Goal: Information Seeking & Learning: Learn about a topic

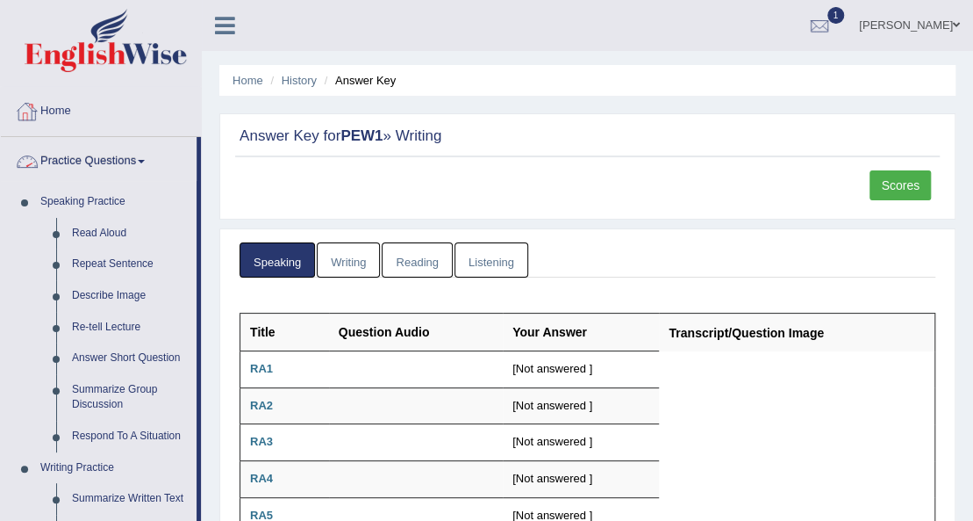
click at [137, 160] on link "Practice Questions" at bounding box center [99, 159] width 196 height 44
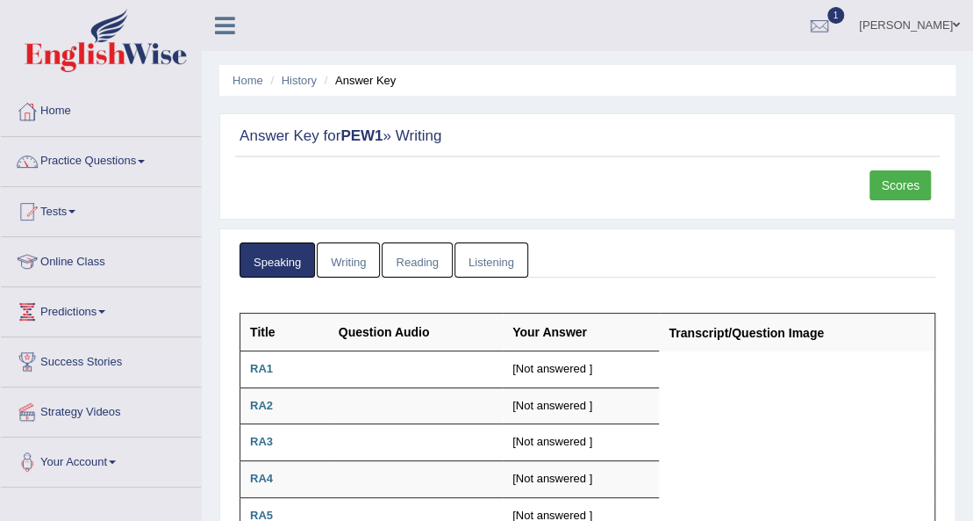
click at [94, 159] on link "Practice Questions" at bounding box center [101, 159] width 200 height 44
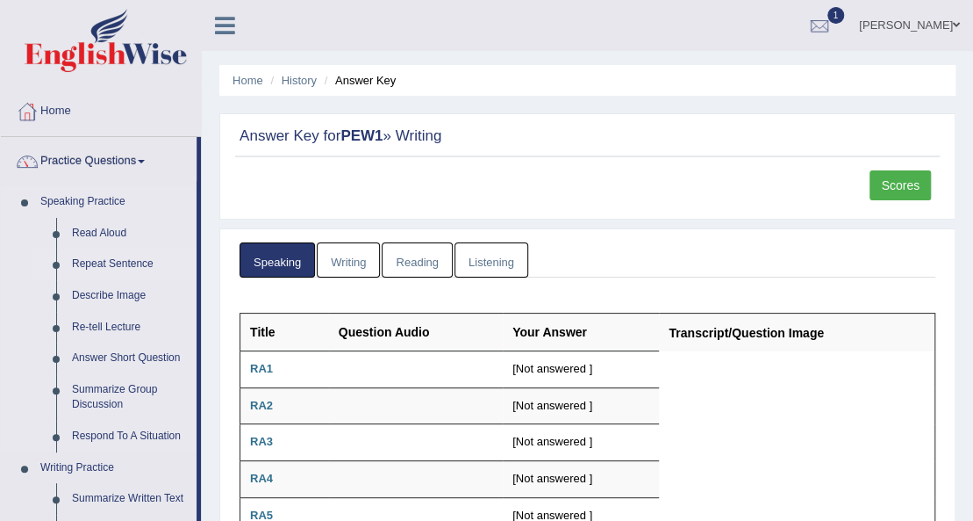
scroll to position [58, 0]
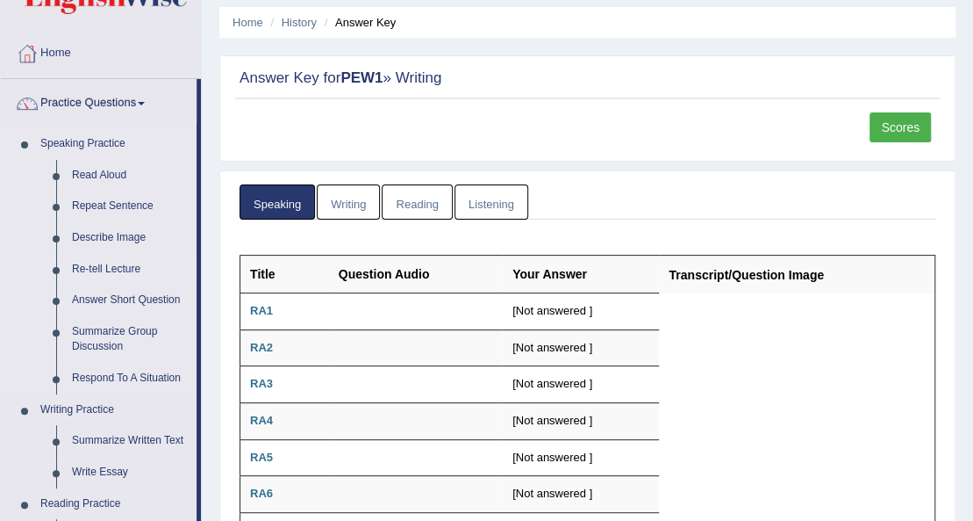
click at [99, 263] on link "Re-tell Lecture" at bounding box center [130, 270] width 133 height 32
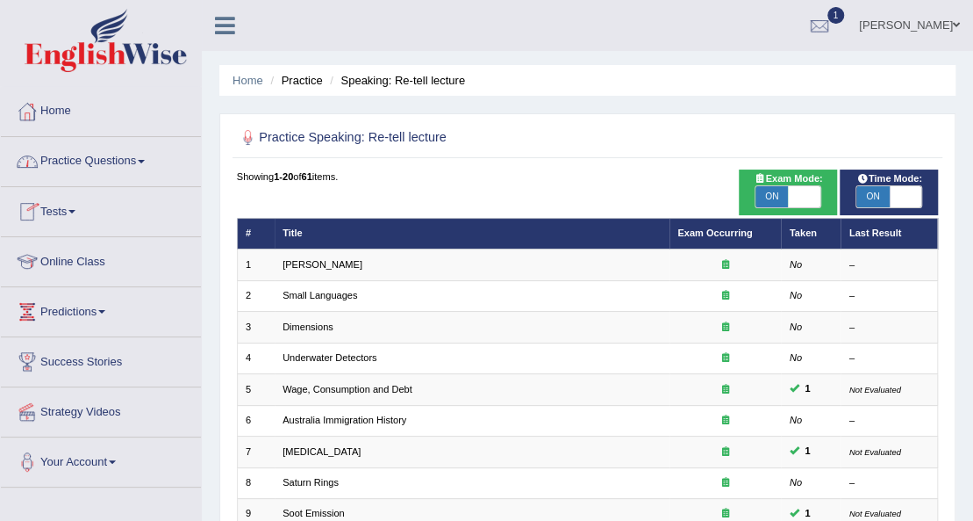
click at [147, 155] on link "Practice Questions" at bounding box center [101, 159] width 200 height 44
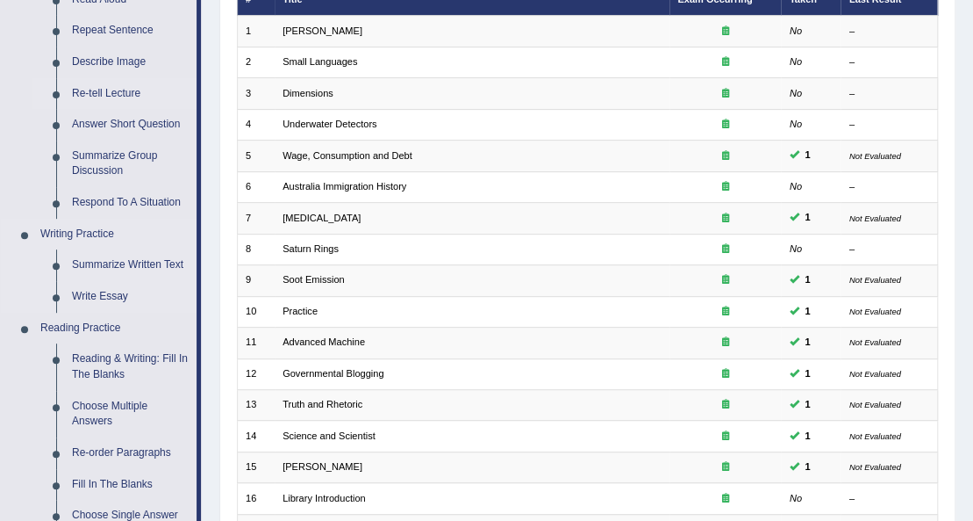
scroll to position [117, 0]
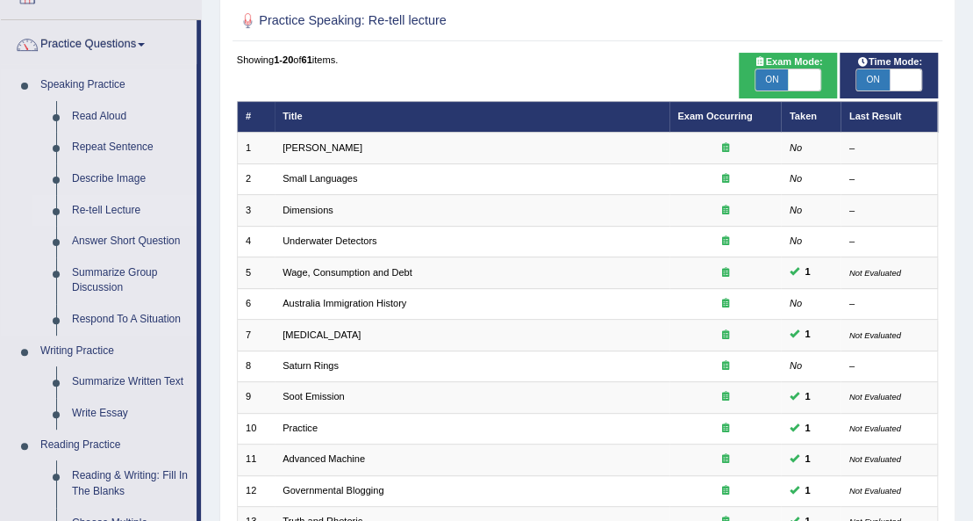
click at [119, 208] on link "Re-tell Lecture" at bounding box center [130, 211] width 133 height 32
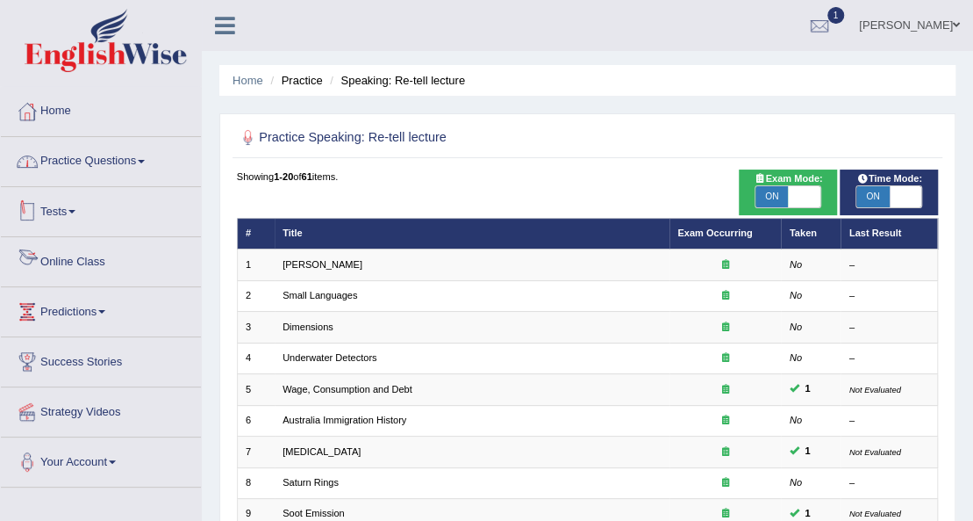
click at [123, 167] on link "Practice Questions" at bounding box center [101, 159] width 200 height 44
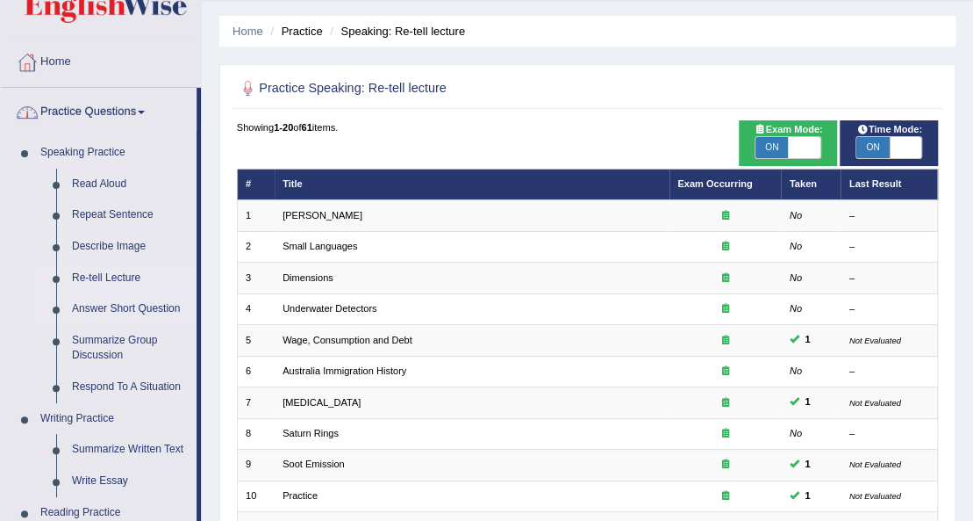
scroll to position [117, 0]
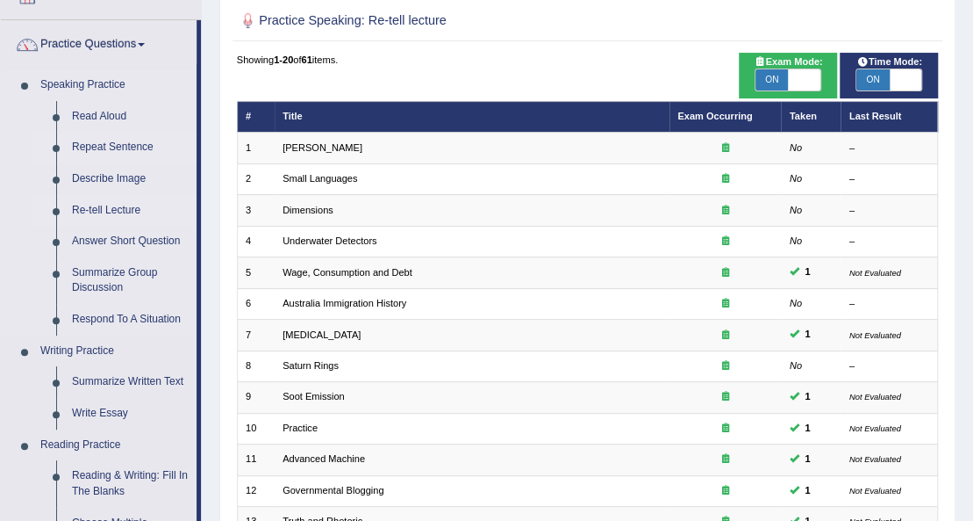
click at [106, 147] on link "Repeat Sentence" at bounding box center [130, 148] width 133 height 32
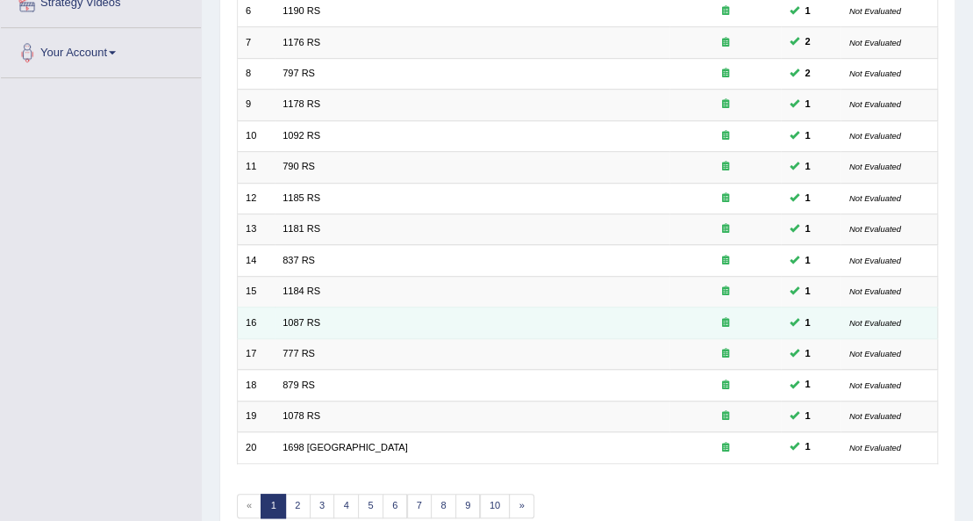
scroll to position [486, 0]
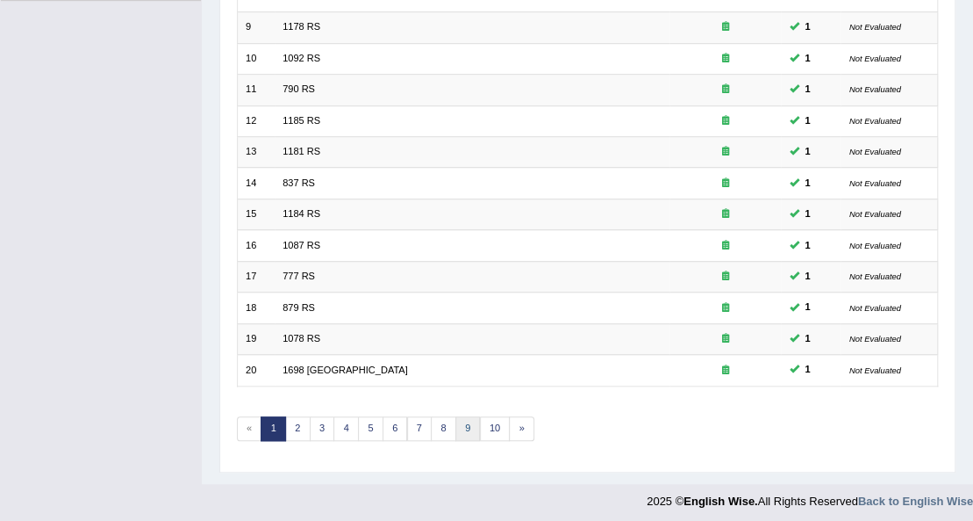
click at [461, 417] on link "9" at bounding box center [468, 428] width 25 height 25
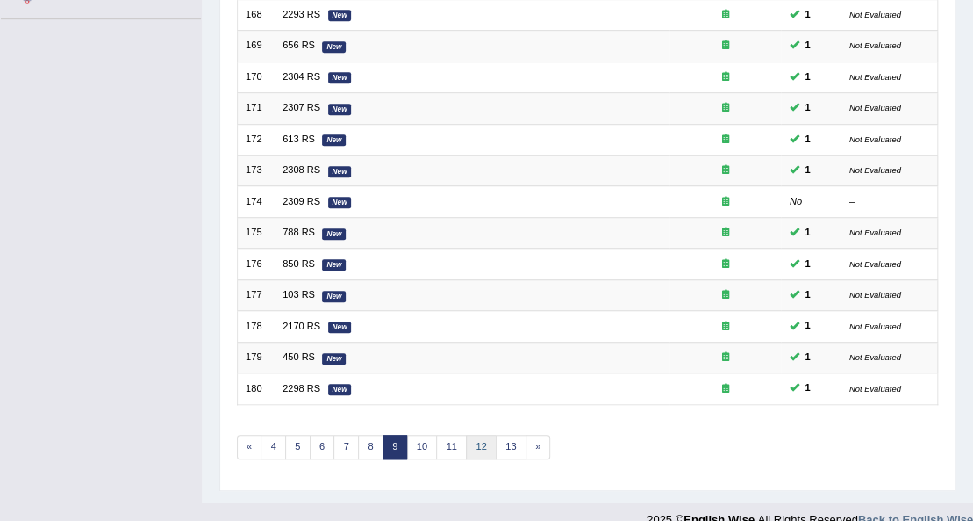
scroll to position [468, 0]
click at [413, 435] on link "10" at bounding box center [422, 447] width 31 height 25
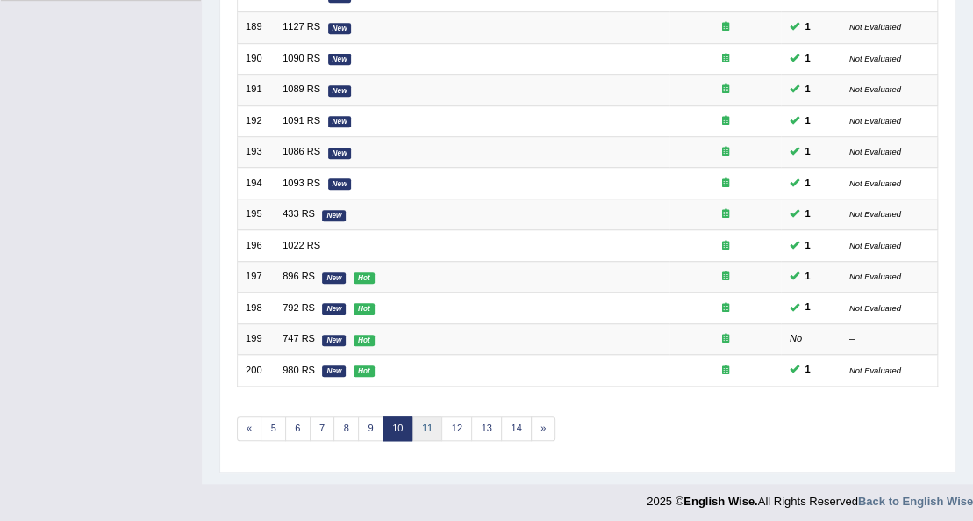
click at [421, 419] on link "11" at bounding box center [428, 428] width 31 height 25
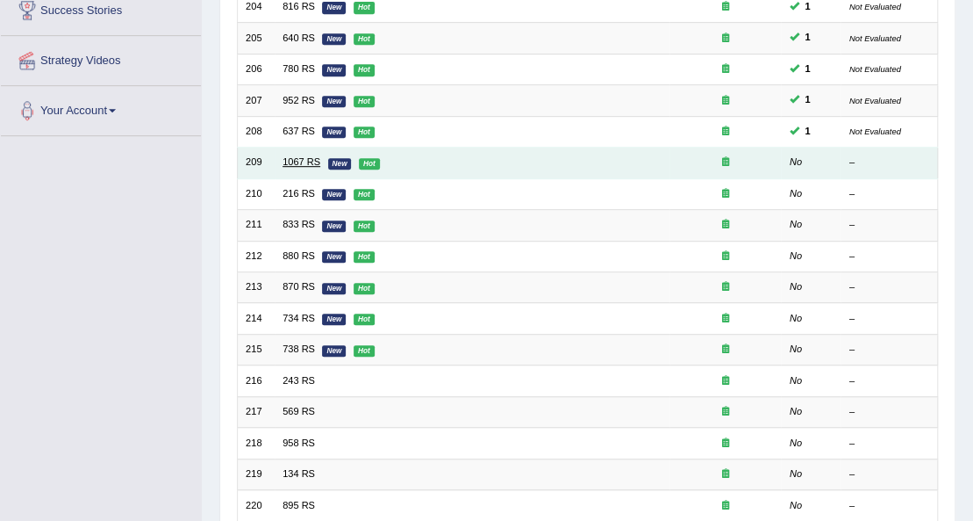
click at [295, 156] on link "1067 RS" at bounding box center [302, 161] width 38 height 11
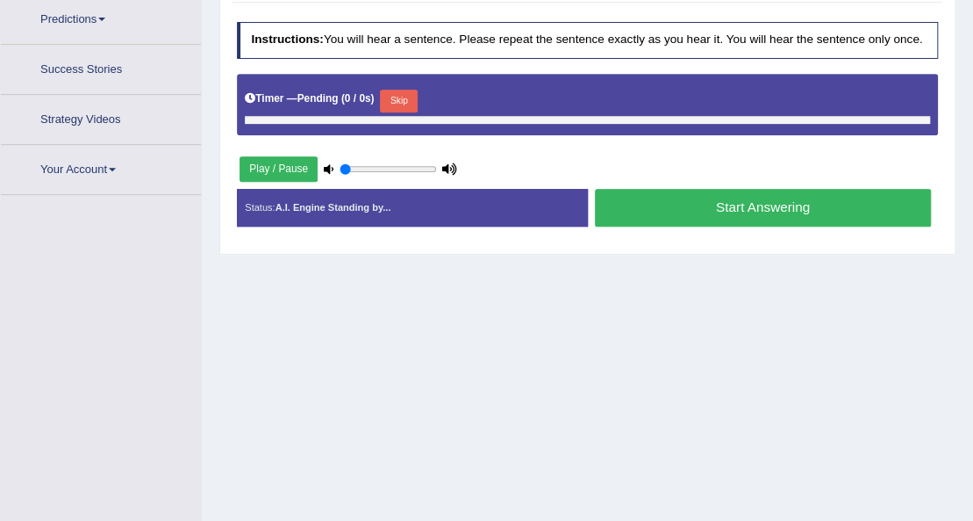
type input "1"
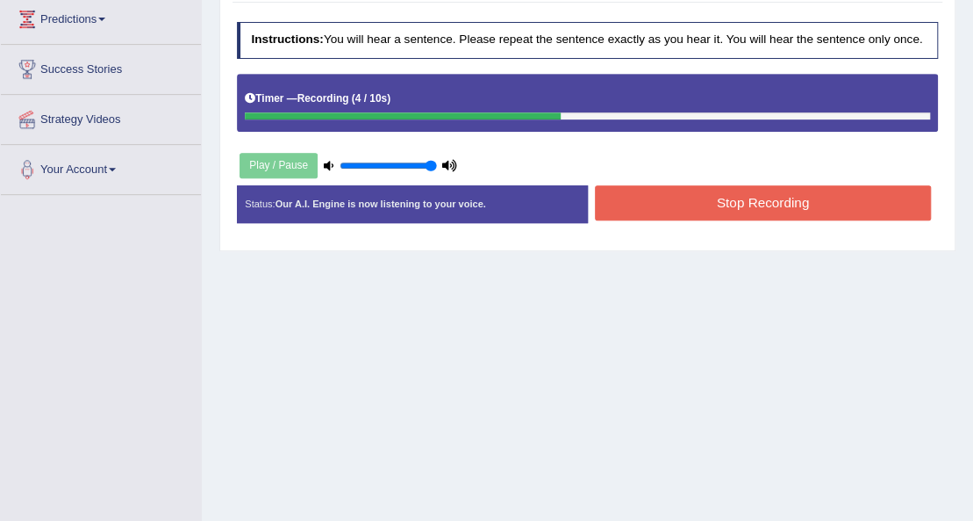
click at [820, 206] on button "Stop Recording" at bounding box center [763, 202] width 336 height 34
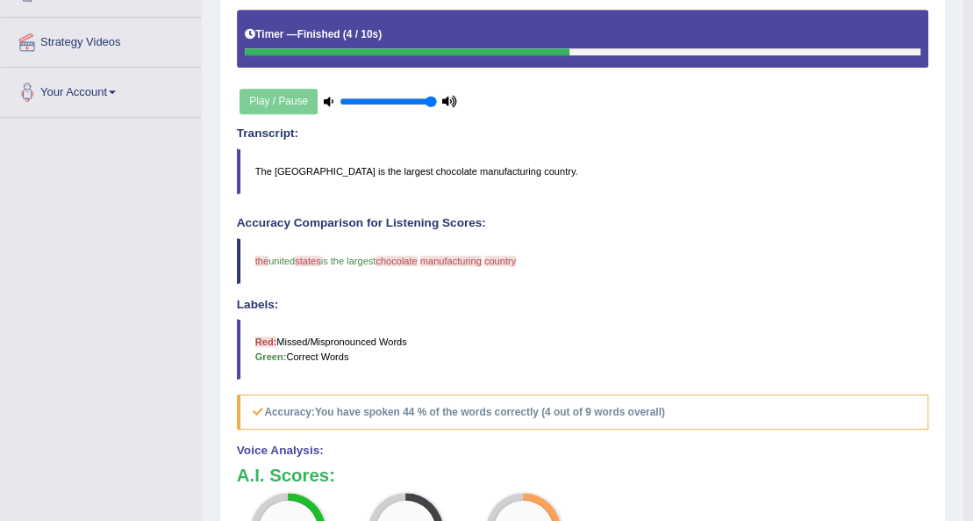
scroll to position [176, 0]
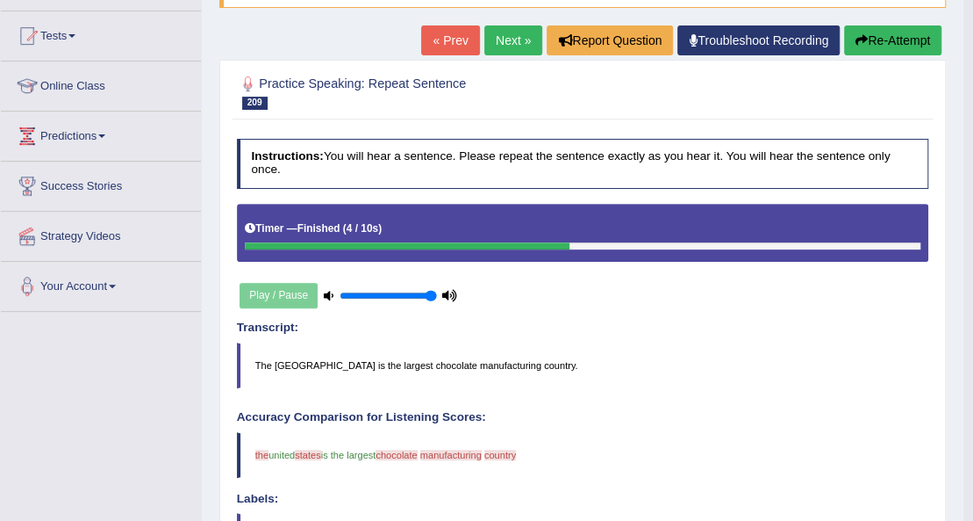
click at [494, 32] on link "Next »" at bounding box center [514, 40] width 58 height 30
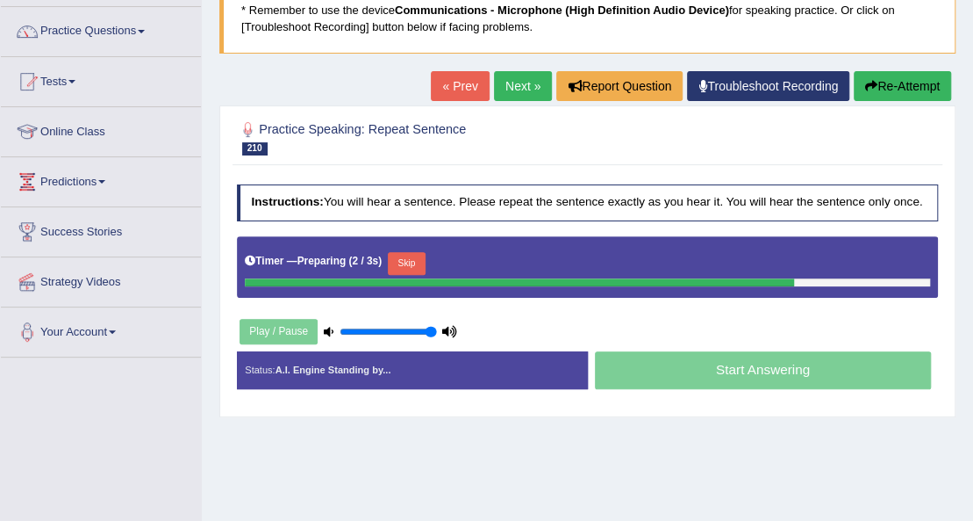
scroll to position [176, 0]
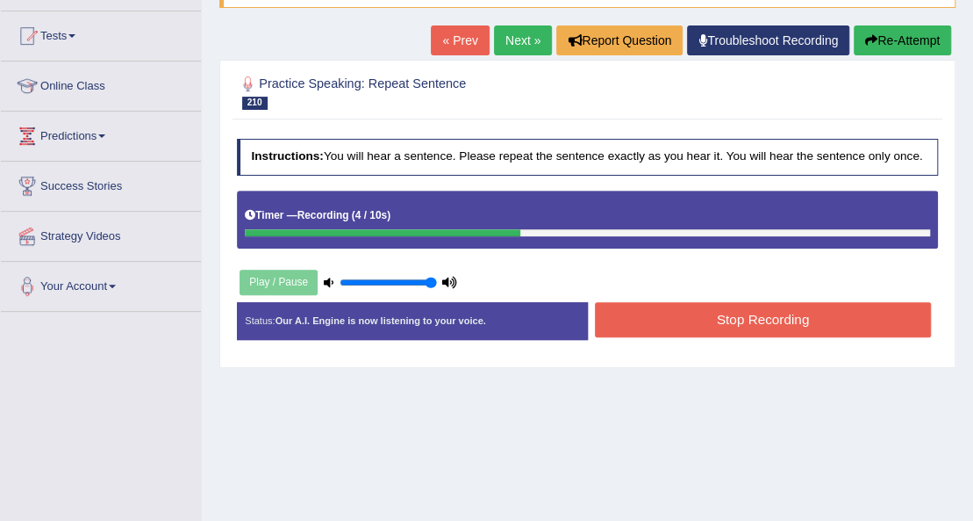
click at [629, 318] on button "Stop Recording" at bounding box center [763, 319] width 336 height 34
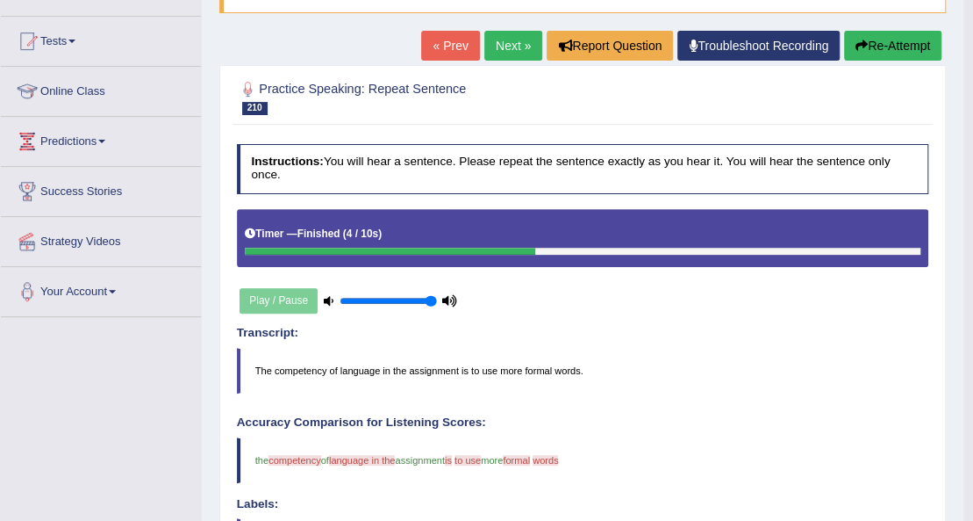
scroll to position [0, 0]
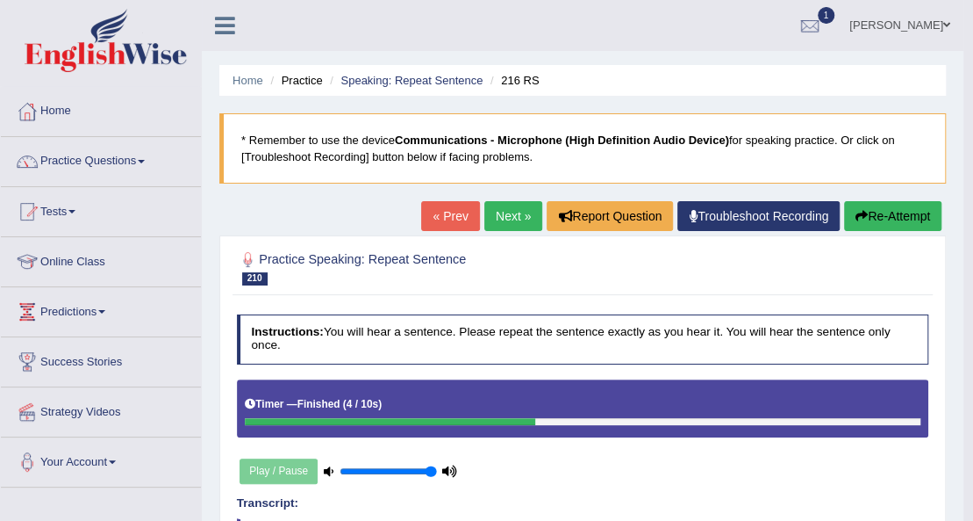
click at [506, 204] on link "Next »" at bounding box center [514, 216] width 58 height 30
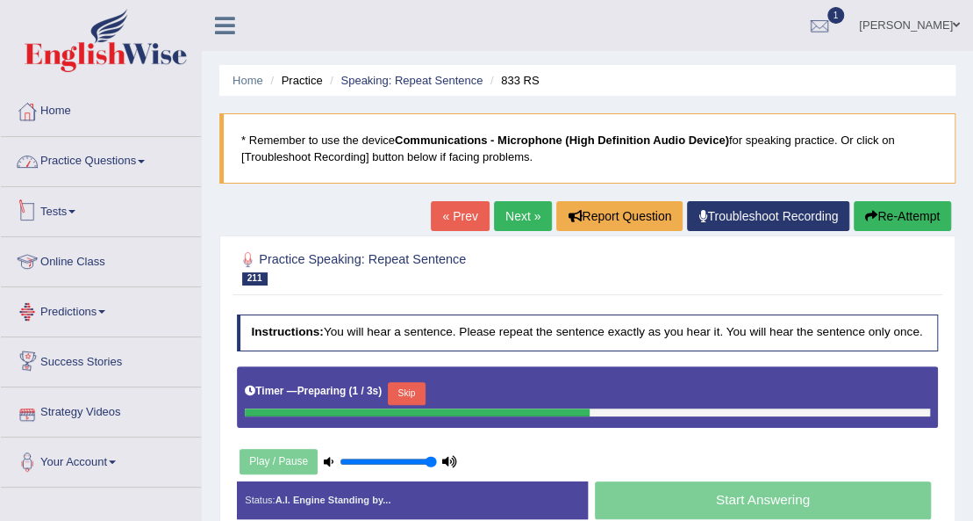
click at [104, 151] on link "Practice Questions" at bounding box center [101, 159] width 200 height 44
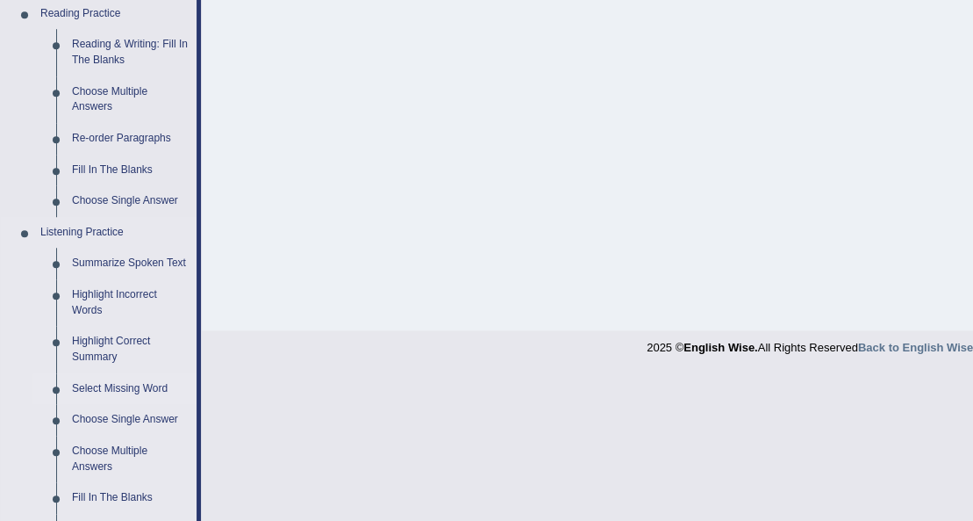
scroll to position [527, 0]
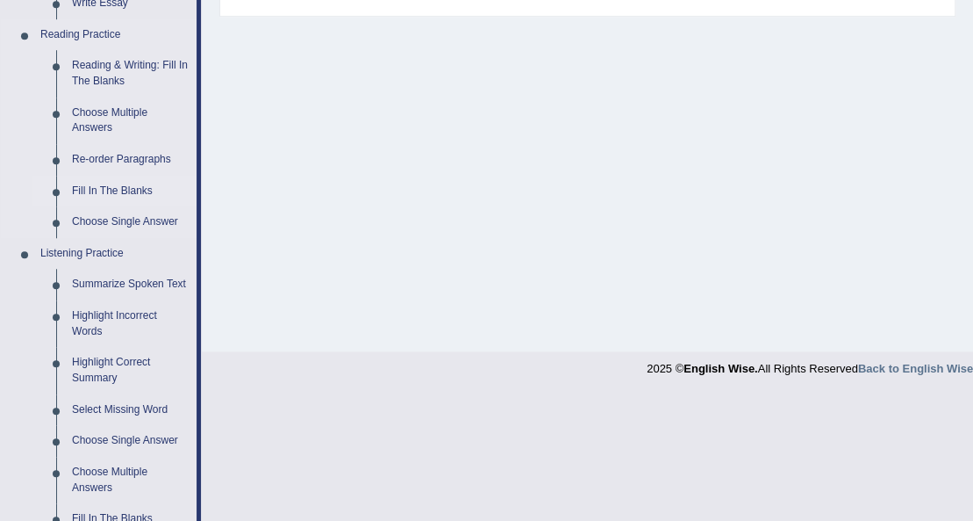
click at [112, 186] on link "Fill In The Blanks" at bounding box center [130, 192] width 133 height 32
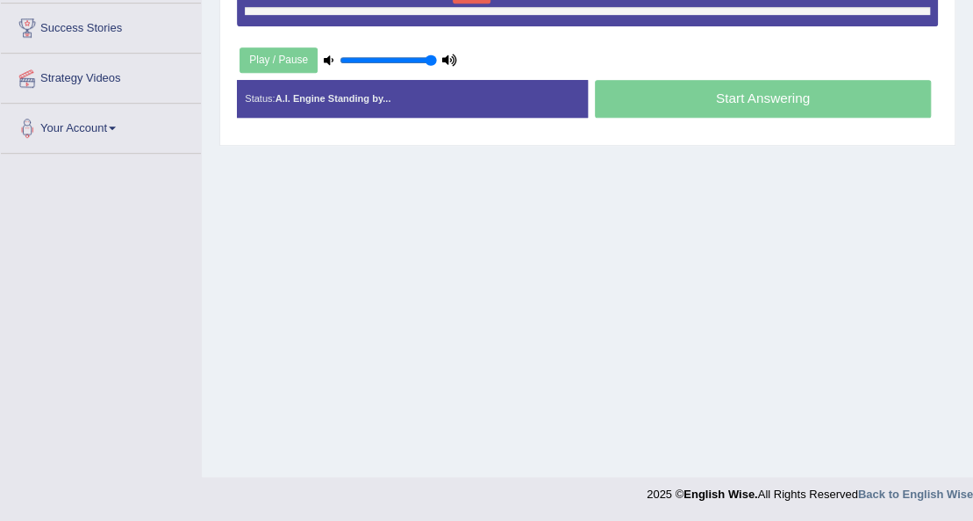
scroll to position [240, 0]
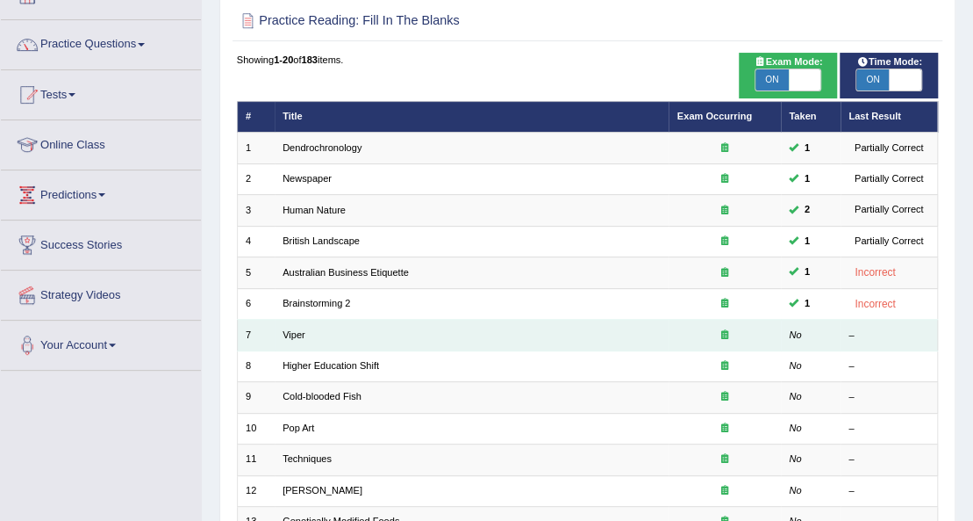
scroll to position [117, 0]
click at [632, 342] on td "Viper" at bounding box center [472, 335] width 395 height 31
click at [295, 329] on link "Viper" at bounding box center [294, 334] width 23 height 11
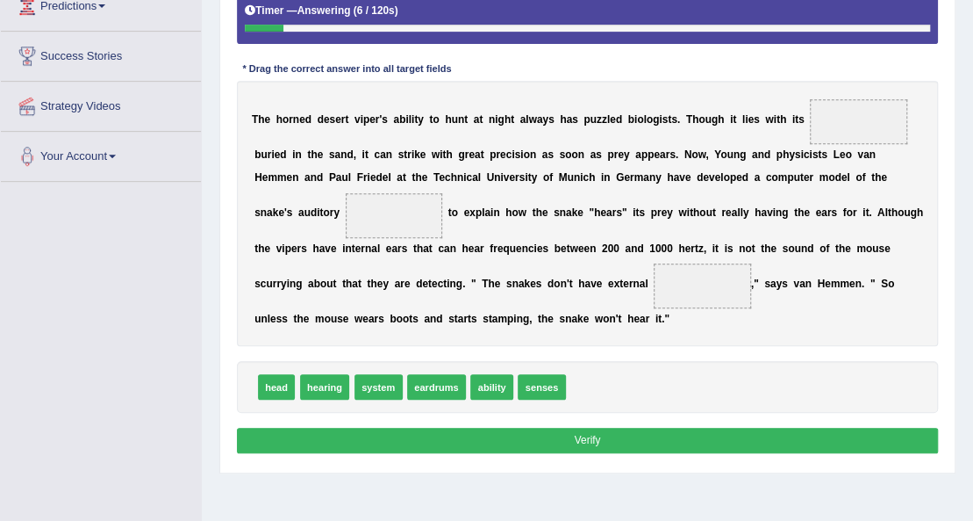
scroll to position [284, 0]
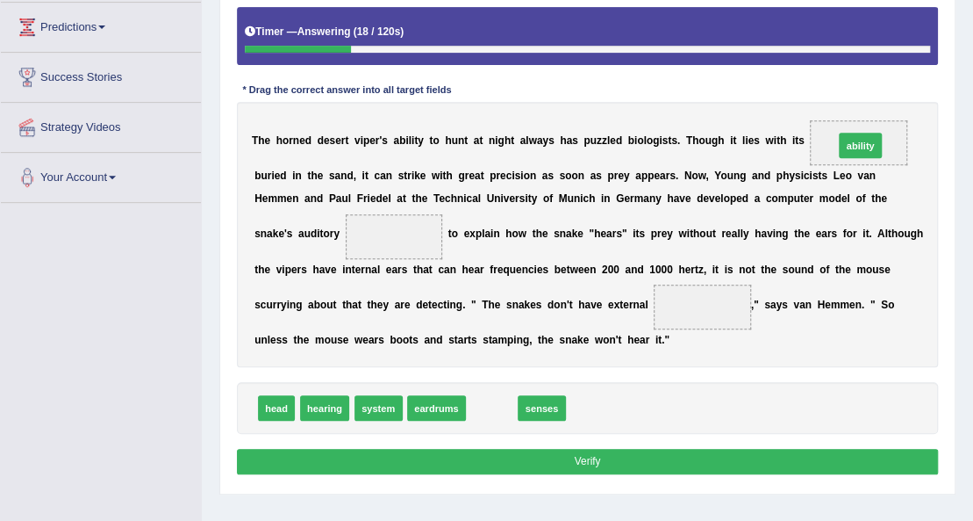
drag, startPoint x: 492, startPoint y: 402, endPoint x: 944, endPoint y: 93, distance: 547.6
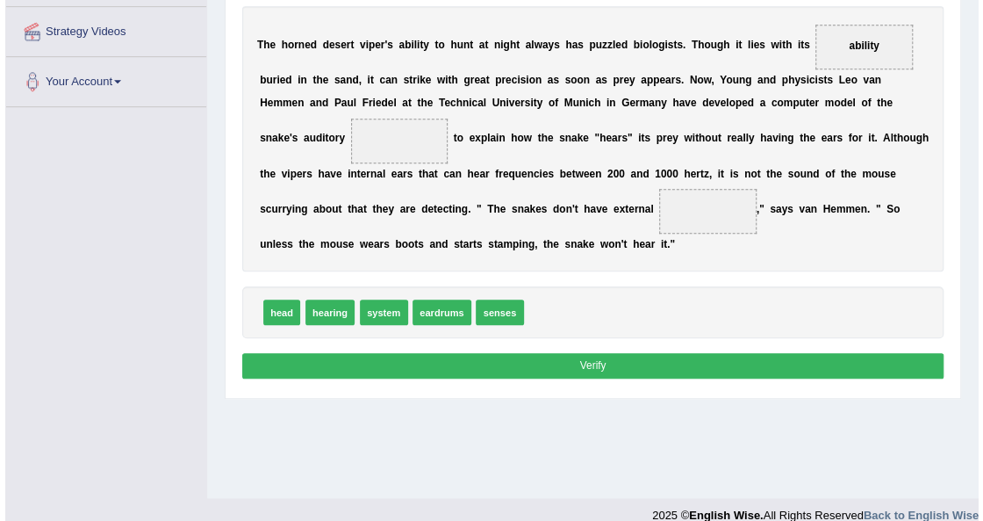
scroll to position [401, 0]
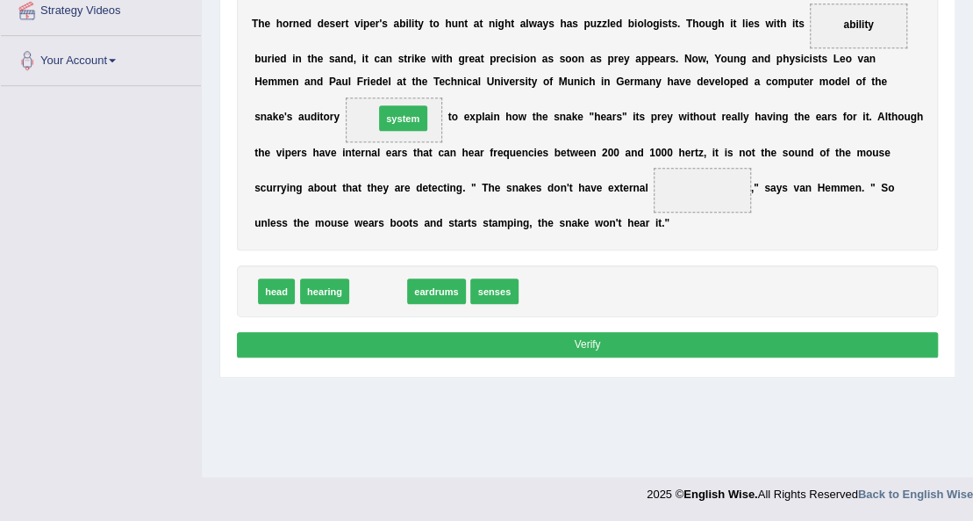
drag, startPoint x: 384, startPoint y: 287, endPoint x: 416, endPoint y: 72, distance: 217.5
drag, startPoint x: 350, startPoint y: 286, endPoint x: 360, endPoint y: 258, distance: 29.7
click at [360, 258] on div "Instructions: In the text below some words are missing. Drag words from the box…" at bounding box center [587, 93] width 709 height 552
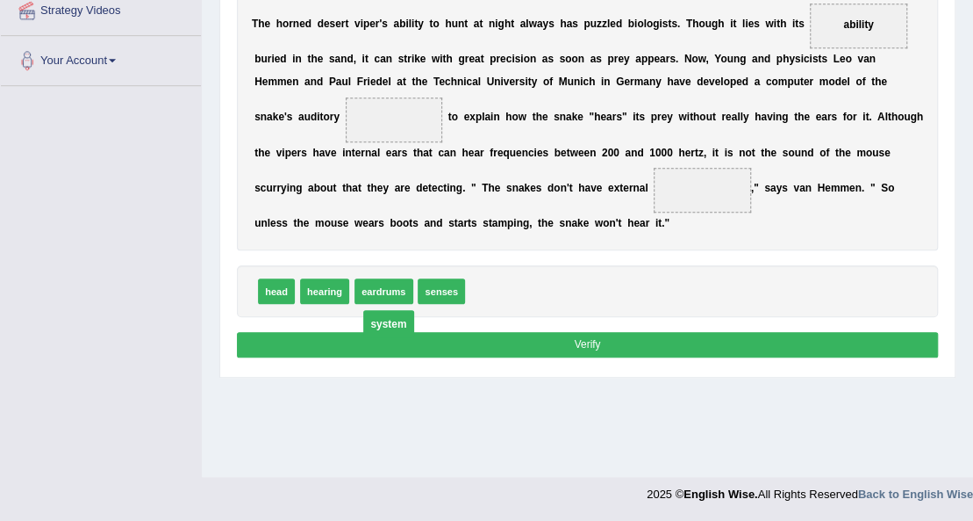
drag, startPoint x: 413, startPoint y: 216, endPoint x: 435, endPoint y: 355, distance: 140.4
click at [416, 383] on div "Home Practice Reading: Fill In The Blanks Viper « Prev Next » Report Question R…" at bounding box center [588, 38] width 772 height 878
drag, startPoint x: 400, startPoint y: 291, endPoint x: 430, endPoint y: 75, distance: 217.1
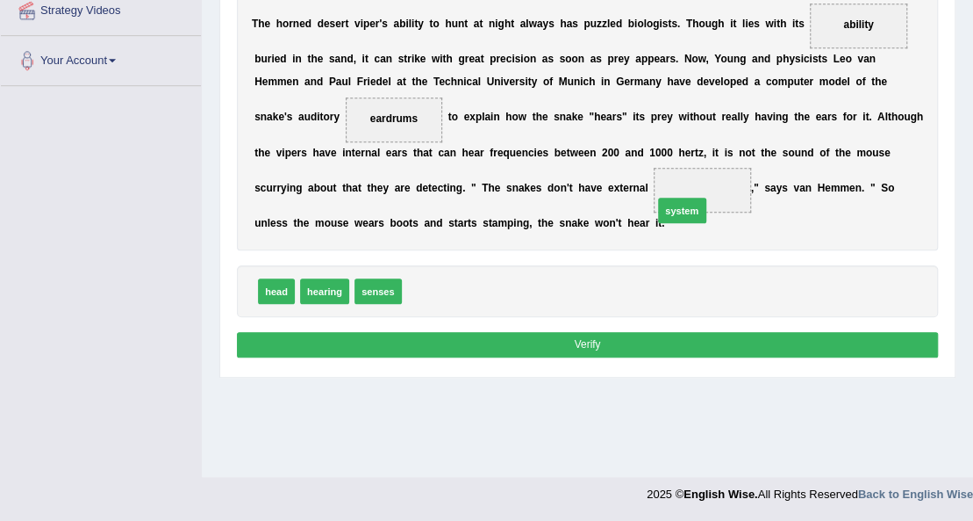
drag, startPoint x: 450, startPoint y: 286, endPoint x: 741, endPoint y: 199, distance: 303.3
click at [702, 341] on button "Verify" at bounding box center [588, 344] width 702 height 25
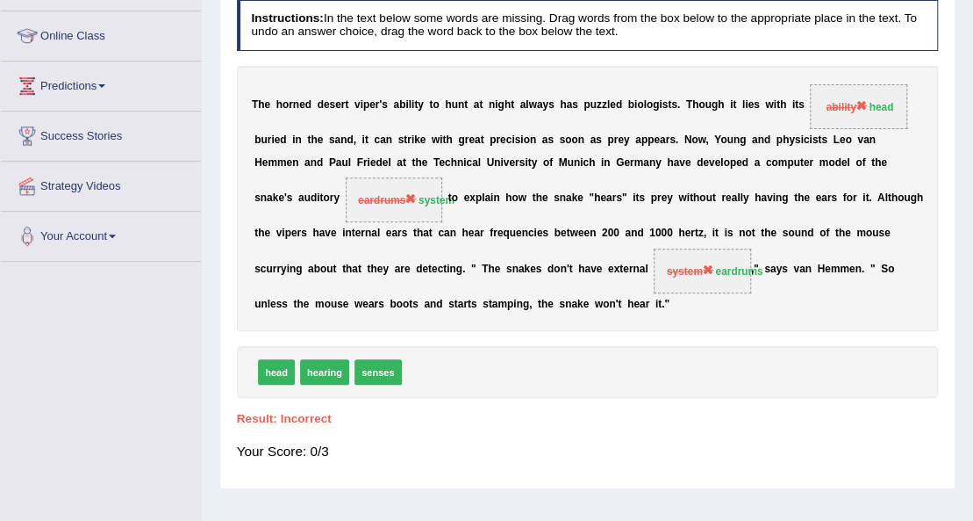
scroll to position [0, 0]
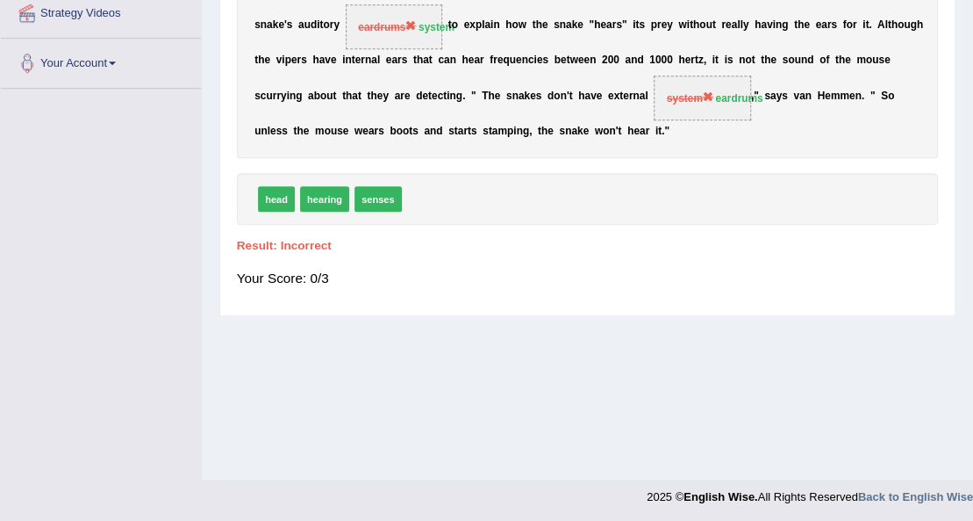
drag, startPoint x: 485, startPoint y: 311, endPoint x: 518, endPoint y: 320, distance: 34.7
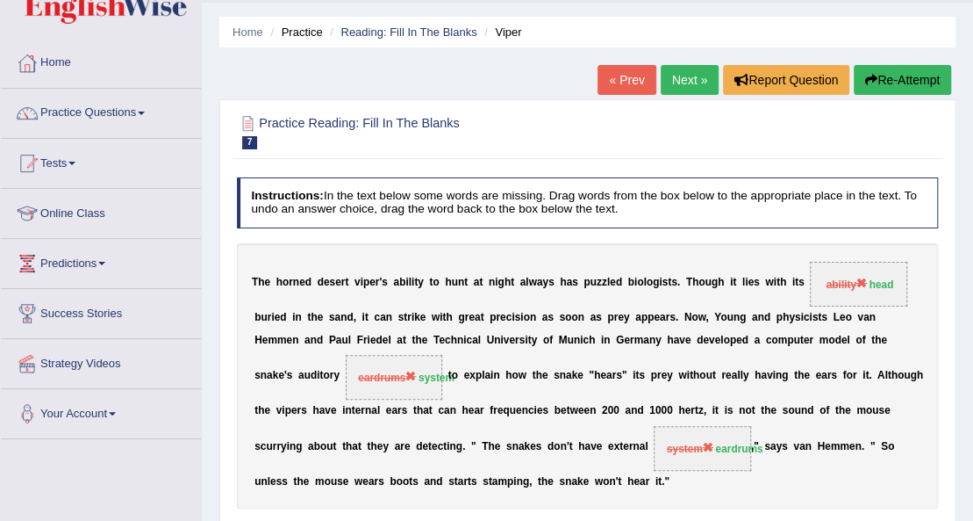
scroll to position [47, 0]
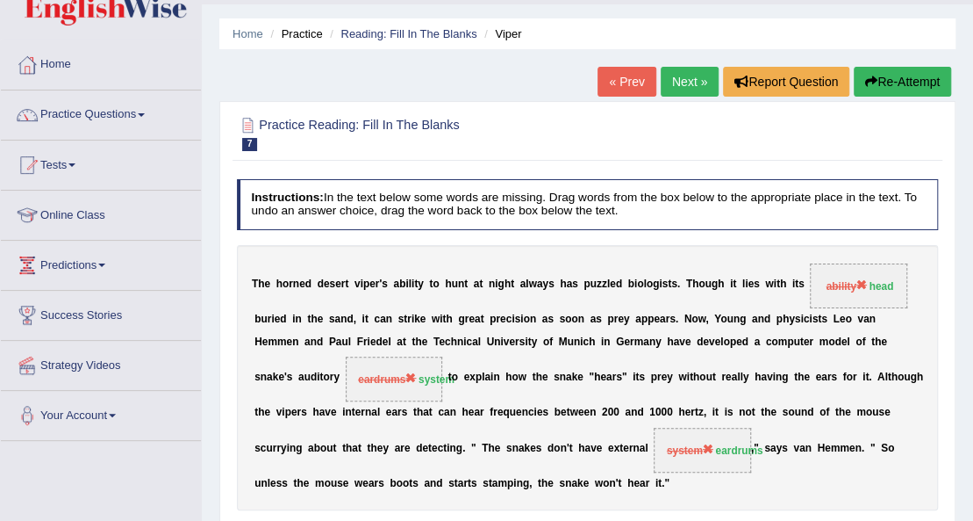
click at [692, 77] on link "Next »" at bounding box center [690, 82] width 58 height 30
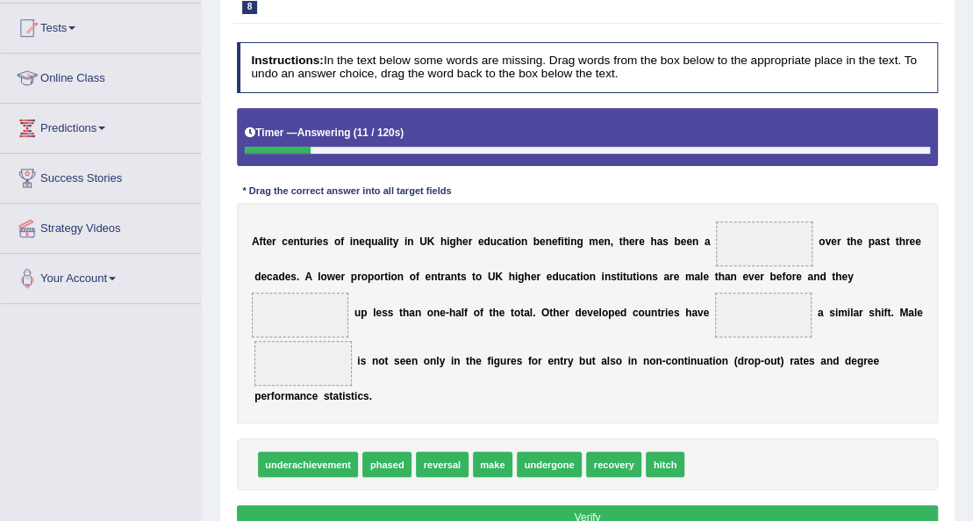
scroll to position [233, 0]
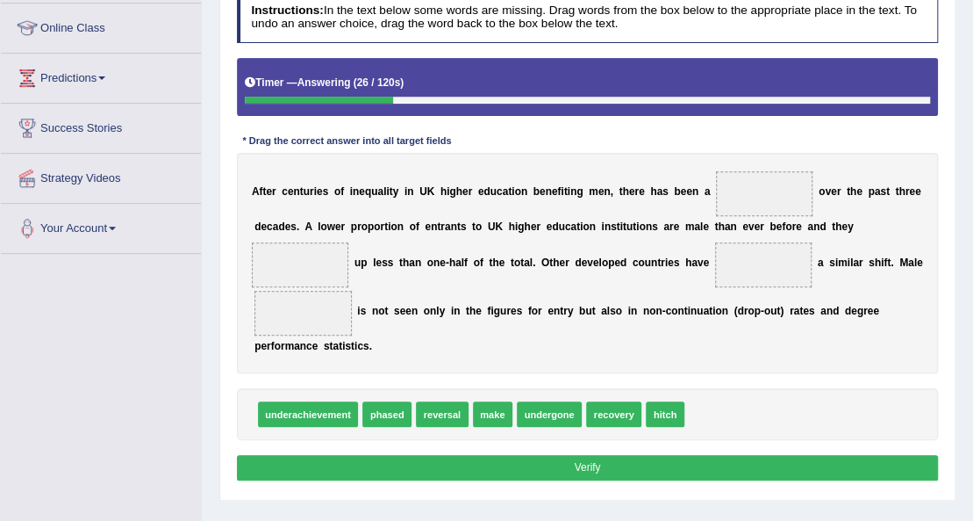
click at [598, 463] on button "Verify" at bounding box center [588, 467] width 702 height 25
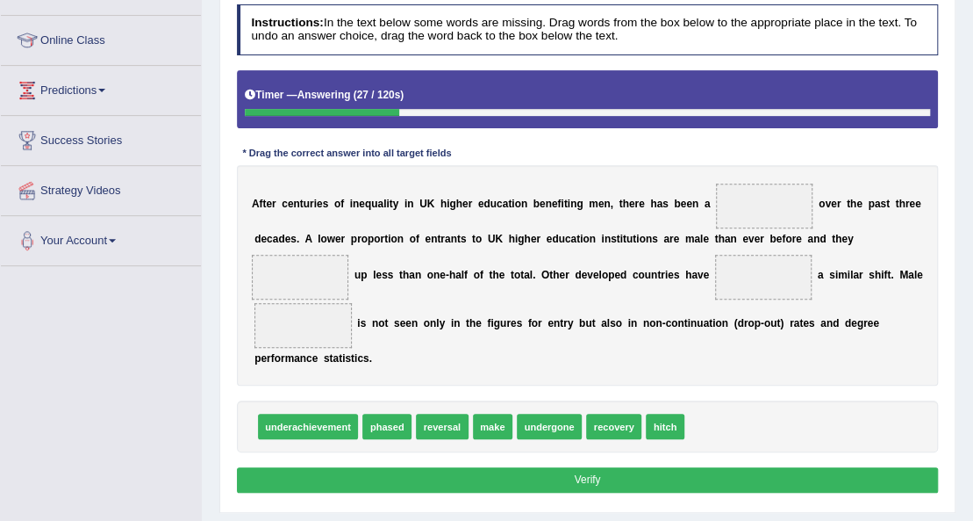
scroll to position [0, 0]
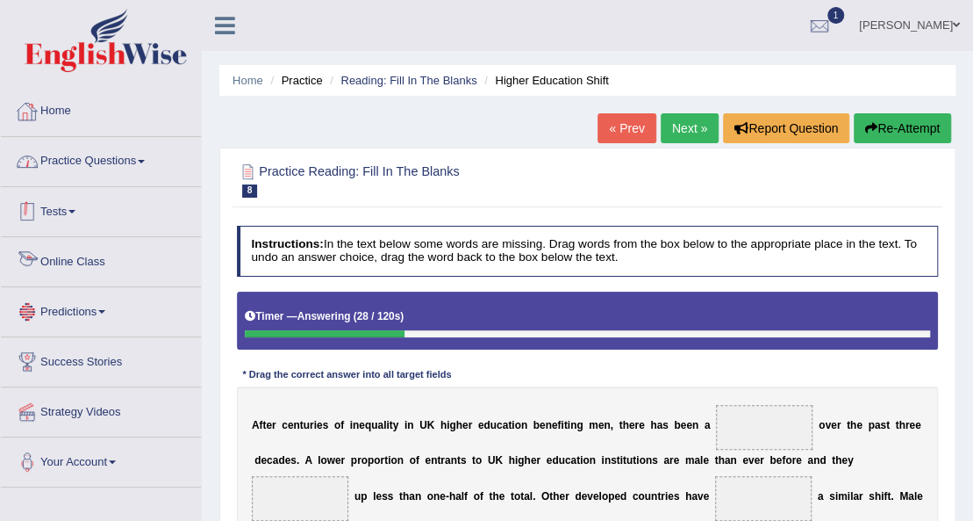
click at [72, 111] on link "Home" at bounding box center [101, 109] width 200 height 44
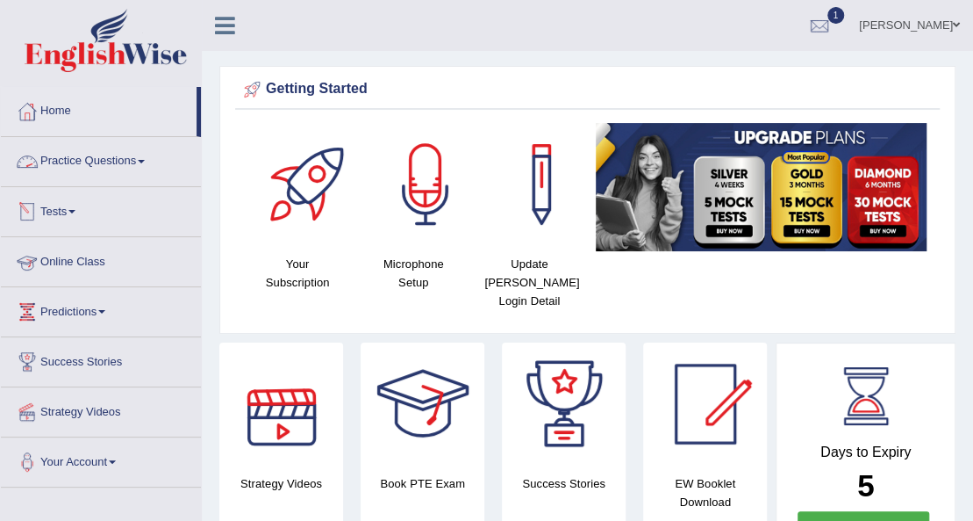
click at [47, 267] on link "Online Class" at bounding box center [101, 259] width 200 height 44
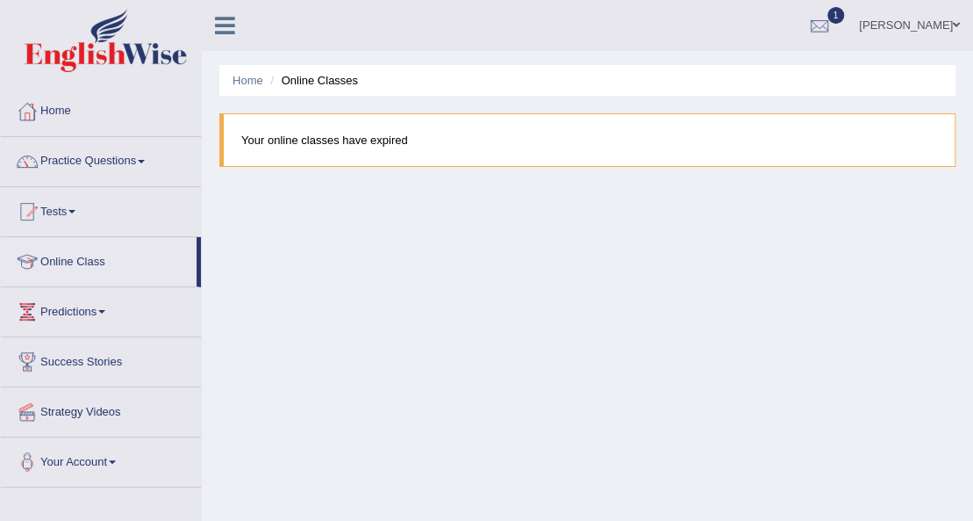
click at [377, 139] on blockquote "Your online classes have expired" at bounding box center [587, 140] width 736 height 54
click at [103, 263] on link "Online Class" at bounding box center [99, 259] width 196 height 44
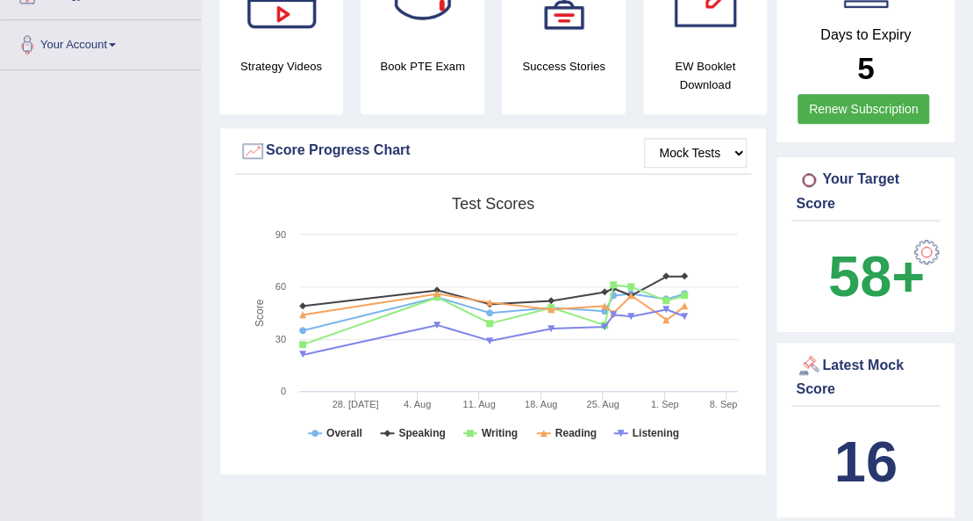
scroll to position [468, 0]
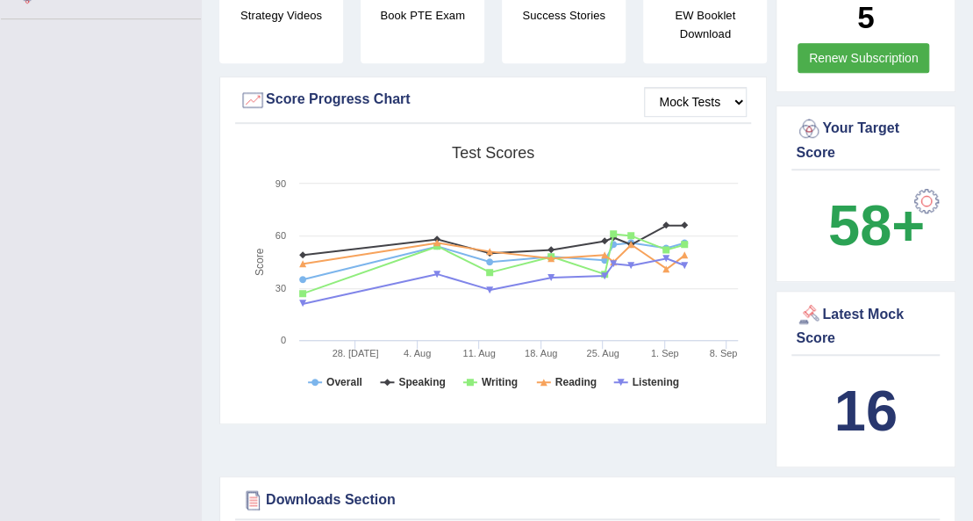
drag, startPoint x: 125, startPoint y: 170, endPoint x: 0, endPoint y: 279, distance: 165.5
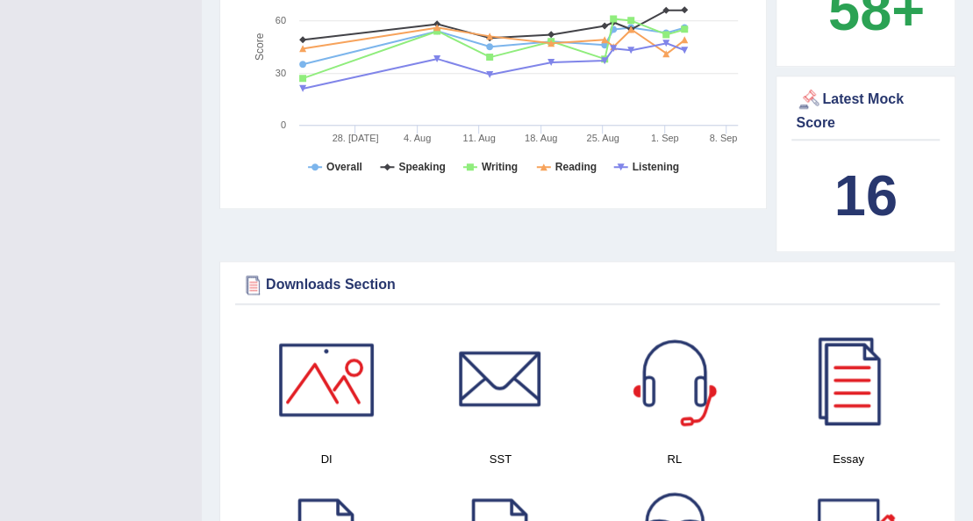
scroll to position [702, 0]
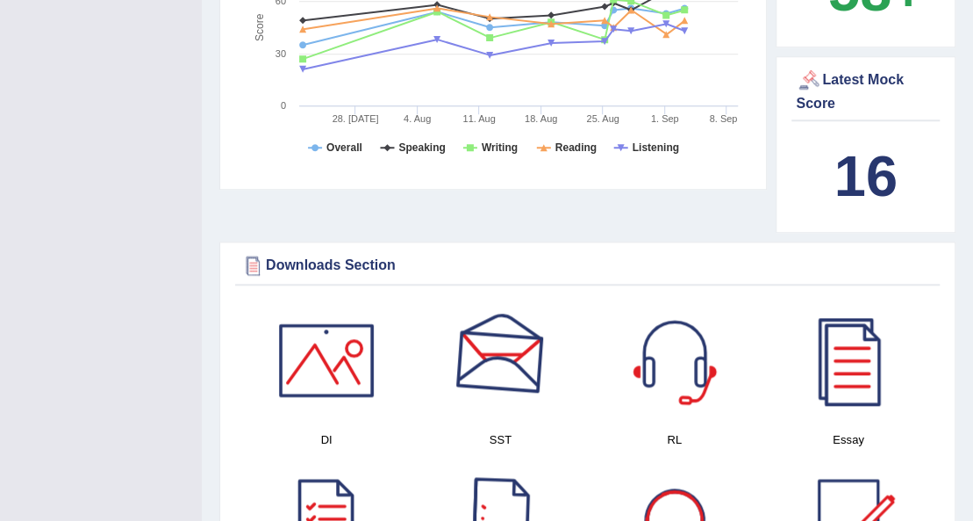
click at [493, 332] on div at bounding box center [500, 359] width 123 height 123
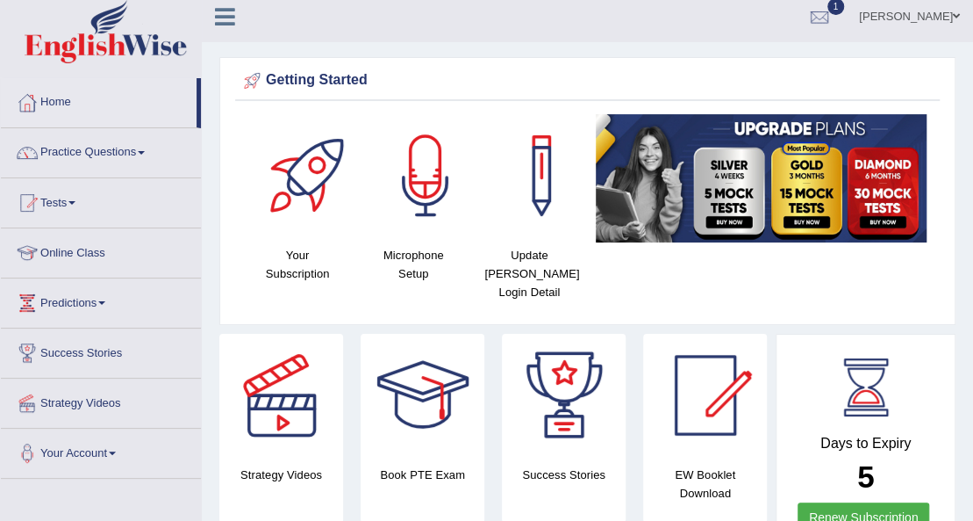
scroll to position [0, 0]
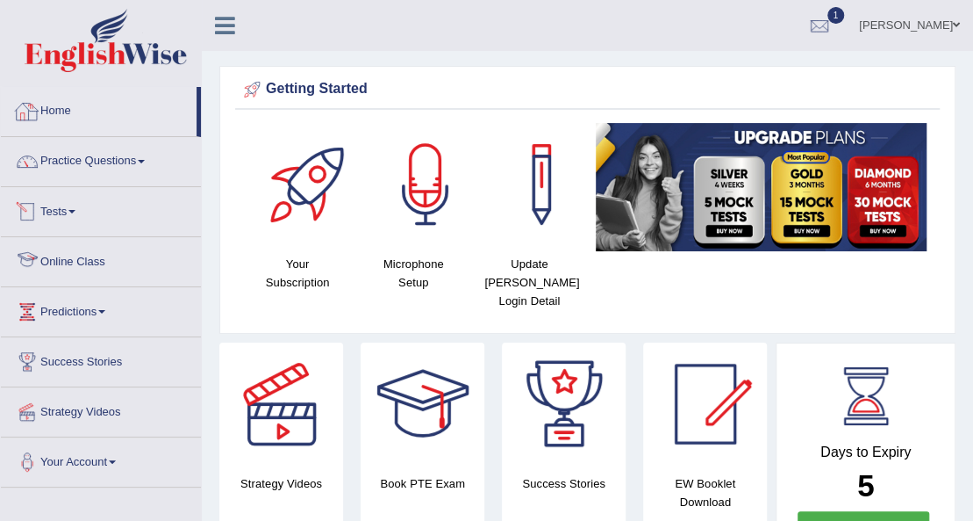
click at [58, 115] on link "Home" at bounding box center [99, 109] width 196 height 44
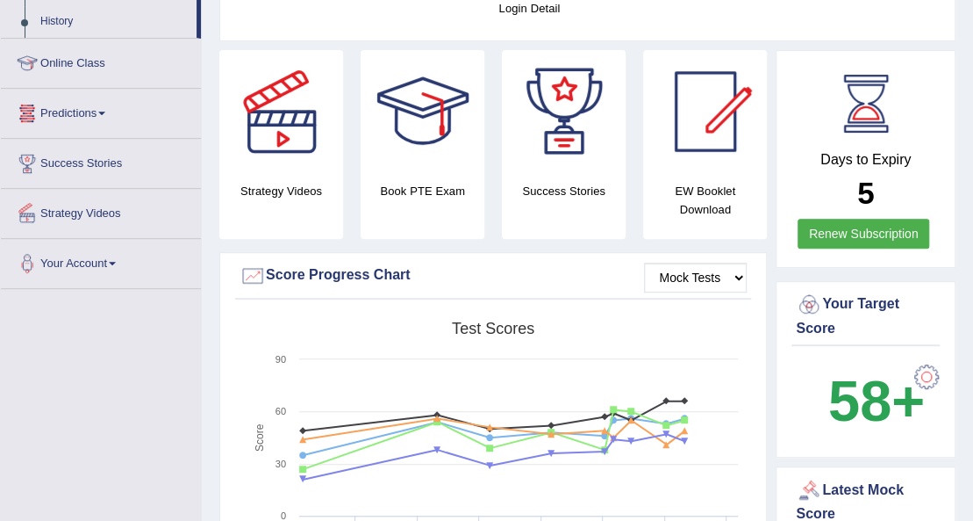
click at [105, 113] on link "Predictions" at bounding box center [101, 111] width 200 height 44
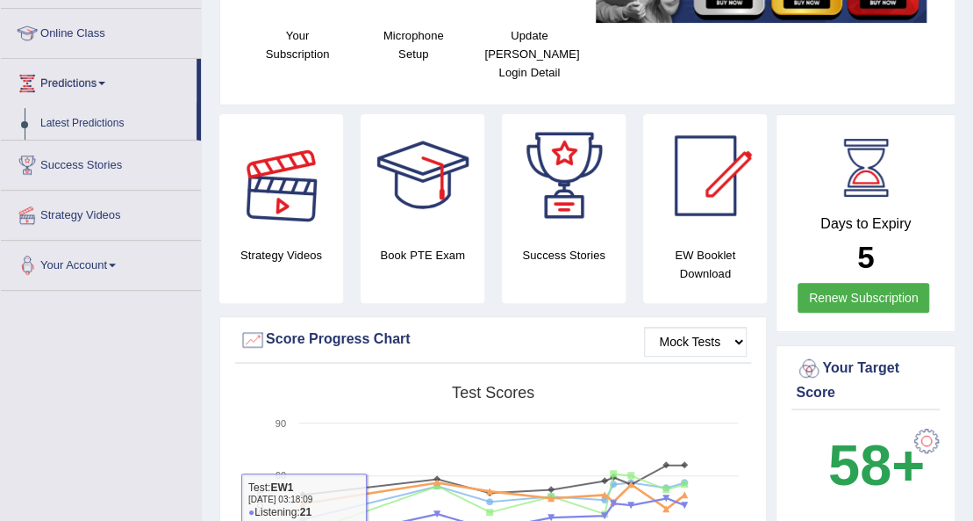
scroll to position [117, 0]
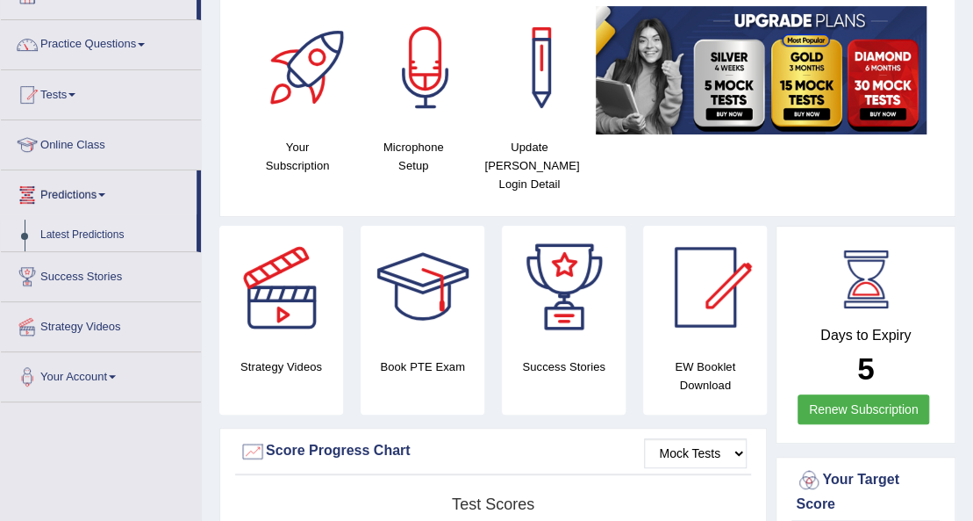
click at [82, 233] on link "Latest Predictions" at bounding box center [114, 235] width 164 height 32
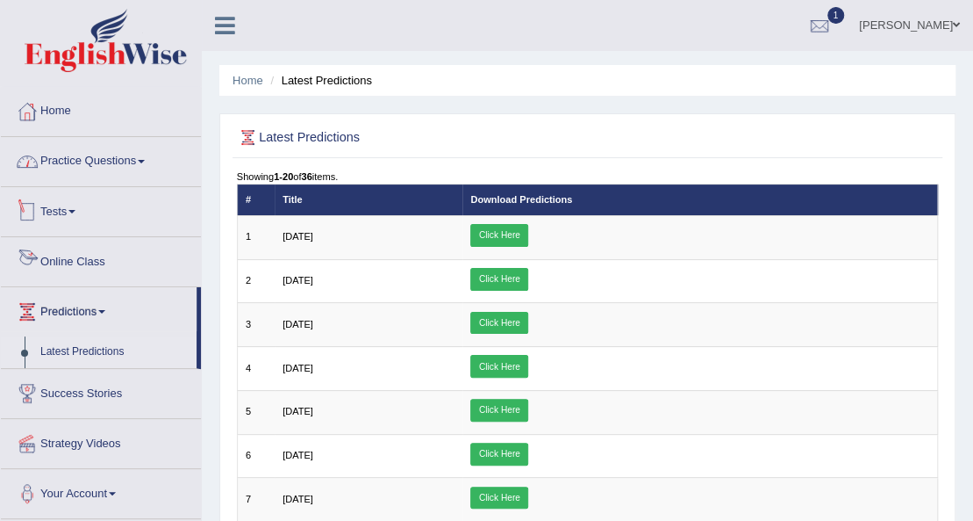
click at [67, 177] on link "Practice Questions" at bounding box center [101, 159] width 200 height 44
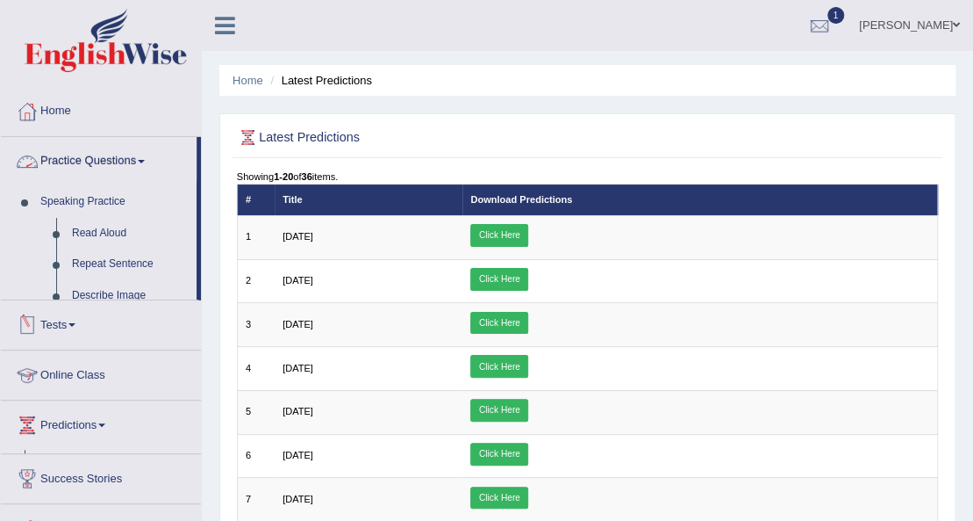
click at [79, 162] on link "Practice Questions" at bounding box center [99, 159] width 196 height 44
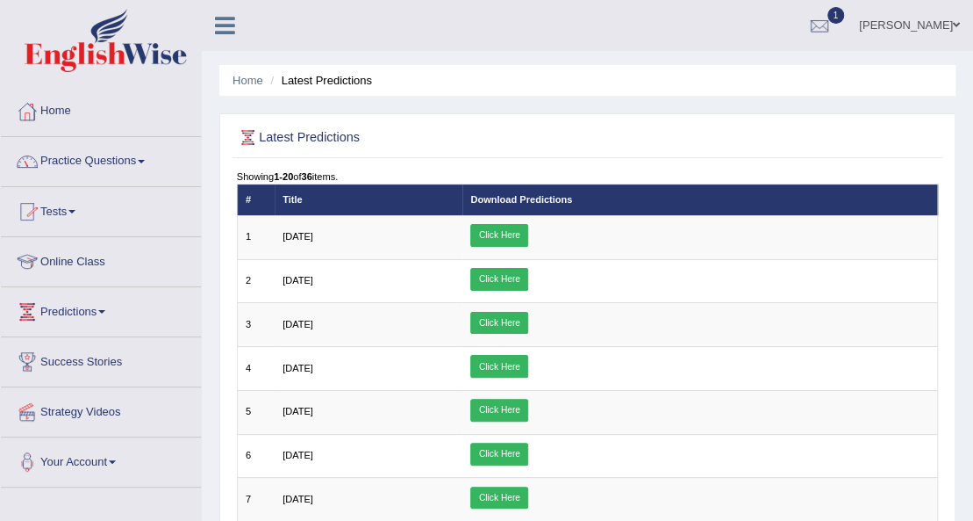
click at [127, 159] on link "Practice Questions" at bounding box center [101, 159] width 200 height 44
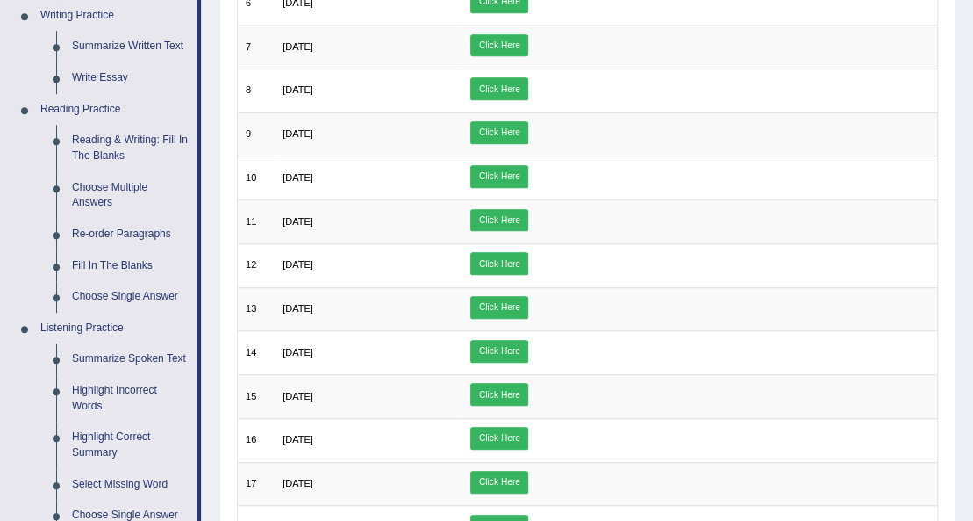
scroll to position [702, 0]
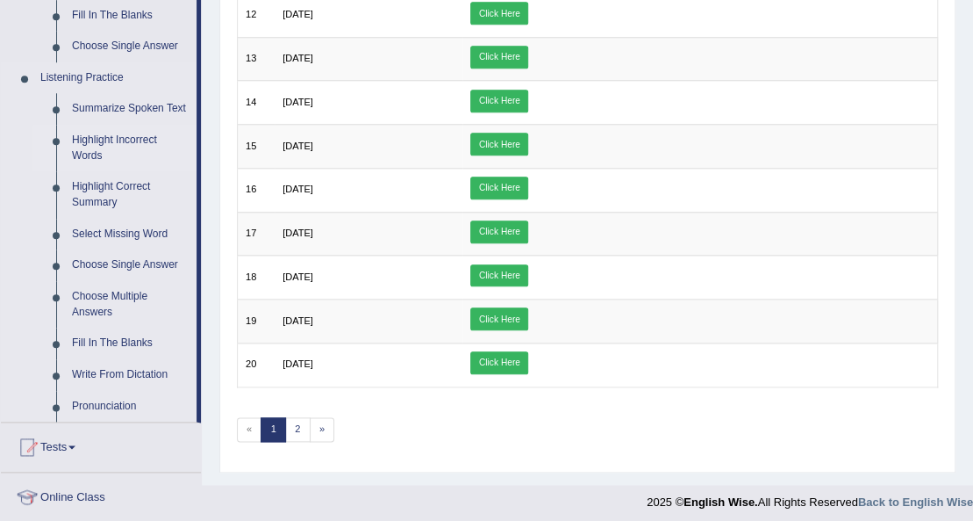
click at [122, 140] on link "Highlight Incorrect Words" at bounding box center [130, 148] width 133 height 47
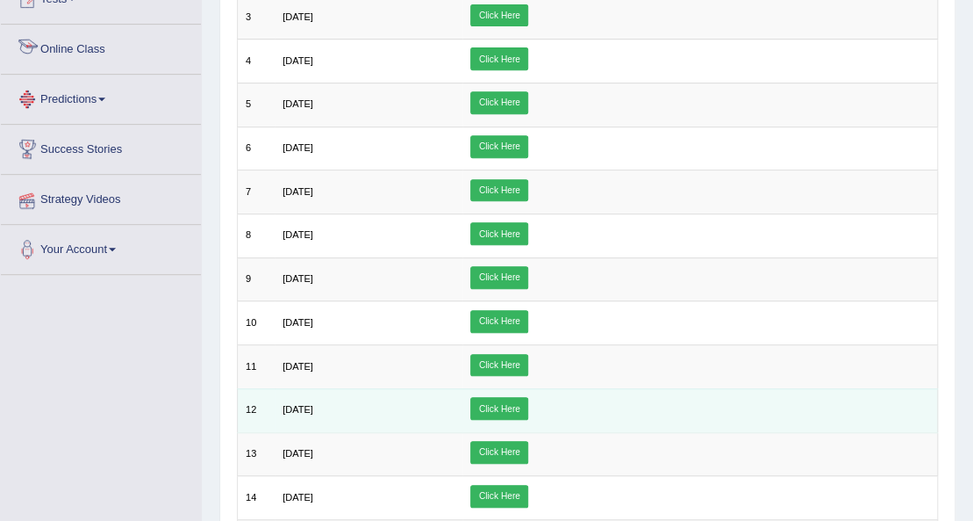
scroll to position [563, 0]
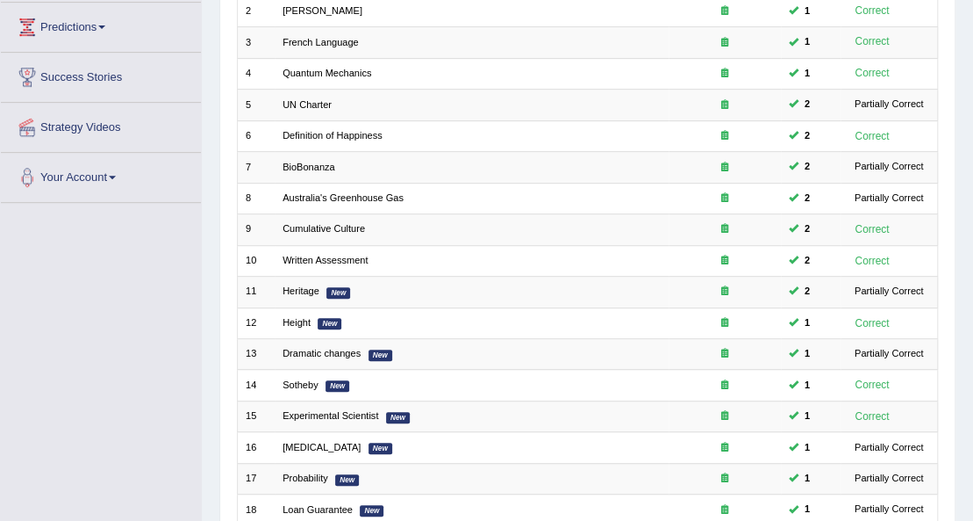
scroll to position [428, 0]
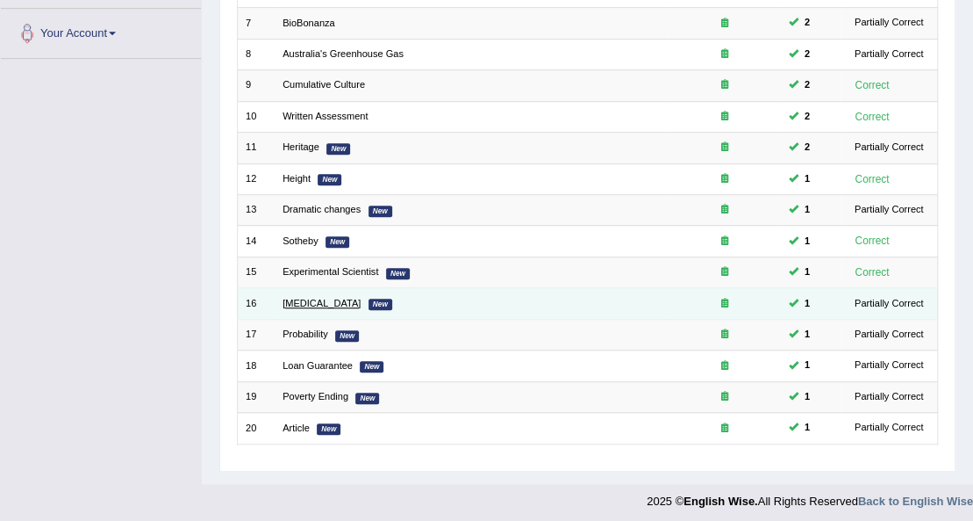
click at [297, 303] on link "[MEDICAL_DATA]" at bounding box center [322, 303] width 78 height 11
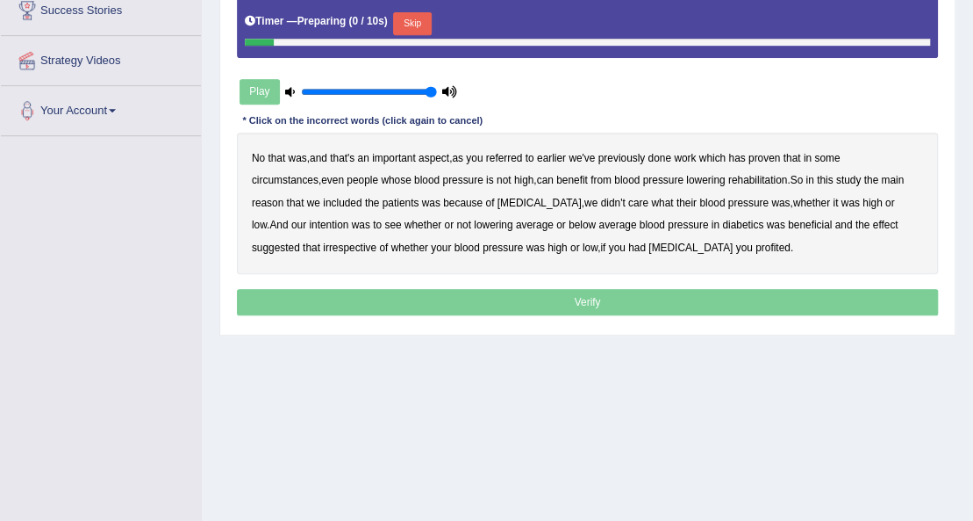
scroll to position [351, 0]
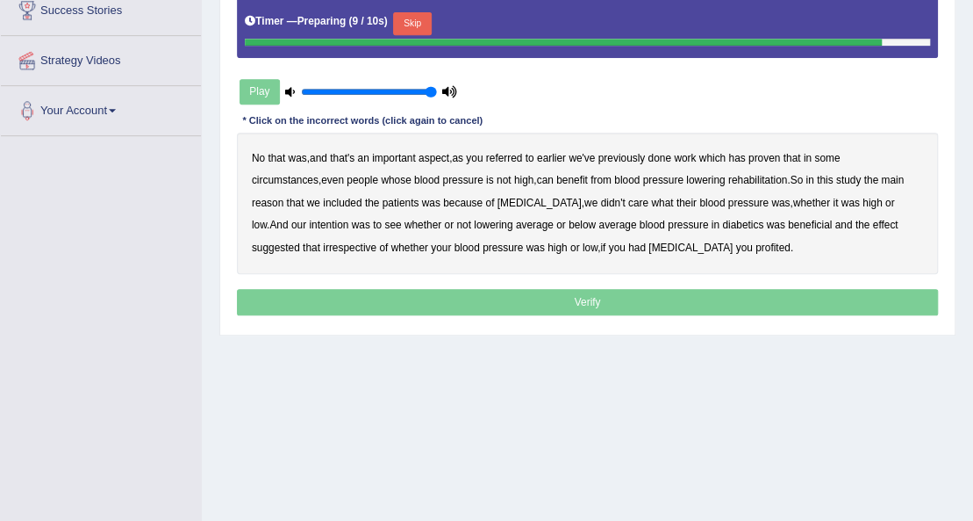
click at [411, 16] on button "Skip" at bounding box center [412, 23] width 38 height 23
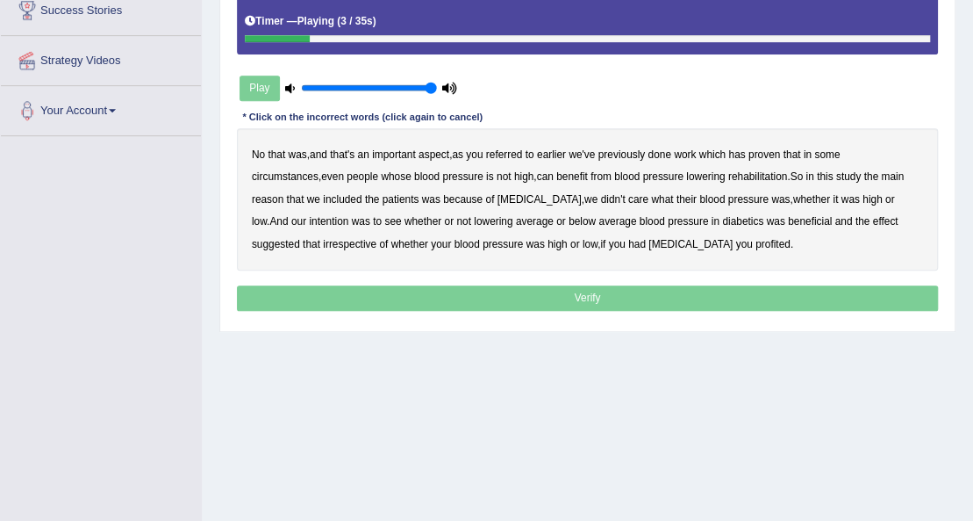
click at [506, 150] on b "referred" at bounding box center [504, 154] width 37 height 12
drag, startPoint x: 890, startPoint y: 136, endPoint x: 887, endPoint y: 152, distance: 16.0
click at [887, 150] on div "No that was , and that's an important aspect , as you referred to earlier we've…" at bounding box center [588, 199] width 702 height 142
click at [319, 170] on b "circumstances" at bounding box center [285, 176] width 67 height 12
click at [729, 170] on b "rehabilitation" at bounding box center [758, 176] width 59 height 12
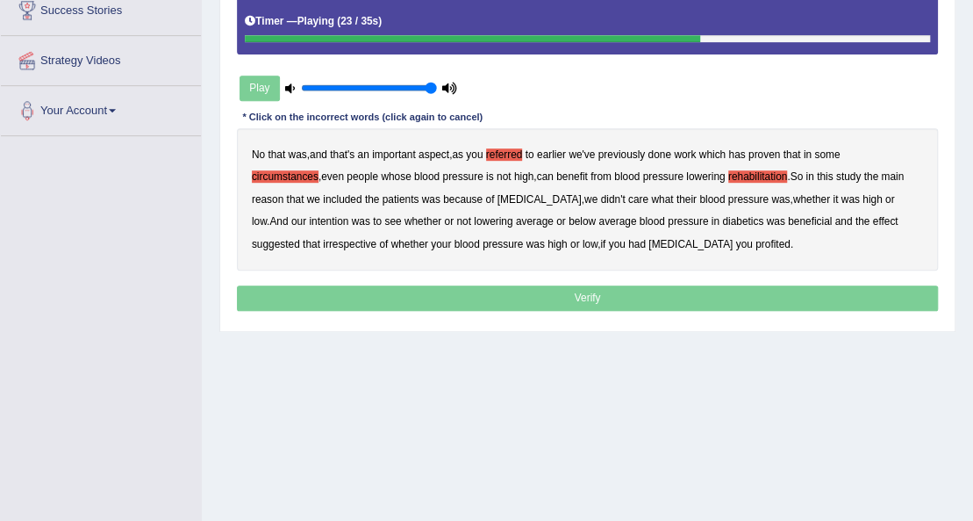
click at [348, 215] on b "intention" at bounding box center [329, 221] width 40 height 12
click at [873, 219] on b "effect" at bounding box center [885, 221] width 25 height 12
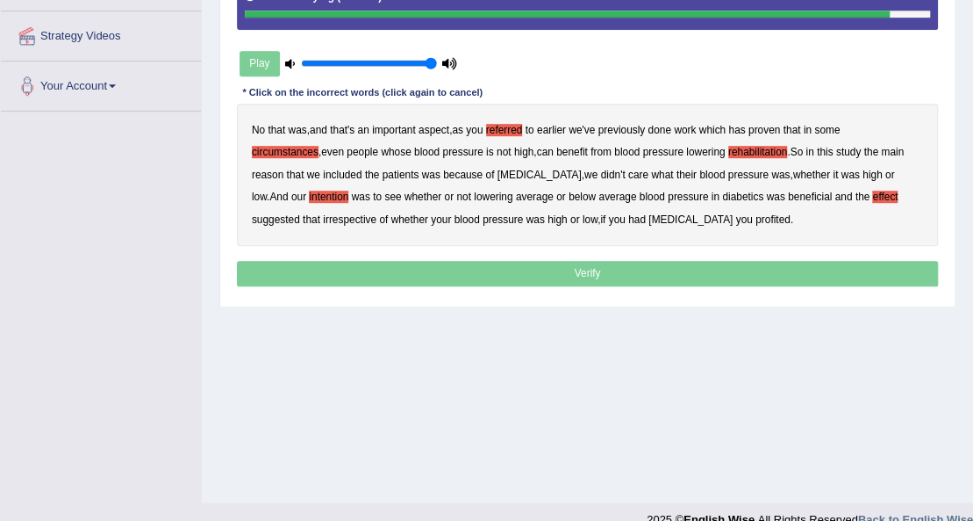
scroll to position [401, 0]
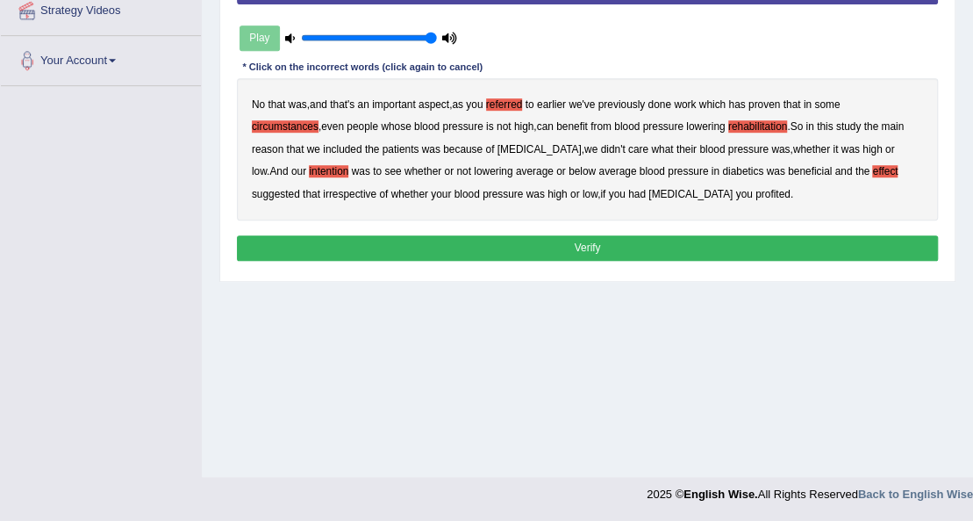
click at [756, 190] on b "profited" at bounding box center [773, 194] width 35 height 12
click at [632, 237] on button "Verify" at bounding box center [588, 247] width 702 height 25
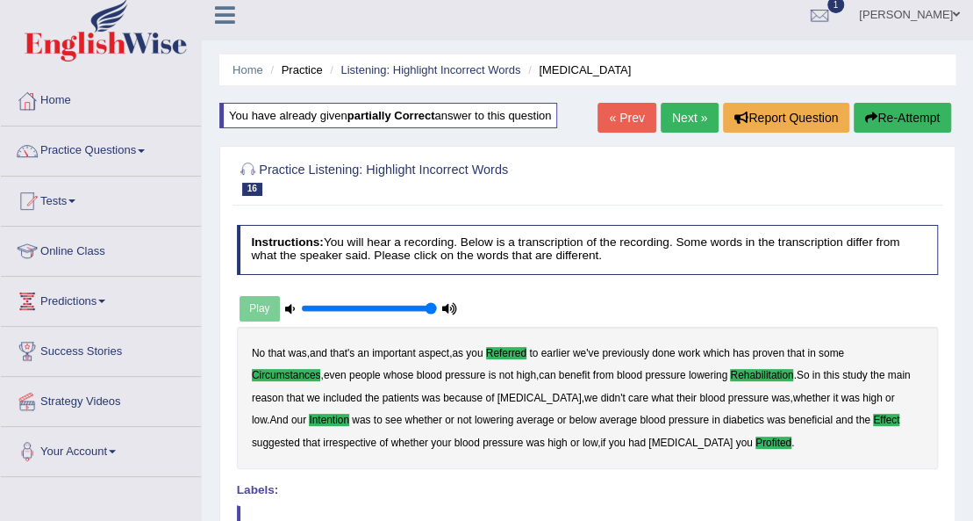
scroll to position [0, 0]
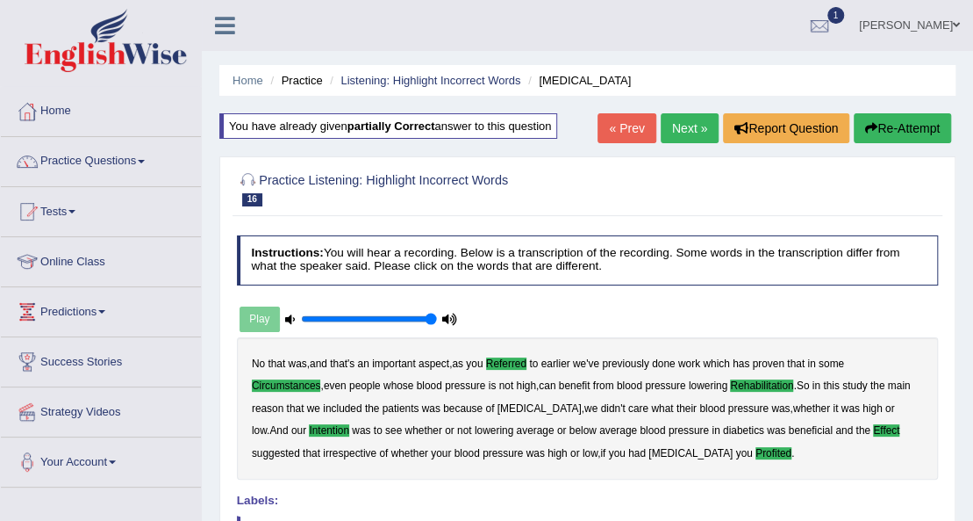
click at [681, 120] on link "Next »" at bounding box center [690, 128] width 58 height 30
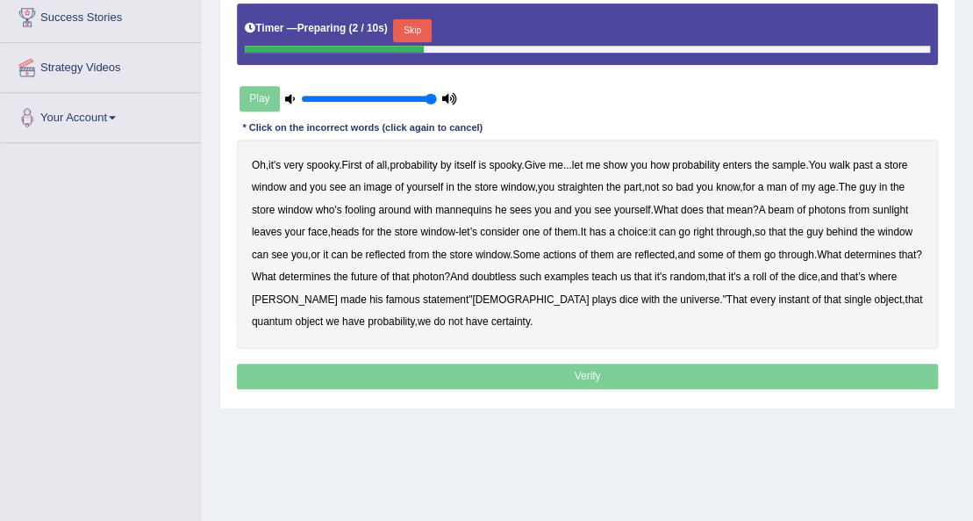
click at [416, 21] on button "Skip" at bounding box center [412, 30] width 38 height 23
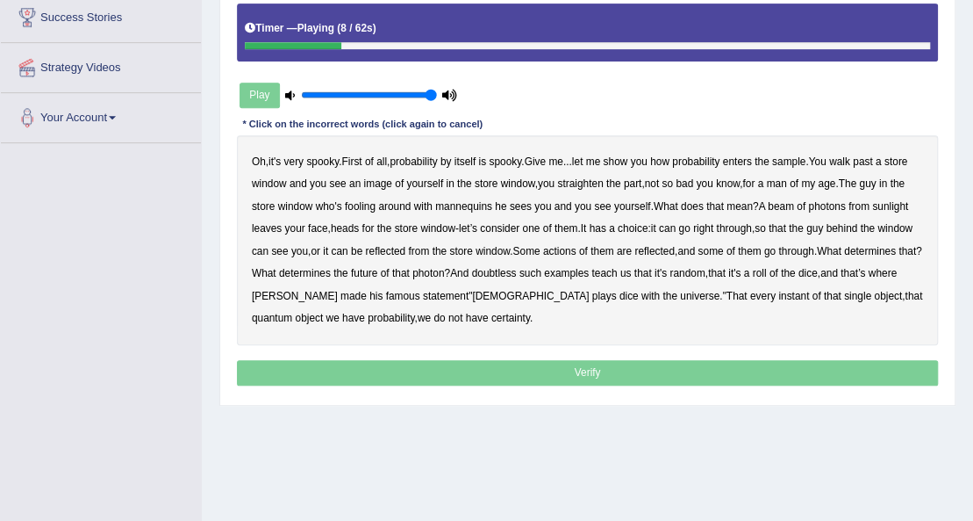
click at [804, 161] on b "sample" at bounding box center [788, 161] width 33 height 12
click at [794, 200] on b "beam" at bounding box center [781, 206] width 26 height 12
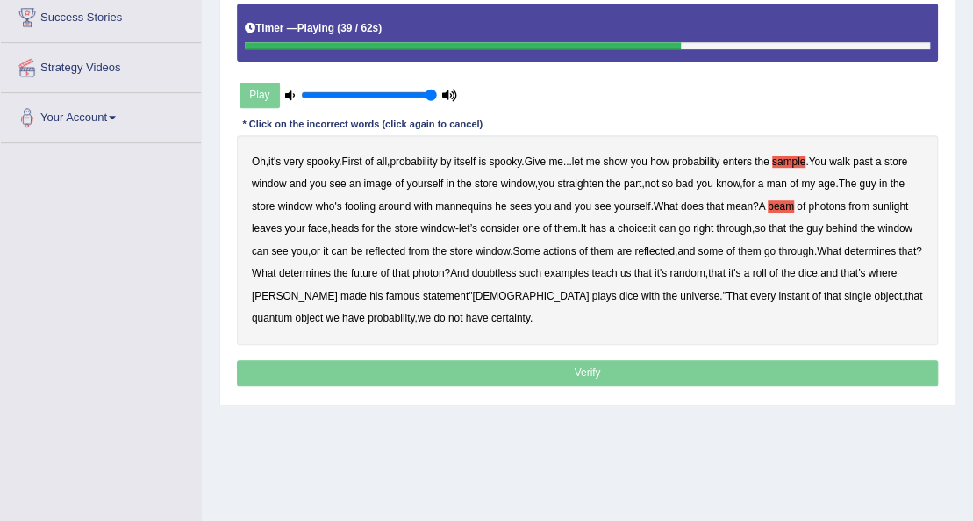
drag, startPoint x: 616, startPoint y: 246, endPoint x: 640, endPoint y: 247, distance: 23.7
click at [577, 247] on b "actions" at bounding box center [559, 251] width 33 height 12
click at [516, 272] on b "doubtless" at bounding box center [493, 273] width 45 height 12
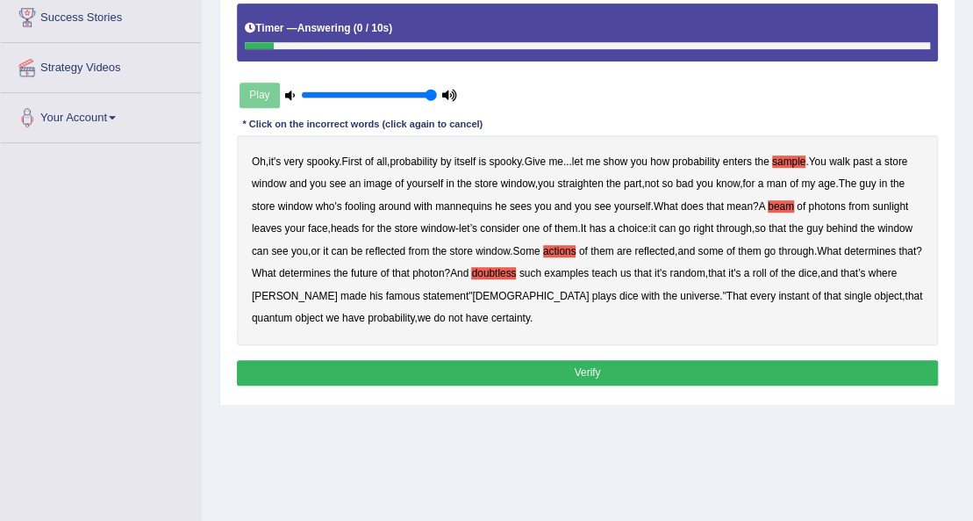
click at [514, 367] on button "Verify" at bounding box center [588, 372] width 702 height 25
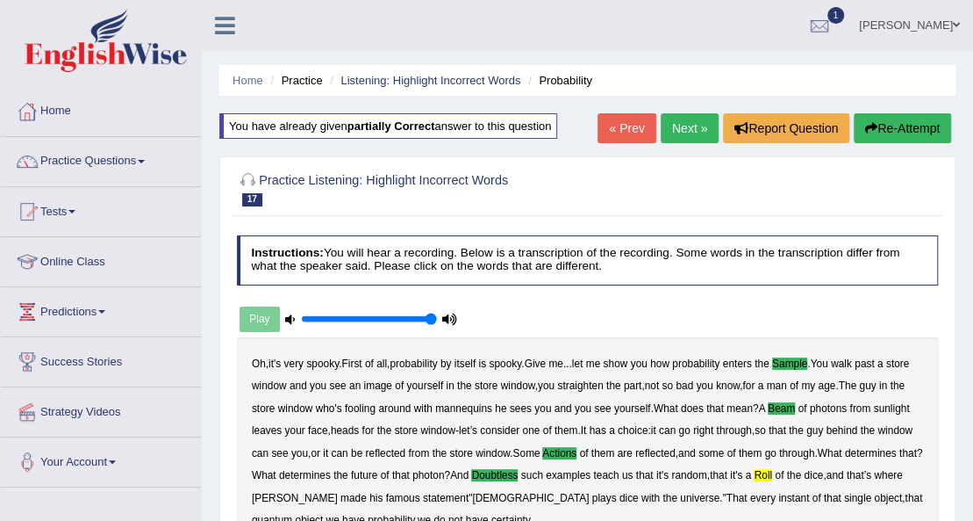
click at [684, 123] on link "Next »" at bounding box center [690, 128] width 58 height 30
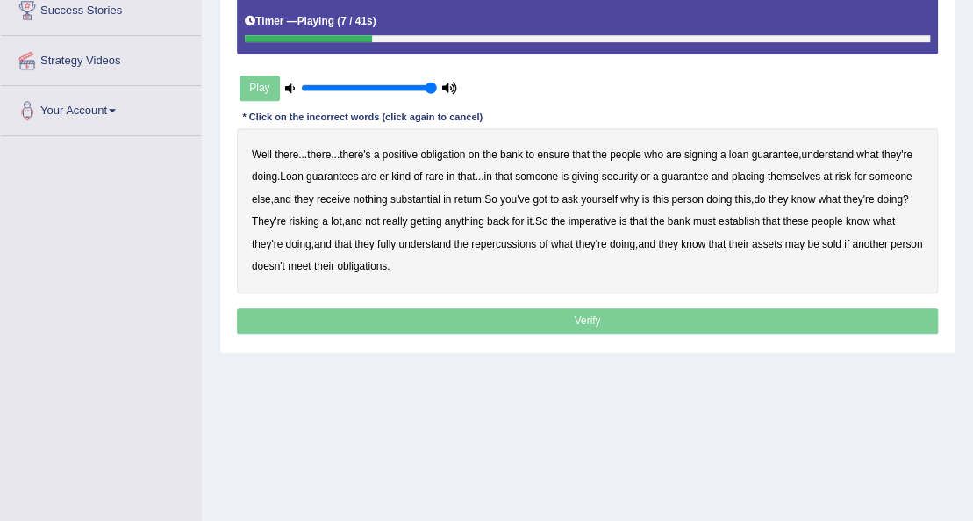
click at [837, 152] on b "understand" at bounding box center [827, 154] width 53 height 12
click at [420, 193] on b "substantial" at bounding box center [416, 199] width 50 height 12
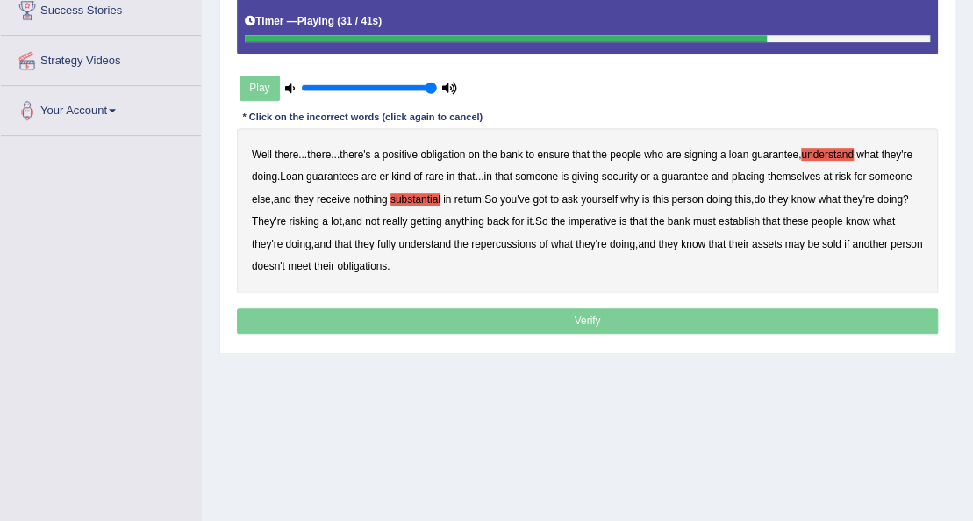
click at [746, 219] on b "establish" at bounding box center [739, 221] width 41 height 12
click at [499, 241] on b "repercussions" at bounding box center [503, 244] width 65 height 12
click at [772, 241] on b "assets" at bounding box center [767, 244] width 30 height 12
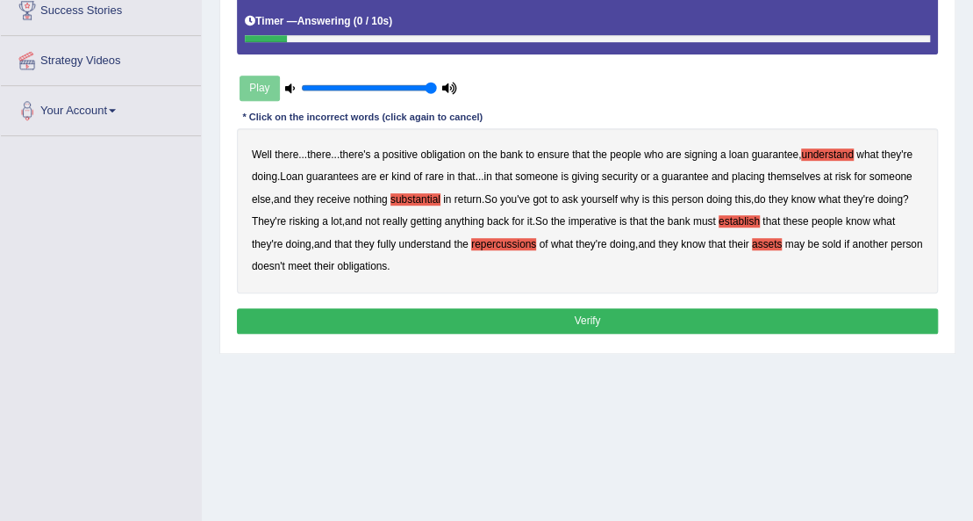
drag, startPoint x: 418, startPoint y: 337, endPoint x: 404, endPoint y: 309, distance: 31.4
click at [409, 322] on div "Instructions: You will hear a recording. Below is a transcription of the record…" at bounding box center [587, 135] width 709 height 422
click at [404, 308] on button "Verify" at bounding box center [588, 320] width 702 height 25
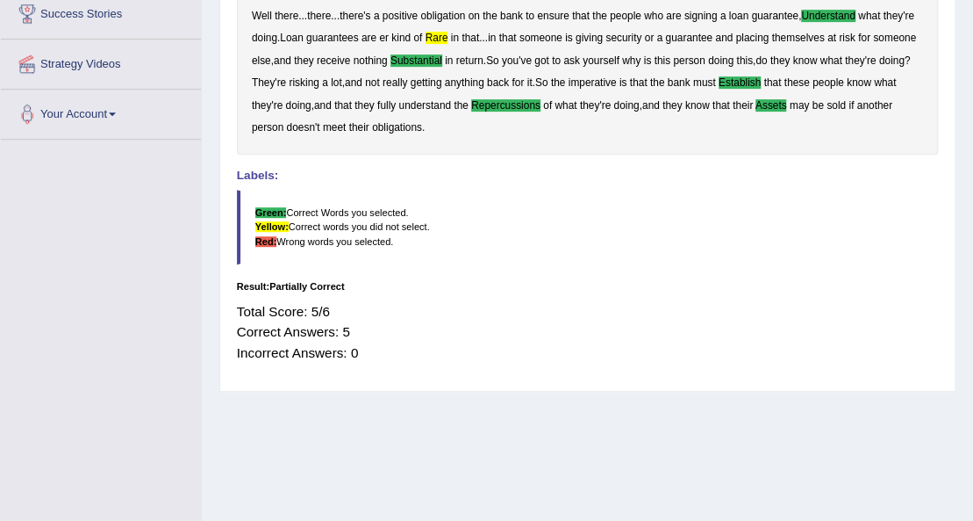
scroll to position [58, 0]
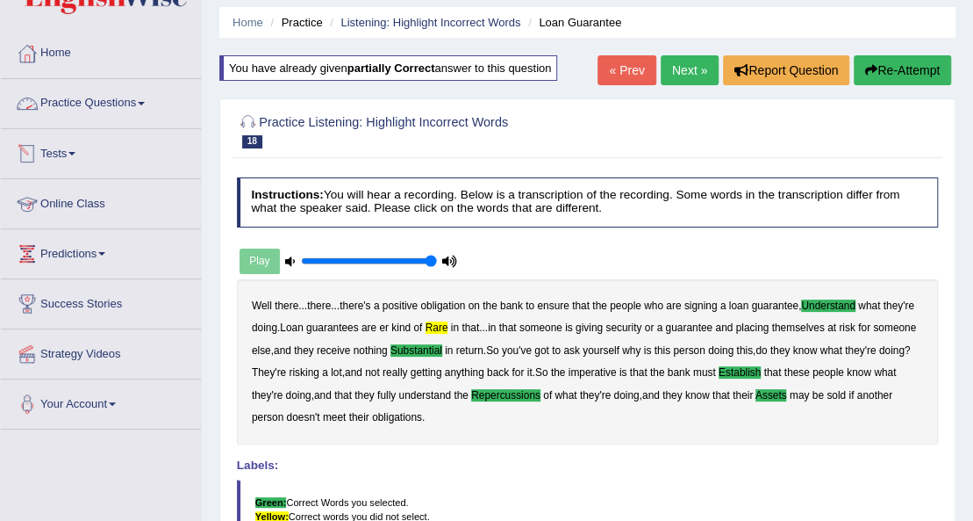
click at [118, 101] on link "Practice Questions" at bounding box center [101, 101] width 200 height 44
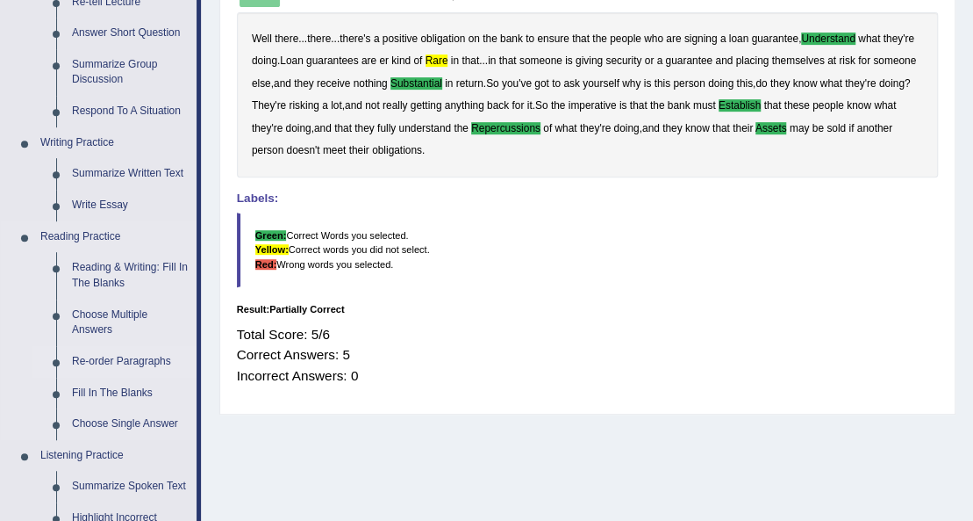
scroll to position [351, 0]
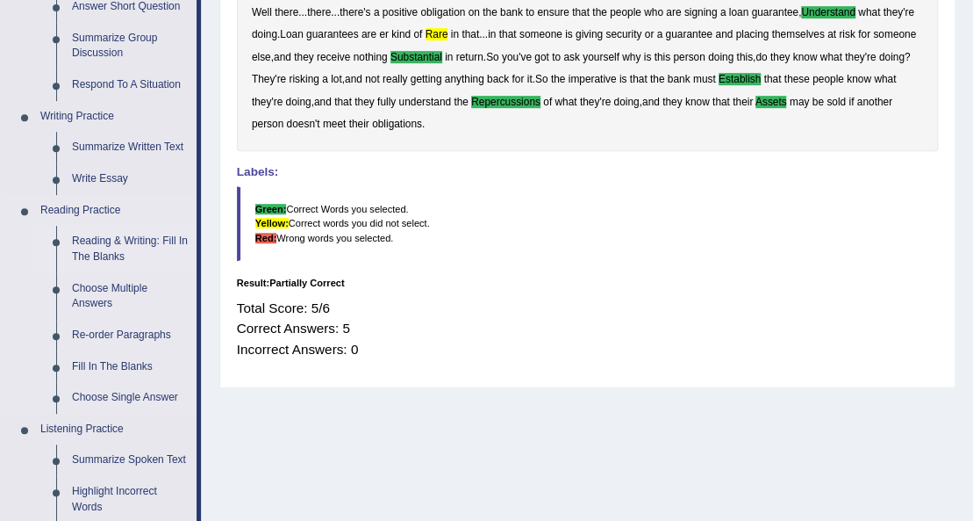
click at [102, 244] on link "Reading & Writing: Fill In The Blanks" at bounding box center [130, 249] width 133 height 47
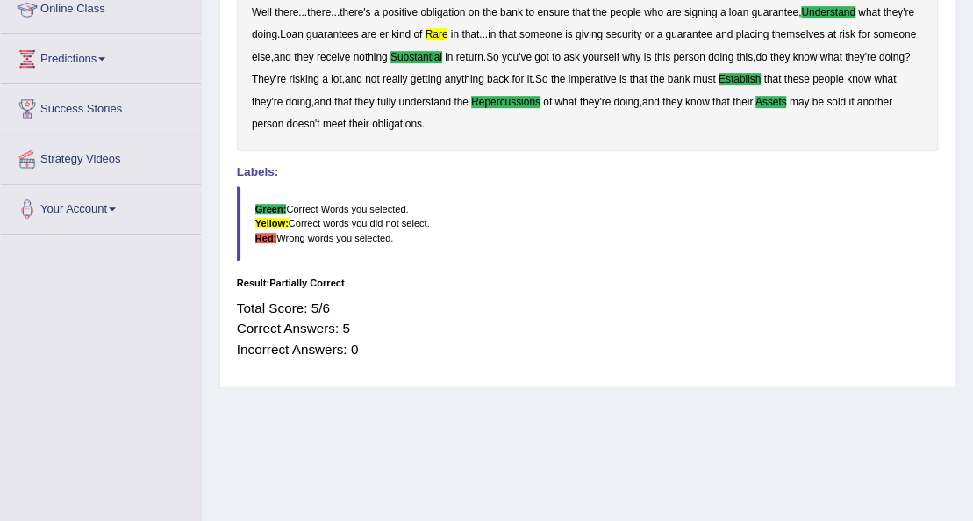
scroll to position [401, 0]
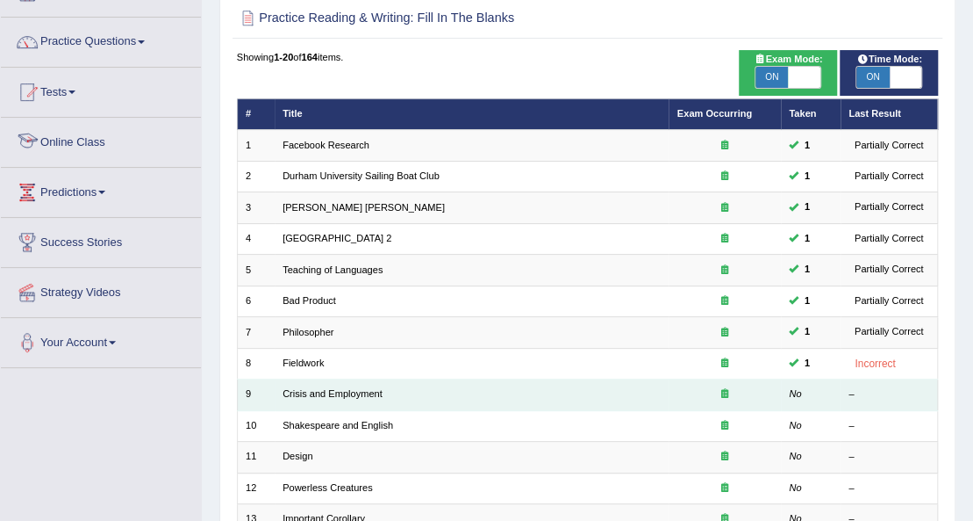
scroll to position [233, 0]
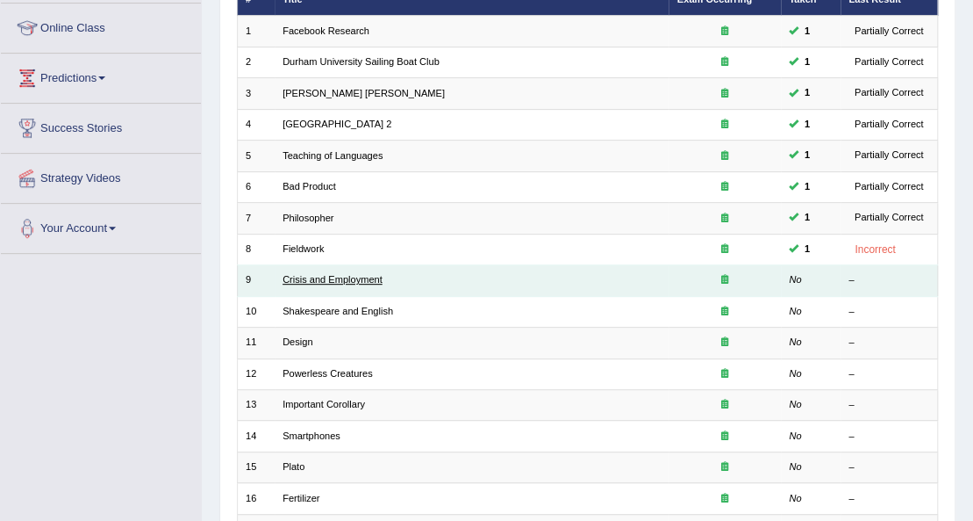
click at [341, 274] on link "Crisis and Employment" at bounding box center [333, 279] width 100 height 11
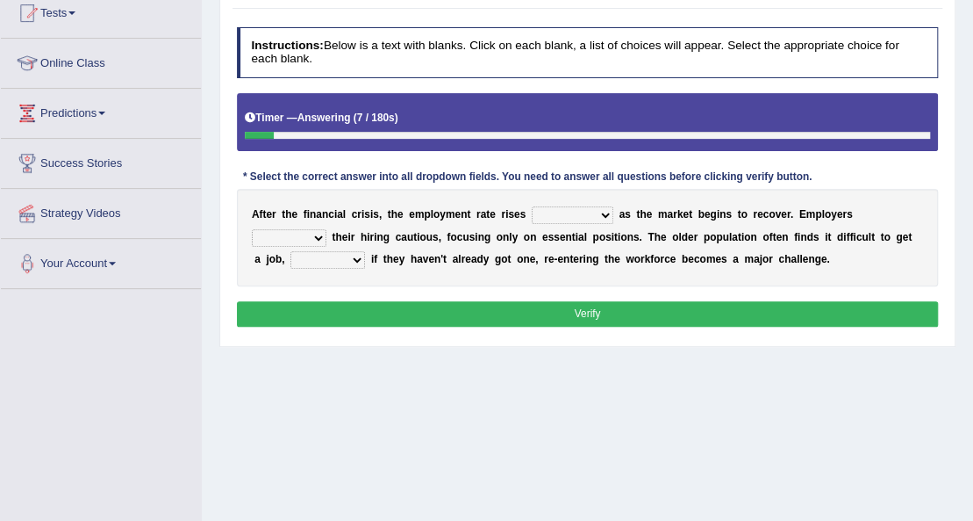
click at [546, 209] on select "normally conversely strenuously sharply" at bounding box center [573, 215] width 82 height 18
select select "sharply"
click at [532, 206] on select "normally conversely strenuously sharply" at bounding box center [573, 215] width 82 height 18
click at [306, 233] on select "keeping kept keep are kept" at bounding box center [289, 238] width 75 height 18
select select "keeping"
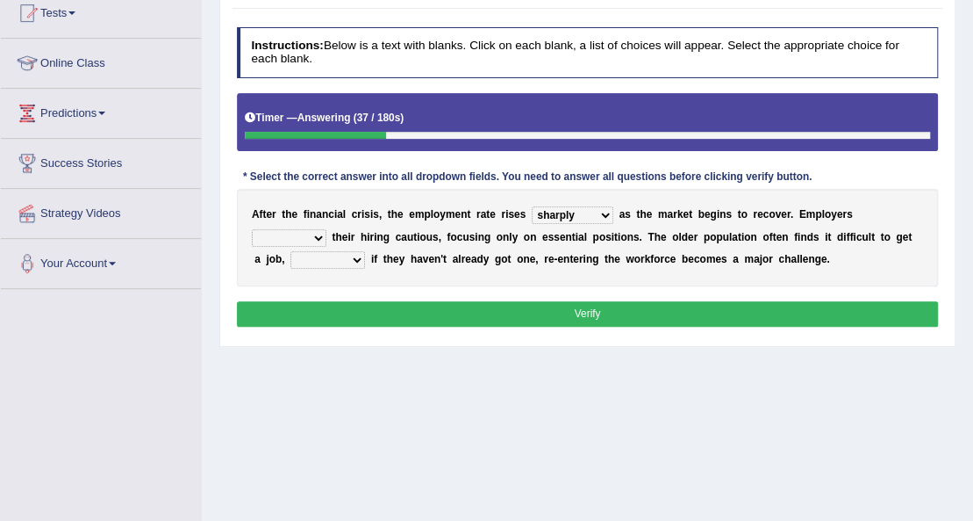
click at [252, 229] on select "keeping kept keep are kept" at bounding box center [289, 238] width 75 height 18
click at [329, 257] on select "although while then because" at bounding box center [328, 260] width 75 height 18
select select "although"
click at [291, 251] on select "although while then because" at bounding box center [328, 260] width 75 height 18
click at [347, 301] on button "Verify" at bounding box center [588, 313] width 702 height 25
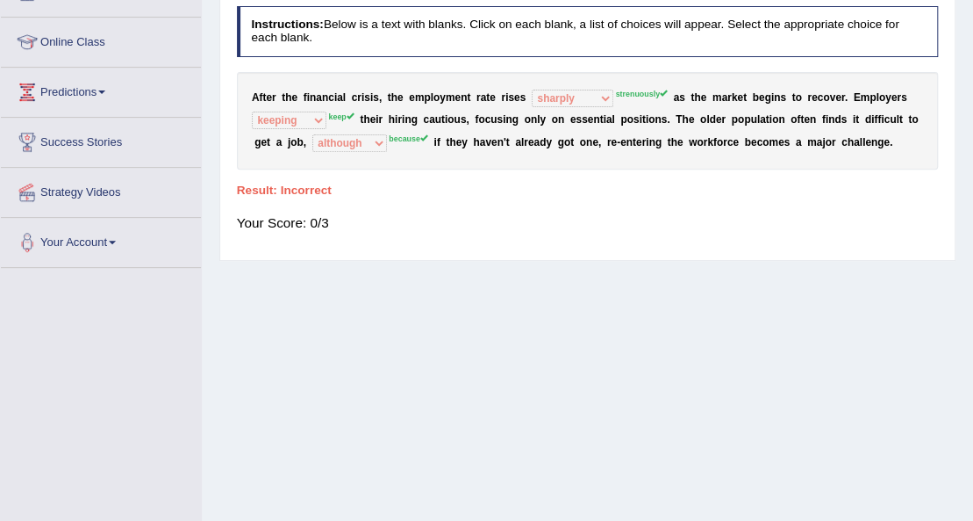
scroll to position [50, 0]
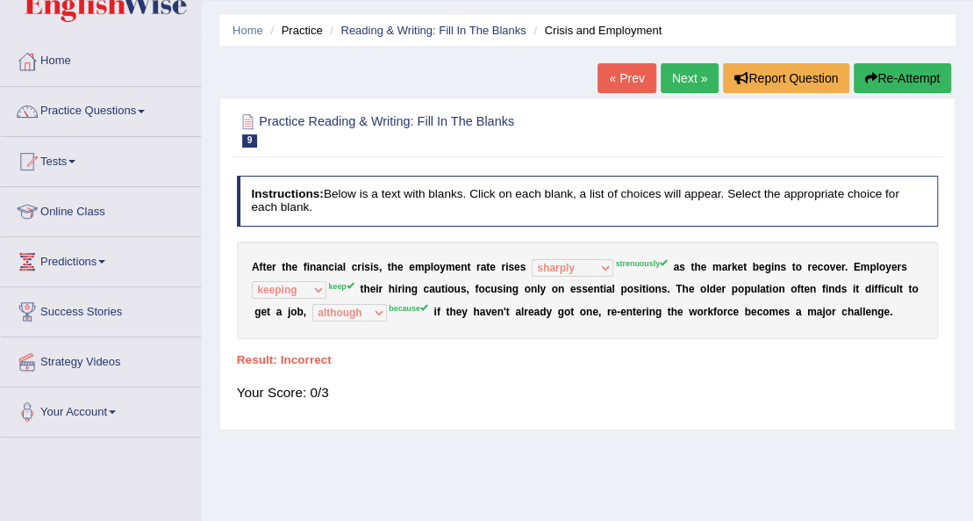
click at [683, 71] on link "Next »" at bounding box center [690, 78] width 58 height 30
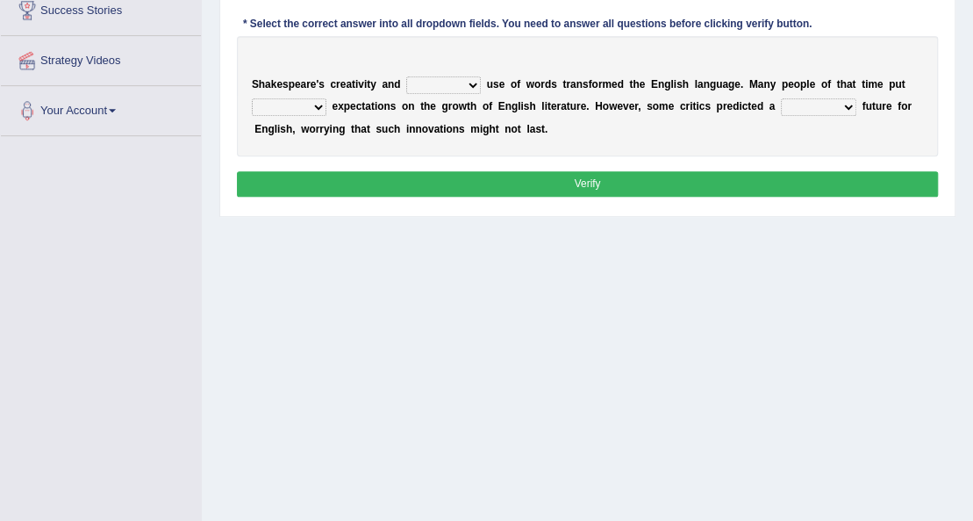
click at [434, 81] on select "idealized intensive fancied inventive" at bounding box center [443, 85] width 75 height 18
click at [406, 76] on select "idealized intensive fancied inventive" at bounding box center [443, 85] width 75 height 18
click at [456, 83] on select "idealized intensive fancied inventive" at bounding box center [443, 85] width 75 height 18
select select "inventive"
click at [406, 76] on select "idealized intensive fancied inventive" at bounding box center [443, 85] width 75 height 18
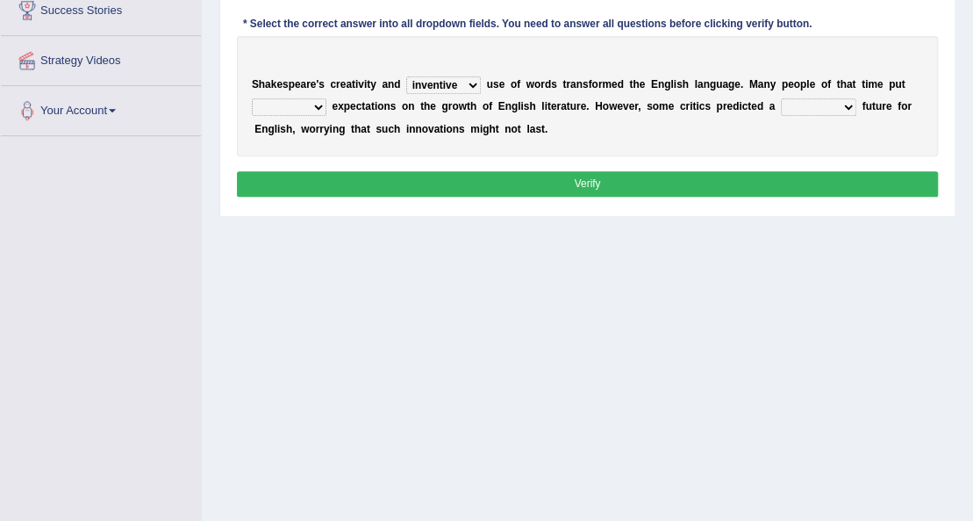
click at [279, 102] on select "wide much high more" at bounding box center [289, 107] width 75 height 18
select select "much"
click at [252, 98] on select "wide much high more" at bounding box center [289, 107] width 75 height 18
click at [832, 104] on select "monetary promising irresistible daunting" at bounding box center [818, 107] width 75 height 18
select select "irresistible"
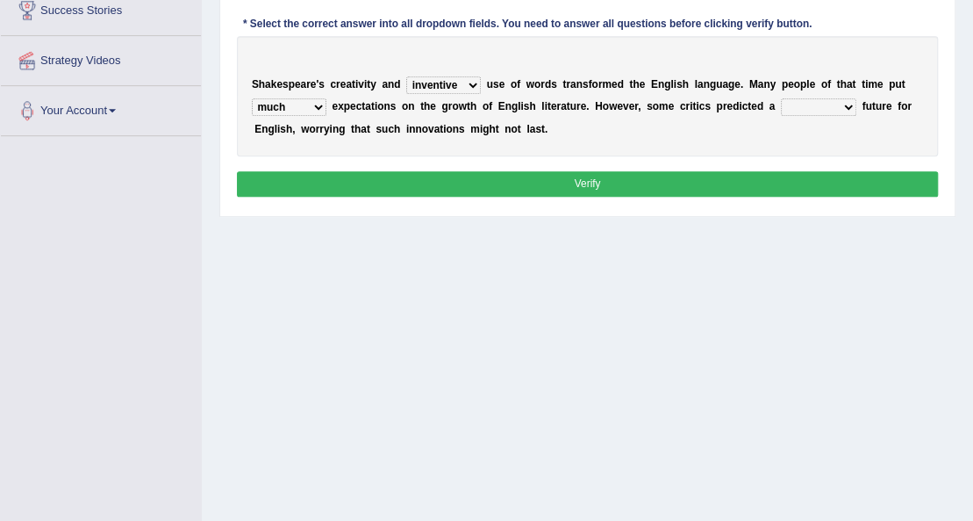
click at [781, 98] on select "monetary promising irresistible daunting" at bounding box center [818, 107] width 75 height 18
click at [781, 177] on button "Verify" at bounding box center [588, 183] width 702 height 25
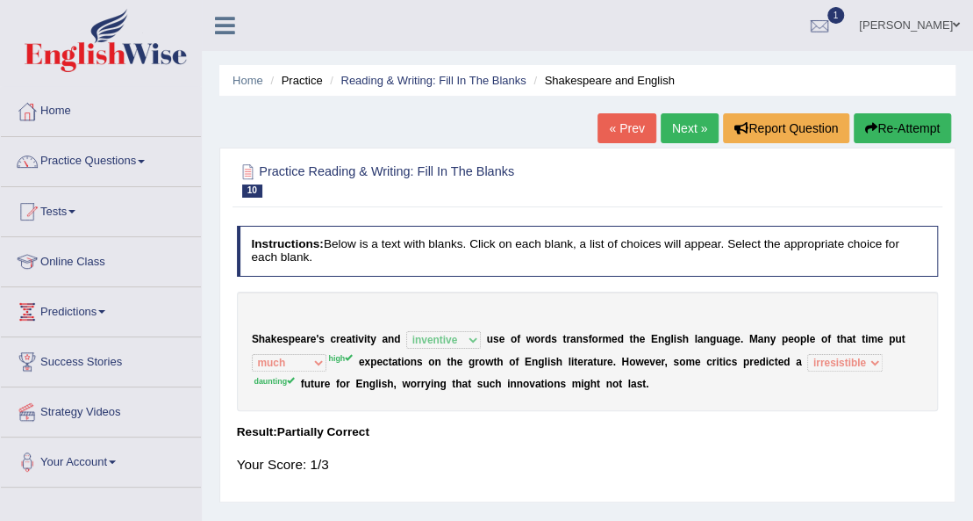
click at [676, 119] on link "Next »" at bounding box center [690, 128] width 58 height 30
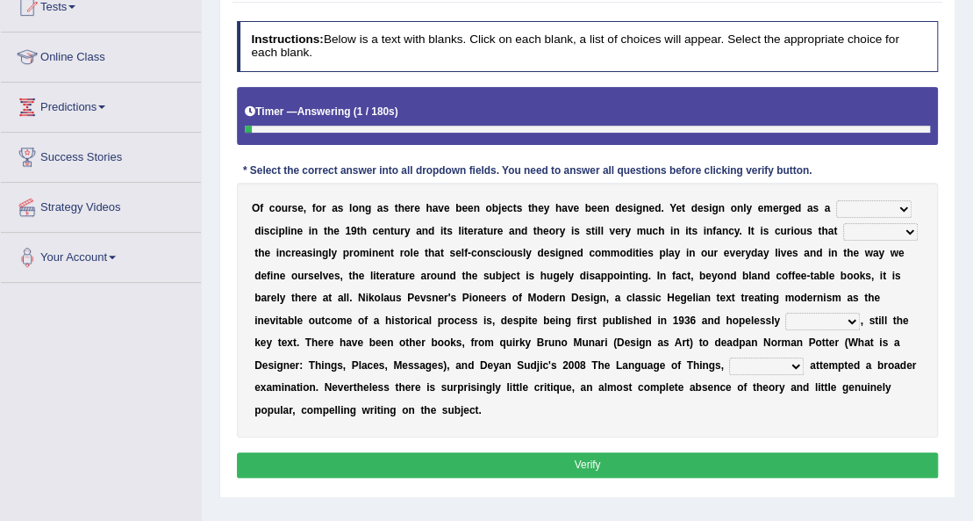
scroll to position [176, 0]
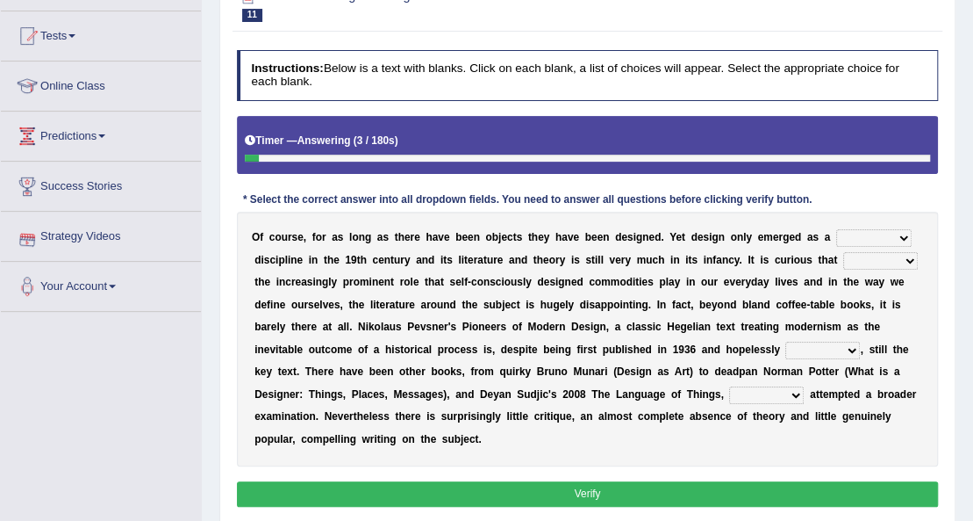
click at [876, 232] on select "bilateral ubiquitous foremost dedicated" at bounding box center [874, 238] width 75 height 18
select select "ubiquitous"
click at [837, 229] on select "bilateral ubiquitous foremost dedicated" at bounding box center [874, 238] width 75 height 18
click at [871, 253] on select "since despite within through" at bounding box center [881, 261] width 75 height 18
select select "since"
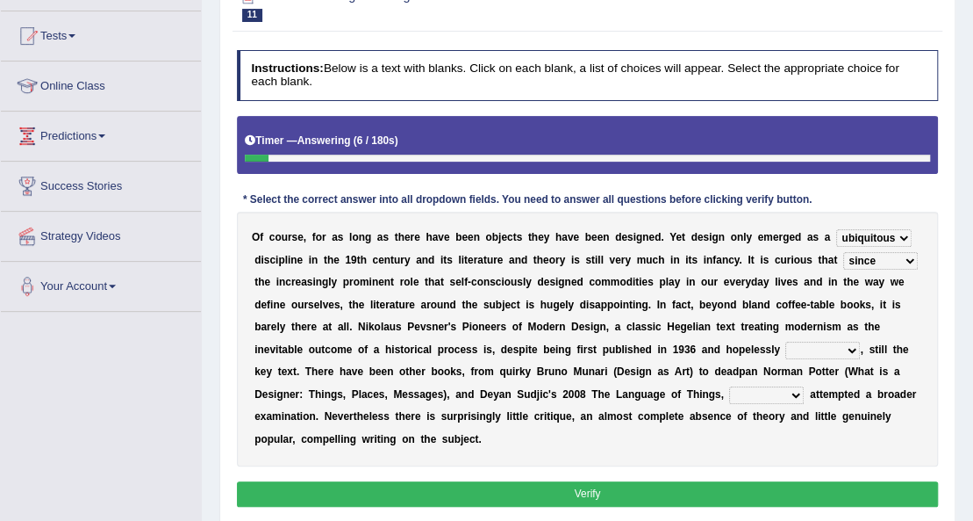
click at [844, 252] on select "since despite within through" at bounding box center [881, 261] width 75 height 18
click at [845, 348] on select "dates dating date dated" at bounding box center [823, 350] width 75 height 18
select select "dating"
click at [786, 341] on select "dates dating date dated" at bounding box center [823, 350] width 75 height 18
click at [790, 389] on select "which then however as" at bounding box center [766, 395] width 75 height 18
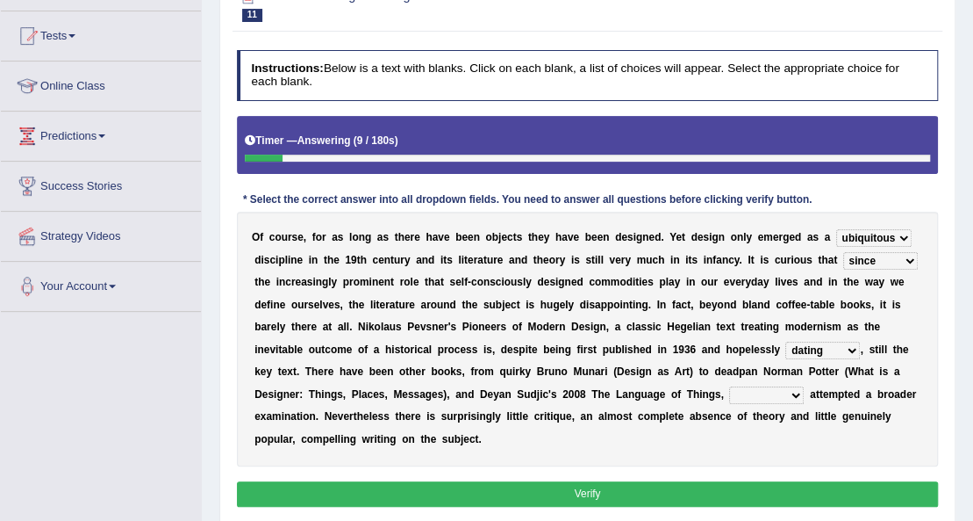
select select "however"
click at [729, 386] on select "which then however as" at bounding box center [766, 395] width 75 height 18
click at [743, 485] on button "Verify" at bounding box center [588, 493] width 702 height 25
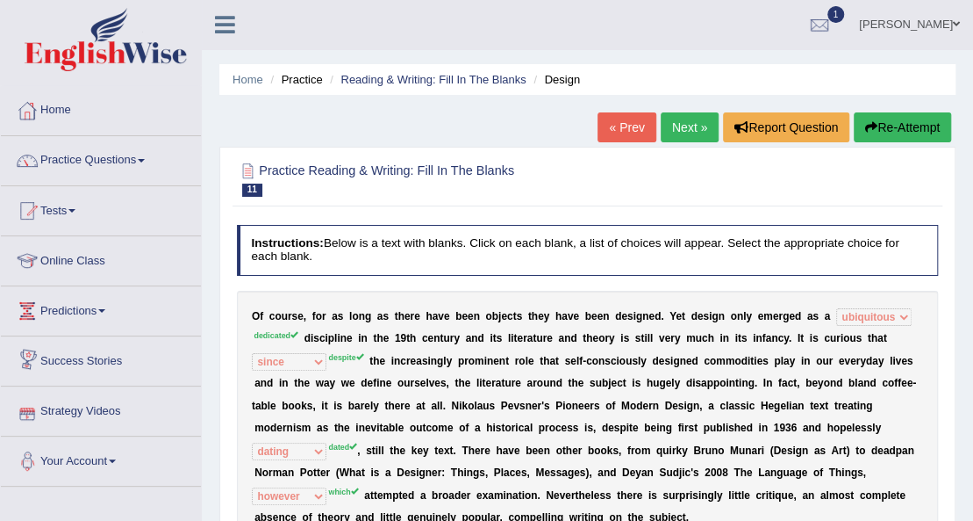
scroll to position [0, 0]
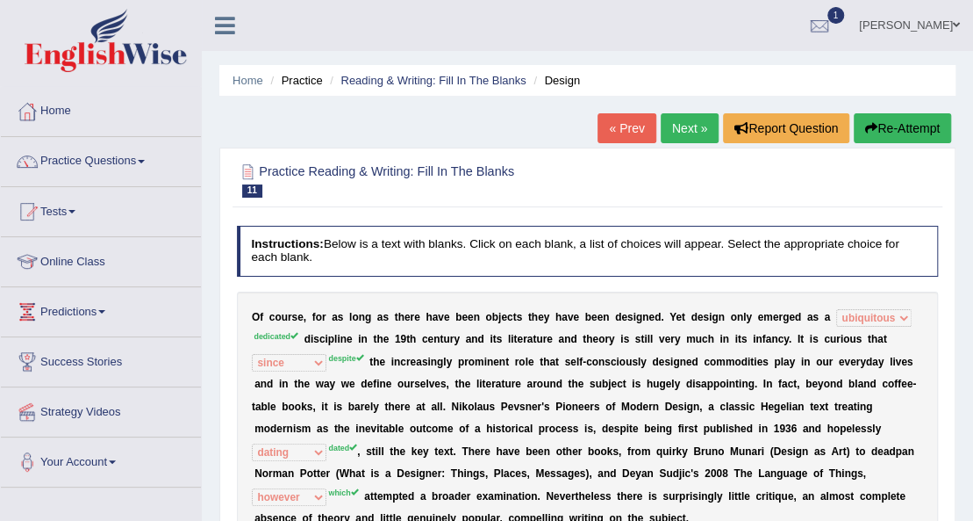
click at [672, 123] on link "Next »" at bounding box center [690, 128] width 58 height 30
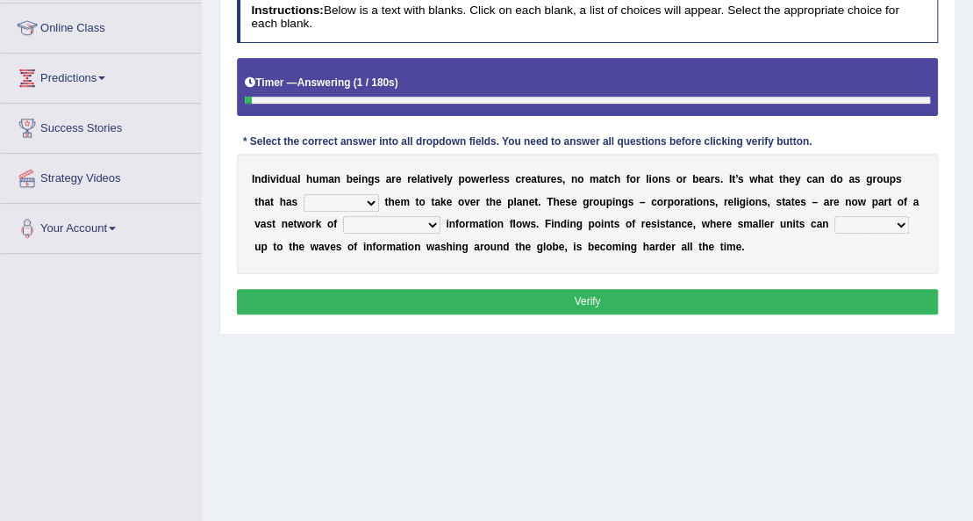
click at [328, 203] on select "enabled contended embodied conjured" at bounding box center [341, 203] width 75 height 18
select select "enabled"
click at [304, 194] on select "enabled contended embodied conjured" at bounding box center [341, 203] width 75 height 18
click at [428, 226] on select "interconnected overlapping fastened exploited" at bounding box center [391, 225] width 97 height 18
select select "fastened"
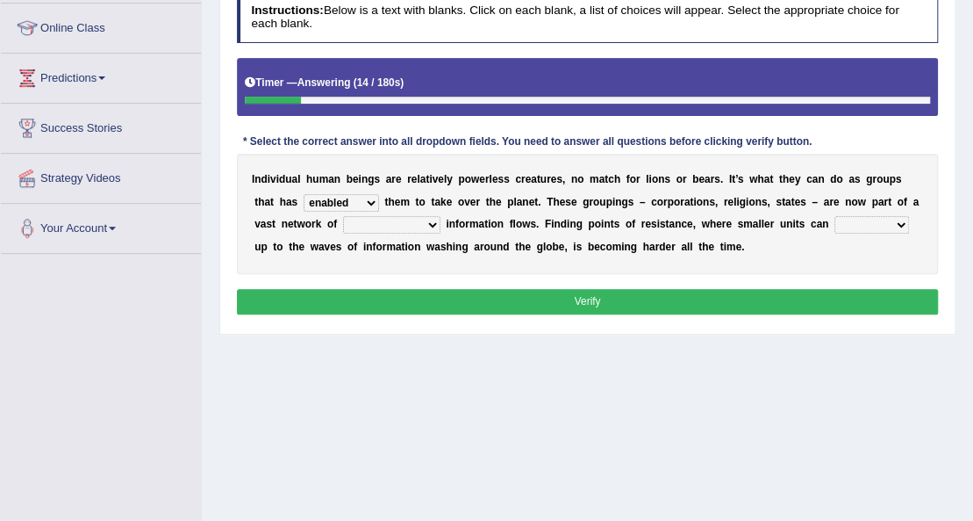
click at [343, 216] on select "interconnected overlapping fastened exploited" at bounding box center [391, 225] width 97 height 18
click at [841, 220] on select "stand raise hail pump" at bounding box center [872, 225] width 75 height 18
select select "hail"
click at [835, 216] on select "stand raise hail pump" at bounding box center [872, 225] width 75 height 18
click at [858, 291] on button "Verify" at bounding box center [588, 301] width 702 height 25
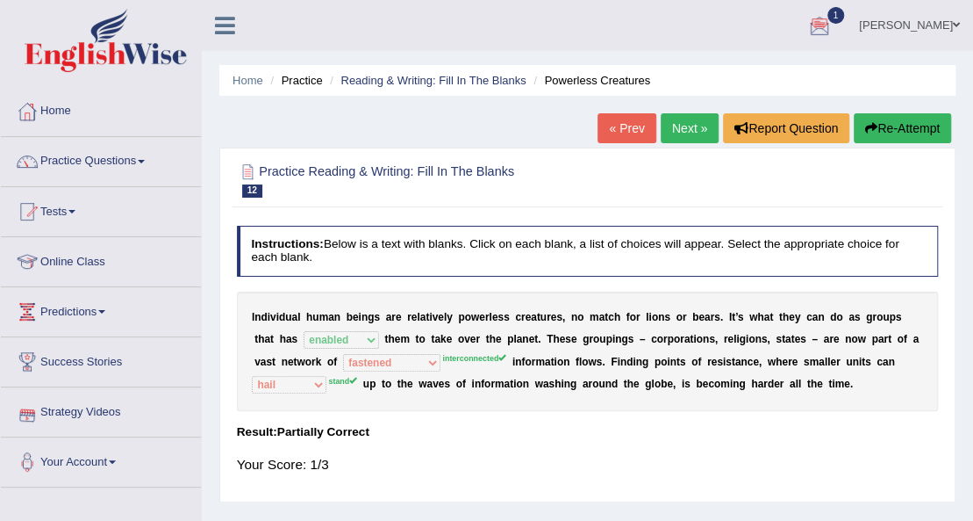
click at [692, 123] on link "Next »" at bounding box center [690, 128] width 58 height 30
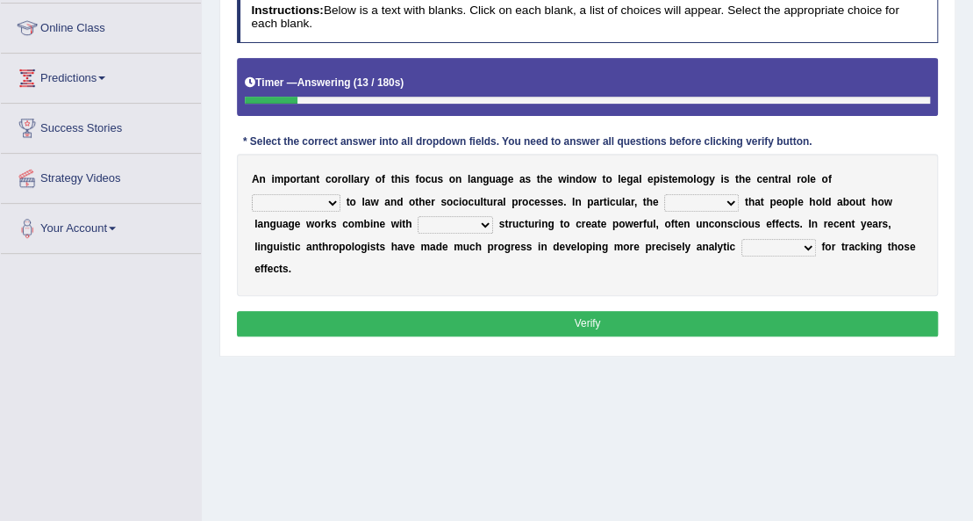
click at [319, 195] on select "discourse epoch dialect acquaintance" at bounding box center [296, 203] width 89 height 18
select select "dialect"
click at [252, 194] on select "discourse epoch dialect acquaintance" at bounding box center [296, 203] width 89 height 18
click at [727, 201] on select "deviation besmirch consent ideas" at bounding box center [701, 203] width 75 height 18
select select "consent"
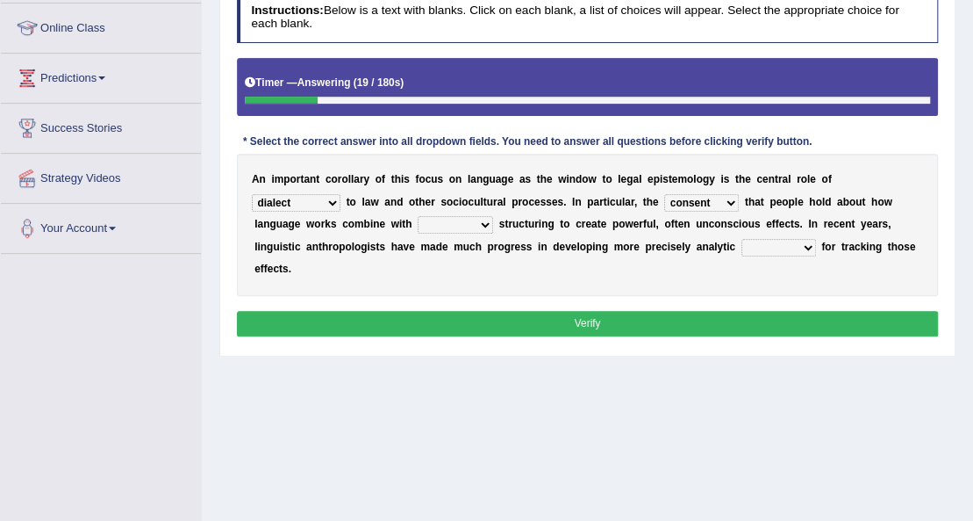
click at [664, 194] on select "deviation besmirch consent ideas" at bounding box center [701, 203] width 75 height 18
click at [439, 216] on select "mandatory linguistic legitimate customary" at bounding box center [455, 225] width 75 height 18
select select "linguistic"
click at [418, 216] on select "mandatory linguistic legitimate customary" at bounding box center [455, 225] width 75 height 18
drag, startPoint x: 803, startPoint y: 246, endPoint x: 773, endPoint y: 252, distance: 30.5
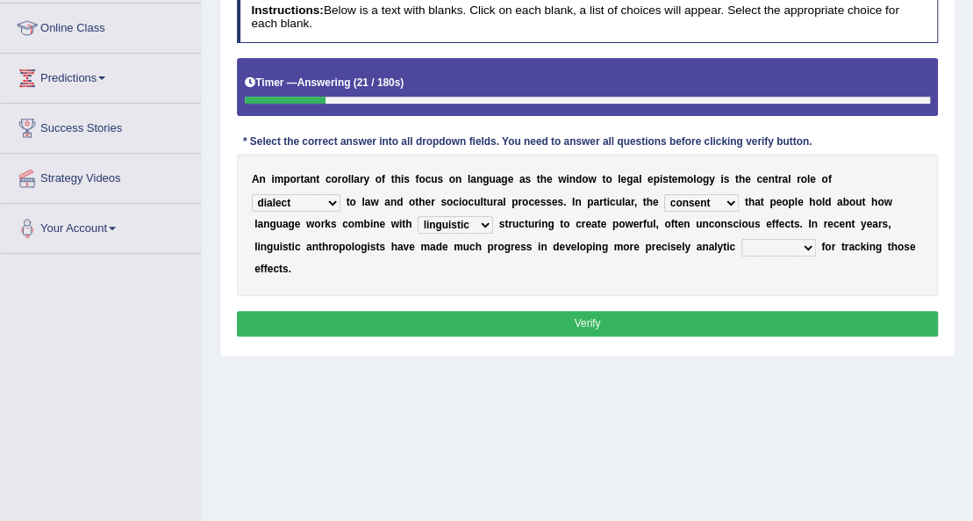
click at [801, 241] on select "tools appetite albums stroke" at bounding box center [779, 248] width 75 height 18
drag, startPoint x: 739, startPoint y: 299, endPoint x: 755, endPoint y: 294, distance: 16.7
click at [755, 294] on div "Instructions: Below is a text with blanks. Click on each blank, a list of choic…" at bounding box center [587, 166] width 709 height 363
click at [749, 327] on button "Verify" at bounding box center [588, 323] width 702 height 25
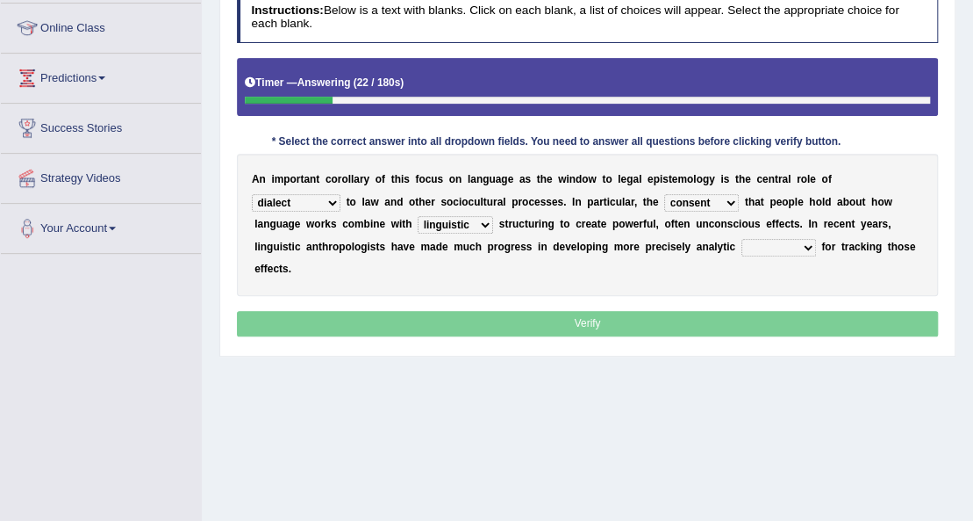
drag, startPoint x: 787, startPoint y: 237, endPoint x: 783, endPoint y: 247, distance: 10.3
click at [787, 239] on select "tools appetite albums stroke" at bounding box center [779, 248] width 75 height 18
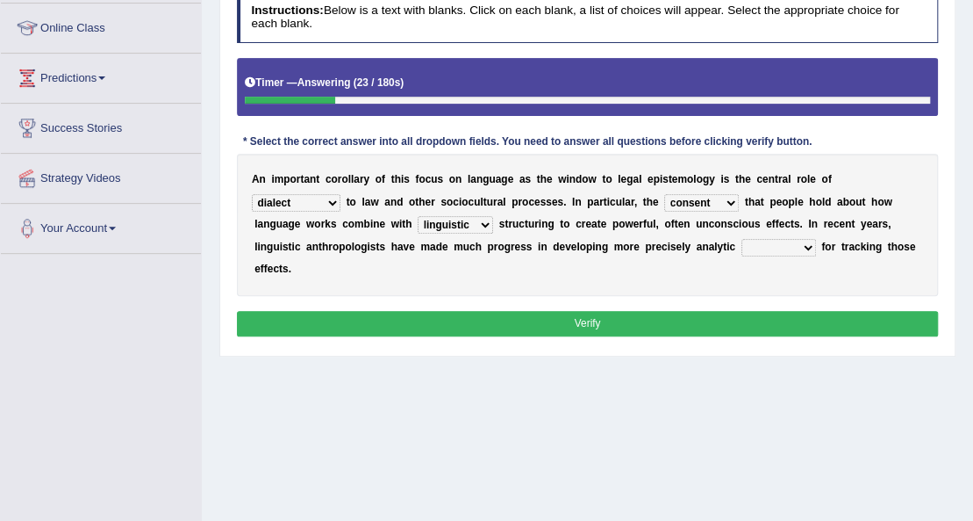
select select "appetite"
click at [742, 239] on select "tools appetite albums stroke" at bounding box center [779, 248] width 75 height 18
click at [775, 317] on button "Verify" at bounding box center [588, 323] width 702 height 25
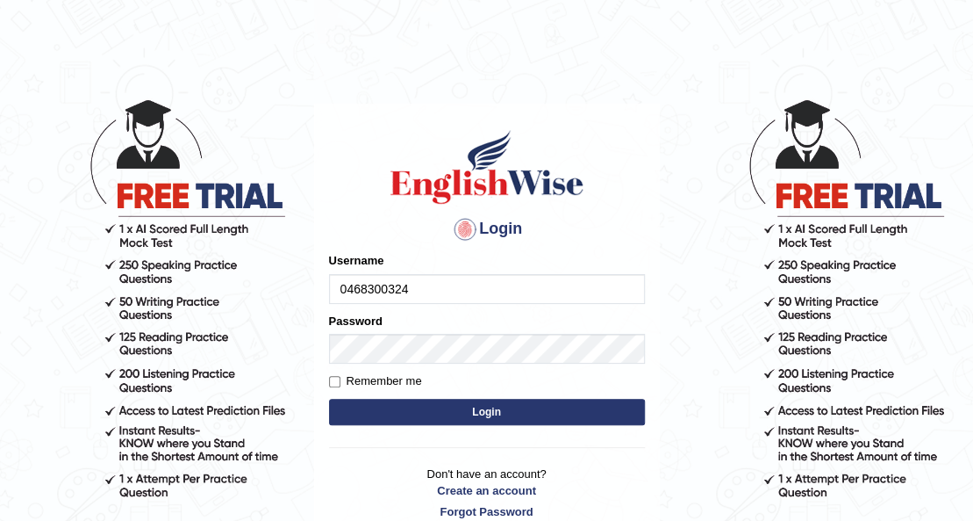
type input "0468300324"
click at [358, 403] on button "Login" at bounding box center [487, 412] width 316 height 26
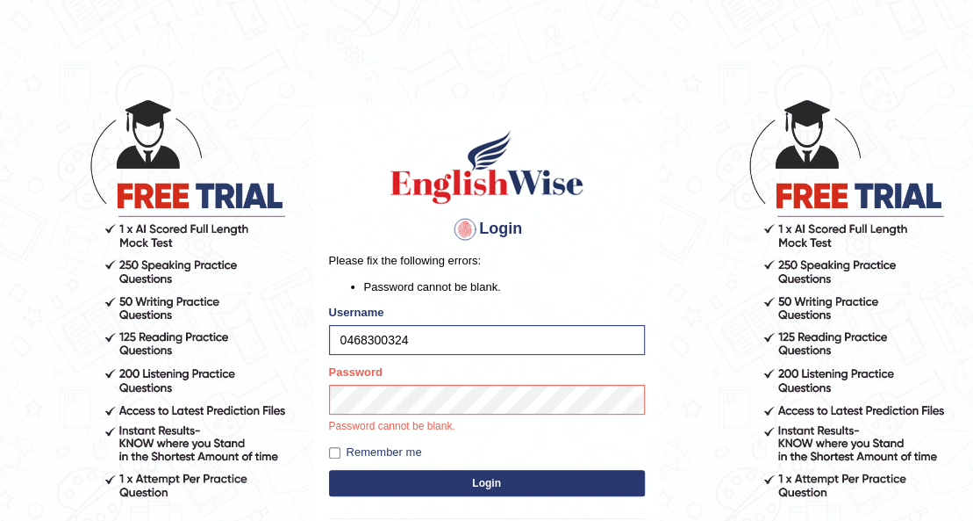
click at [503, 471] on button "Login" at bounding box center [487, 483] width 316 height 26
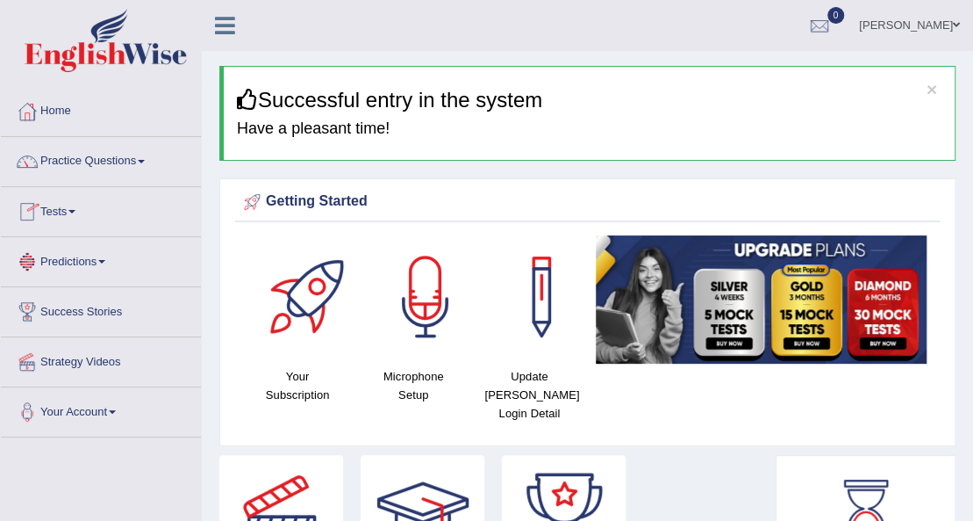
click at [75, 210] on span at bounding box center [71, 212] width 7 height 4
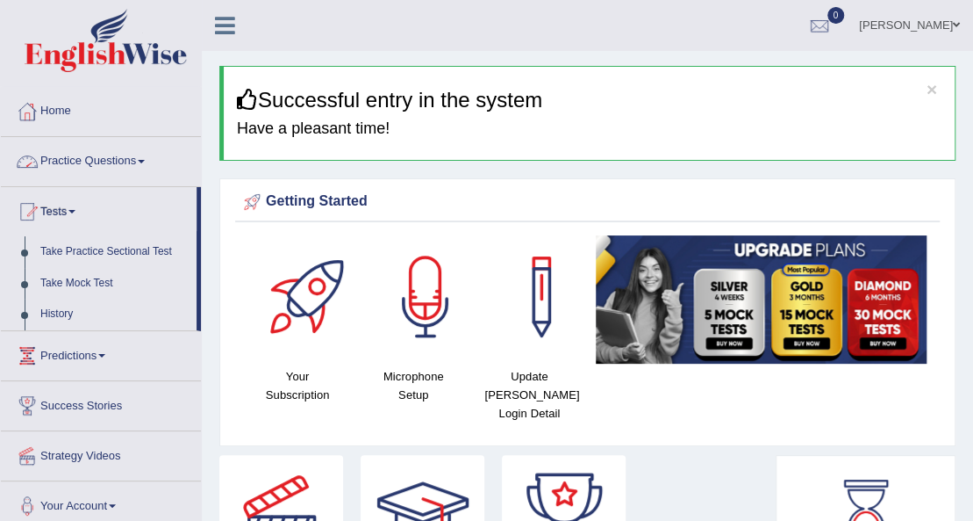
click at [114, 165] on link "Practice Questions" at bounding box center [101, 159] width 200 height 44
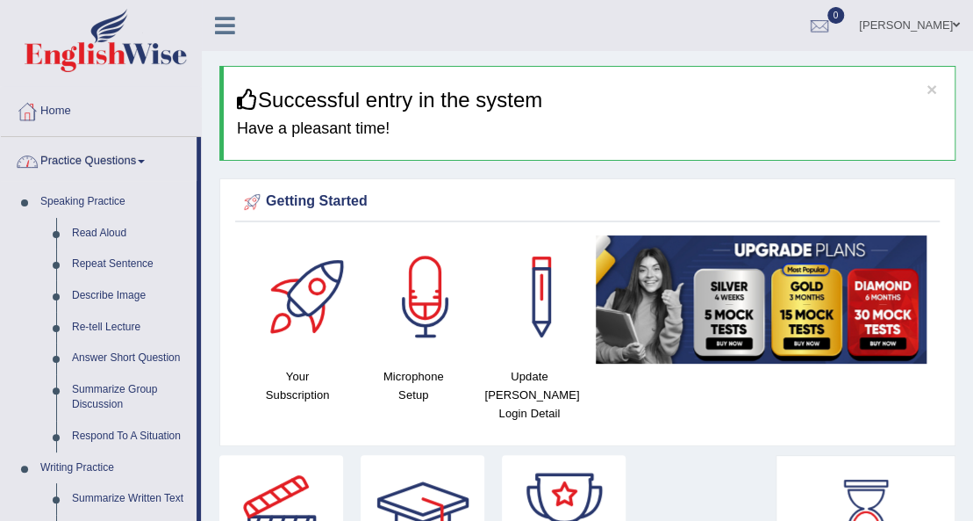
click at [116, 158] on link "Practice Questions" at bounding box center [99, 159] width 196 height 44
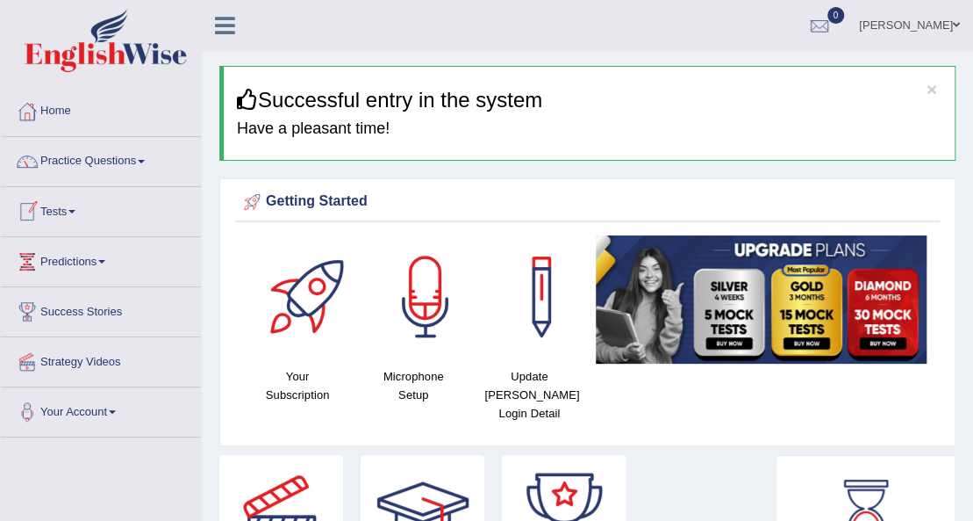
click at [70, 207] on link "Tests" at bounding box center [101, 209] width 200 height 44
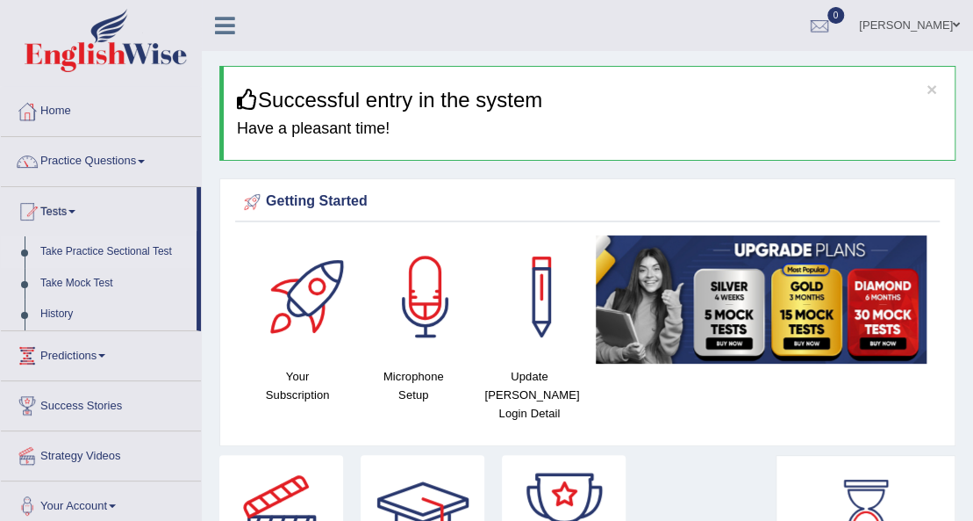
click at [96, 251] on link "Take Practice Sectional Test" at bounding box center [114, 252] width 164 height 32
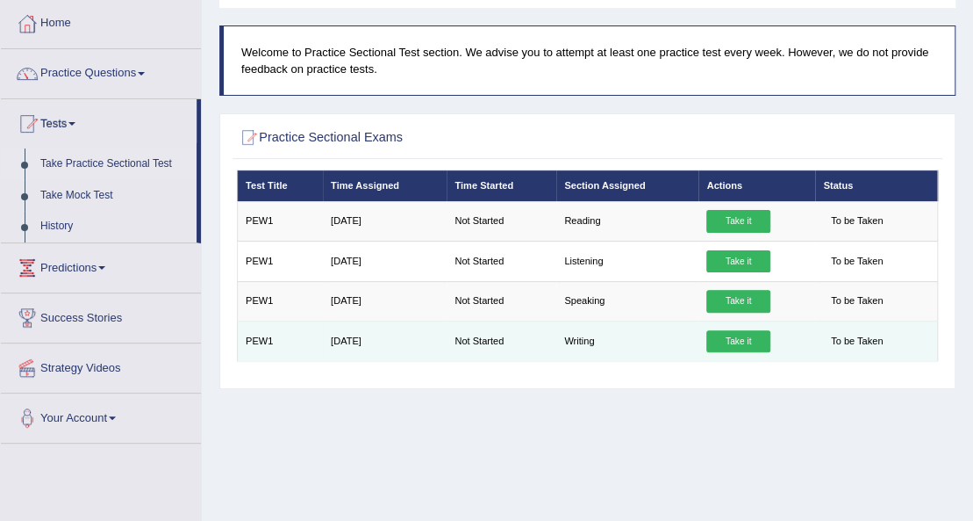
scroll to position [117, 0]
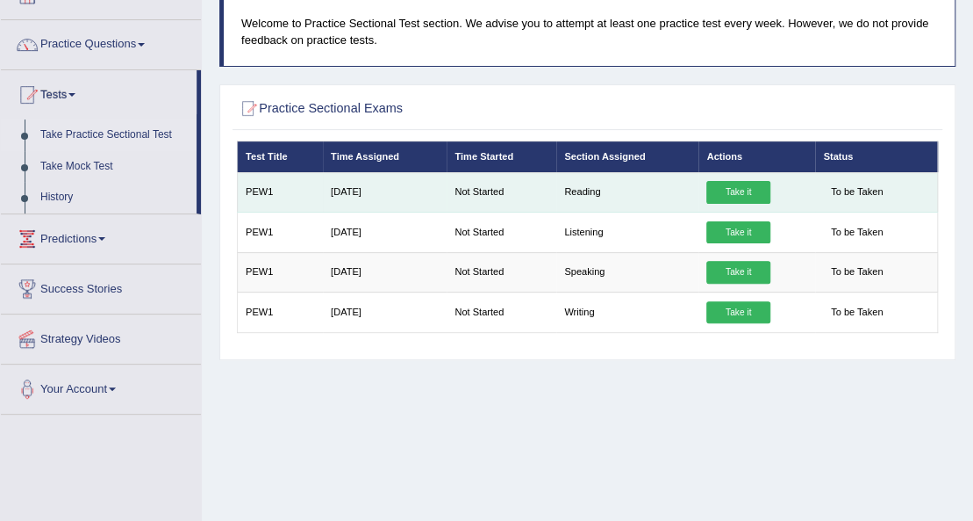
click at [739, 193] on link "Take it" at bounding box center [738, 192] width 63 height 23
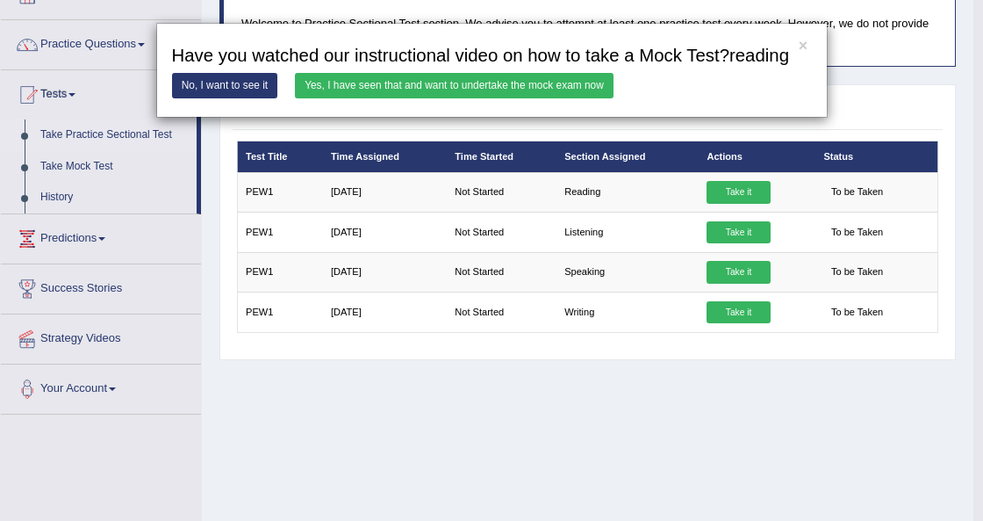
click at [225, 84] on link "No, I want to see it" at bounding box center [225, 85] width 106 height 25
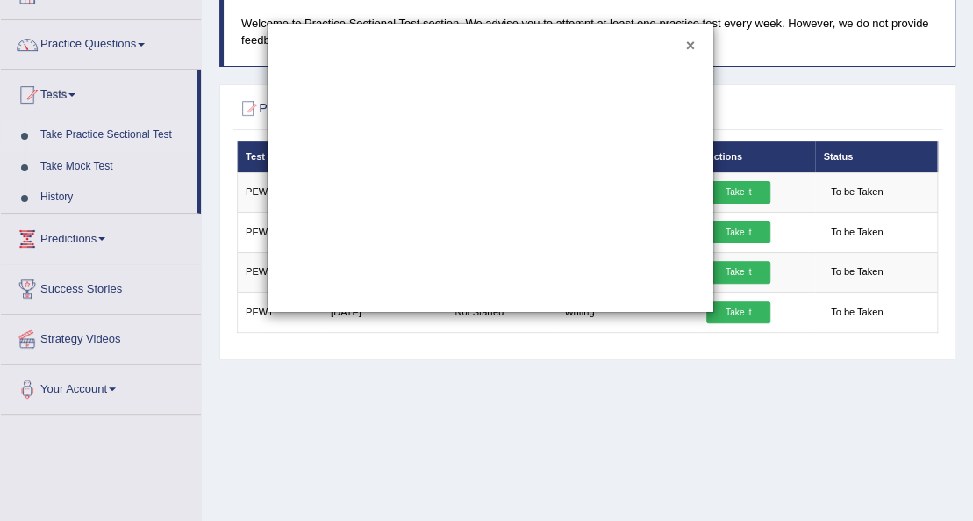
drag, startPoint x: 692, startPoint y: 43, endPoint x: 683, endPoint y: 44, distance: 8.8
click at [690, 42] on button "×" at bounding box center [690, 47] width 9 height 16
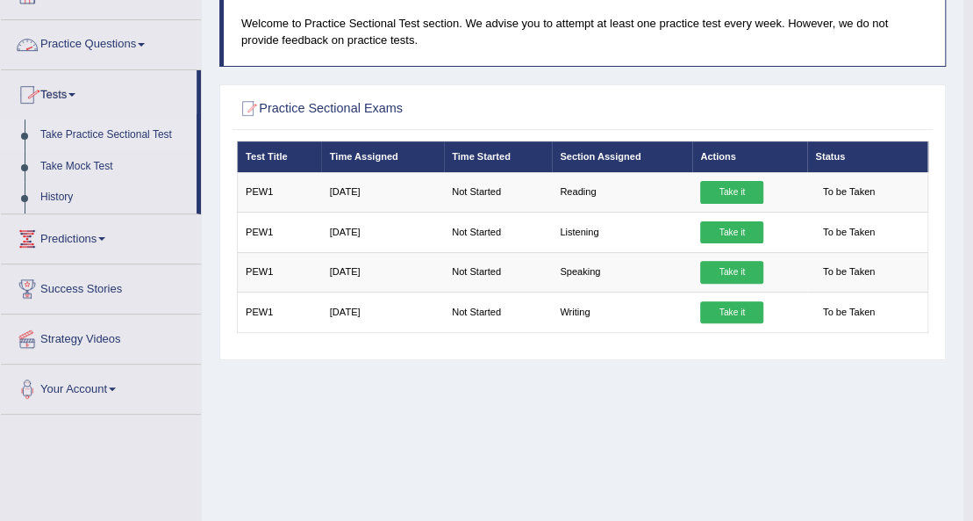
click at [130, 42] on link "Practice Questions" at bounding box center [101, 42] width 200 height 44
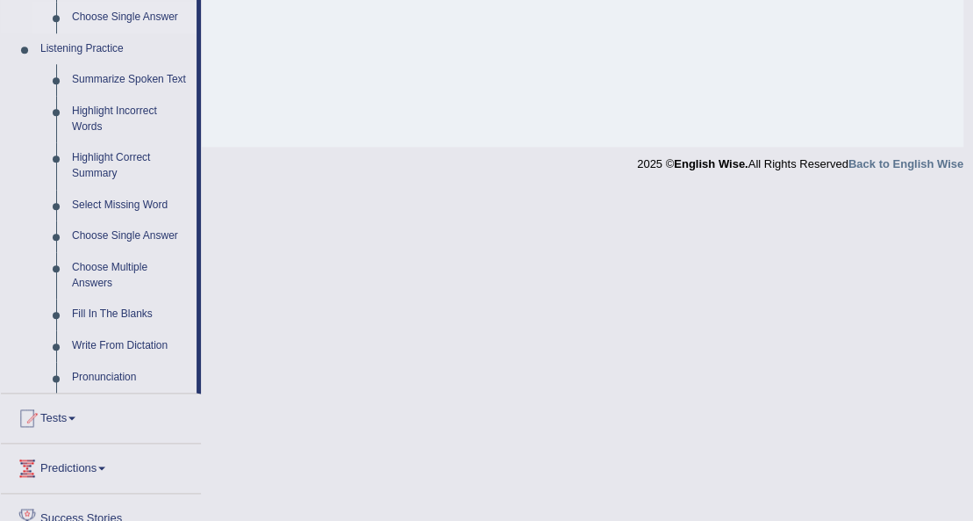
scroll to position [736, 0]
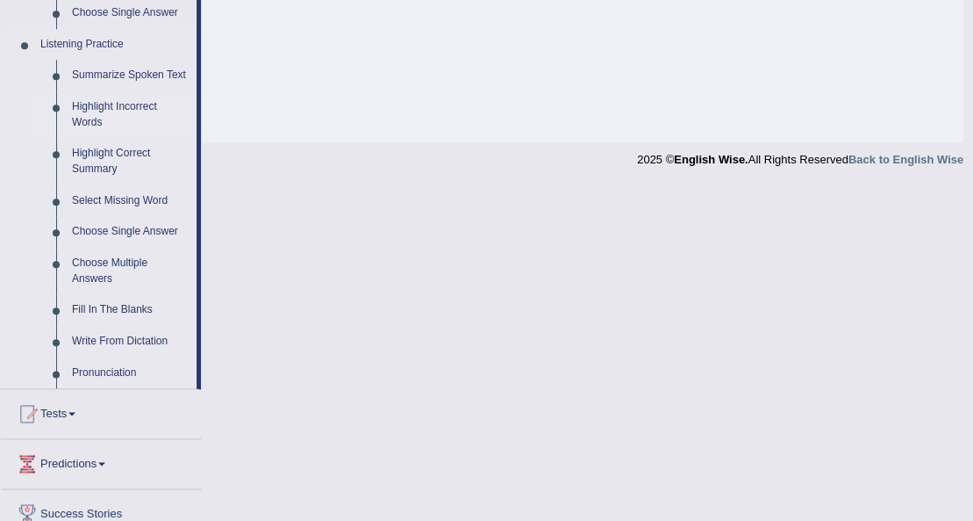
click at [128, 100] on link "Highlight Incorrect Words" at bounding box center [130, 114] width 133 height 47
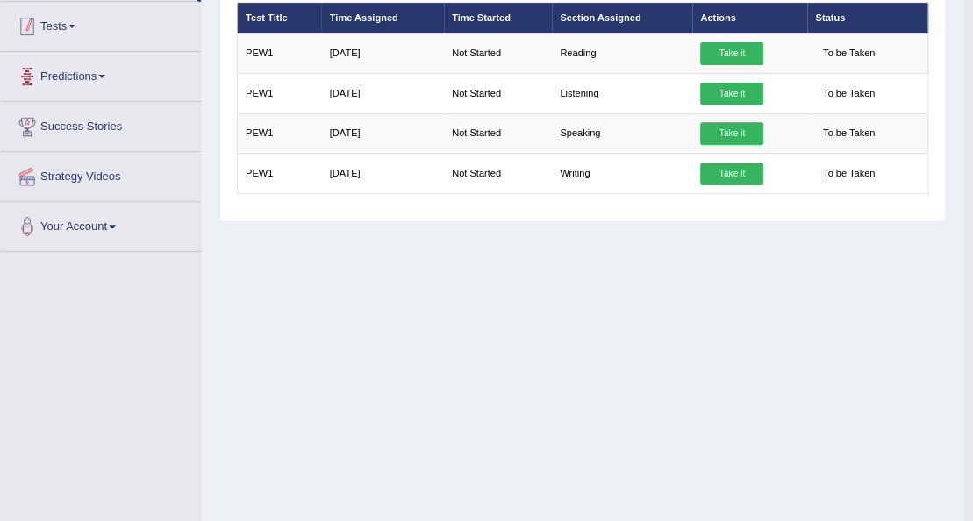
scroll to position [401, 0]
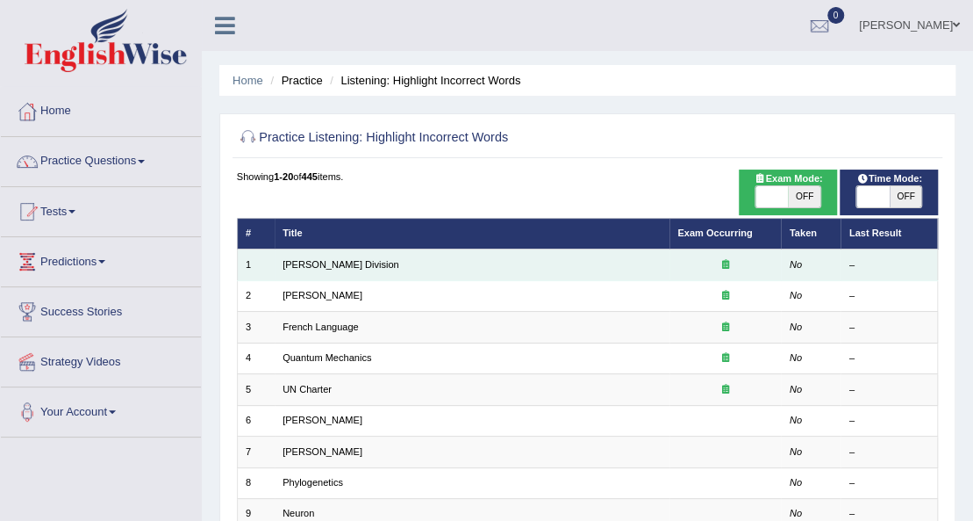
click at [369, 261] on td "[PERSON_NAME] Division" at bounding box center [472, 264] width 395 height 31
click at [315, 265] on link "[PERSON_NAME] Division" at bounding box center [341, 264] width 117 height 11
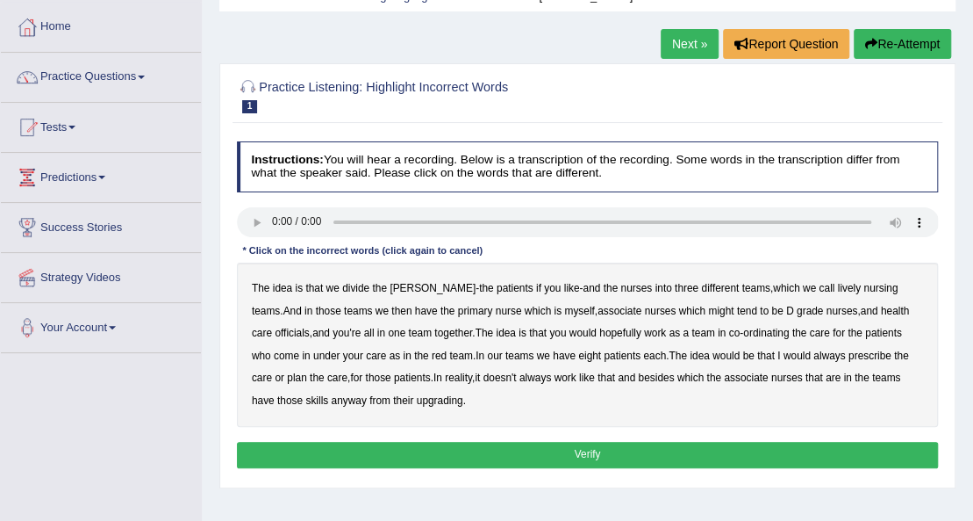
scroll to position [117, 0]
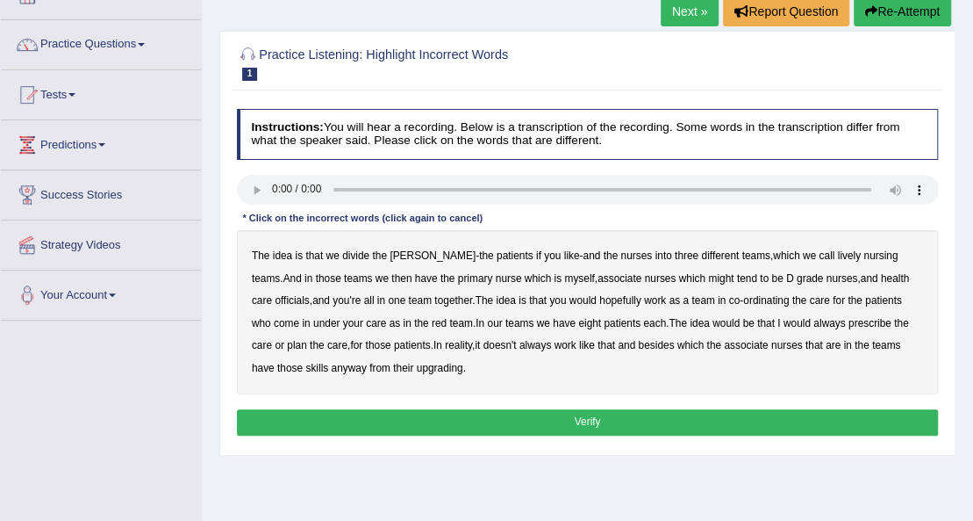
click at [837, 256] on b "lively" at bounding box center [848, 255] width 23 height 12
click at [496, 277] on b "nurse" at bounding box center [509, 278] width 26 height 12
click at [309, 294] on b "officials" at bounding box center [292, 300] width 34 height 12
click at [476, 323] on b "In" at bounding box center [480, 323] width 9 height 12
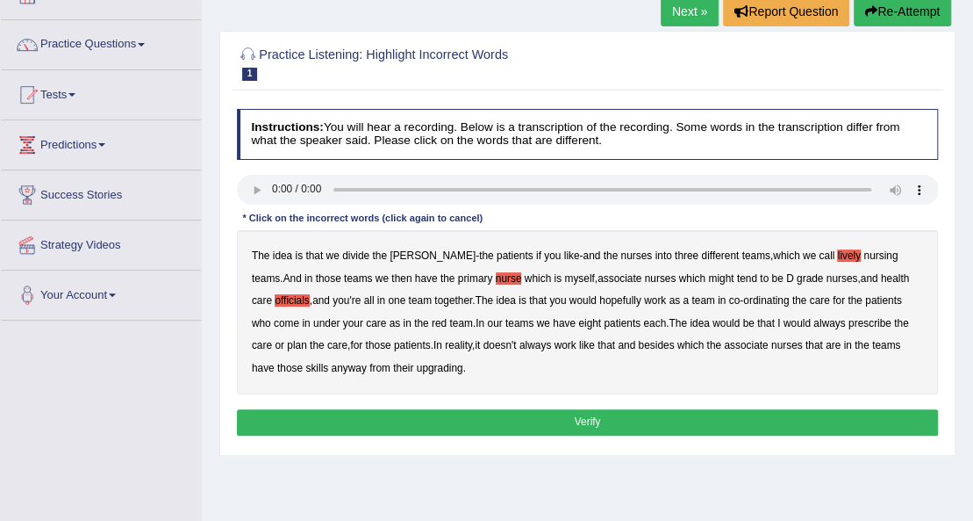
click at [417, 364] on b "upgrading" at bounding box center [440, 368] width 47 height 12
click at [518, 407] on div "Instructions: You will hear a recording. Below is a transcription of the record…" at bounding box center [587, 274] width 709 height 345
click at [518, 419] on button "Verify" at bounding box center [588, 421] width 702 height 25
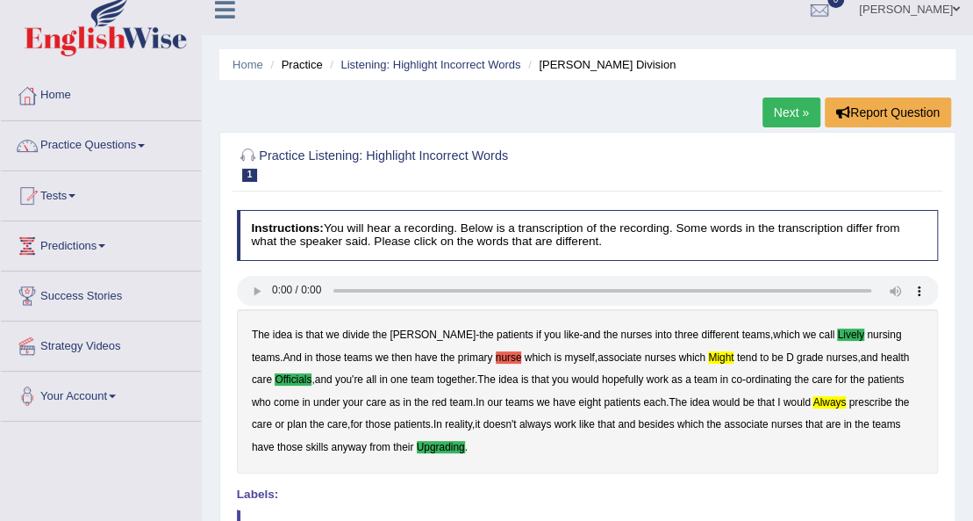
scroll to position [0, 0]
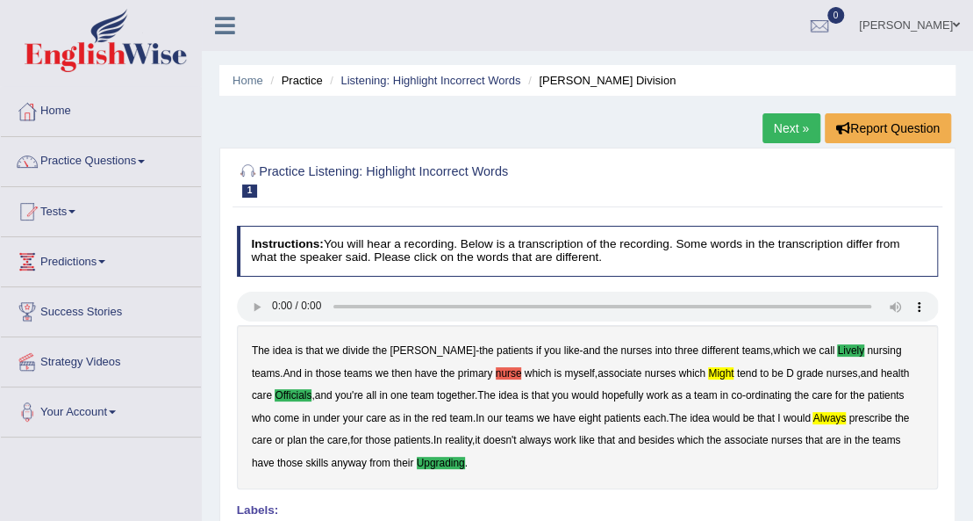
click at [785, 119] on link "Next »" at bounding box center [792, 128] width 58 height 30
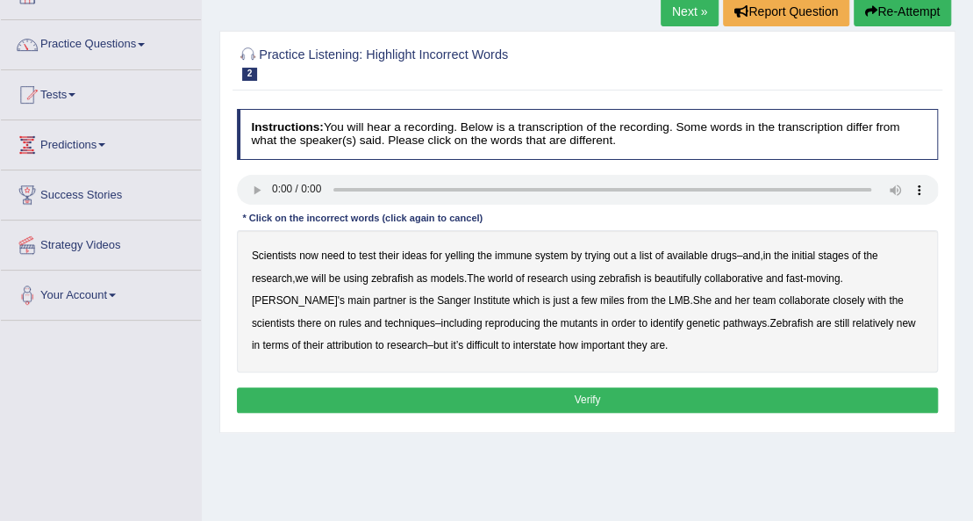
click at [470, 261] on div "Scientists now need to test their ideas for yelling the immune system by trying…" at bounding box center [588, 301] width 702 height 142
click at [469, 255] on b "yelling" at bounding box center [460, 255] width 30 height 12
click at [304, 279] on b "we" at bounding box center [301, 278] width 13 height 12
click at [700, 277] on b "beautifully" at bounding box center [678, 278] width 47 height 12
click at [362, 317] on b "rules" at bounding box center [350, 323] width 23 height 12
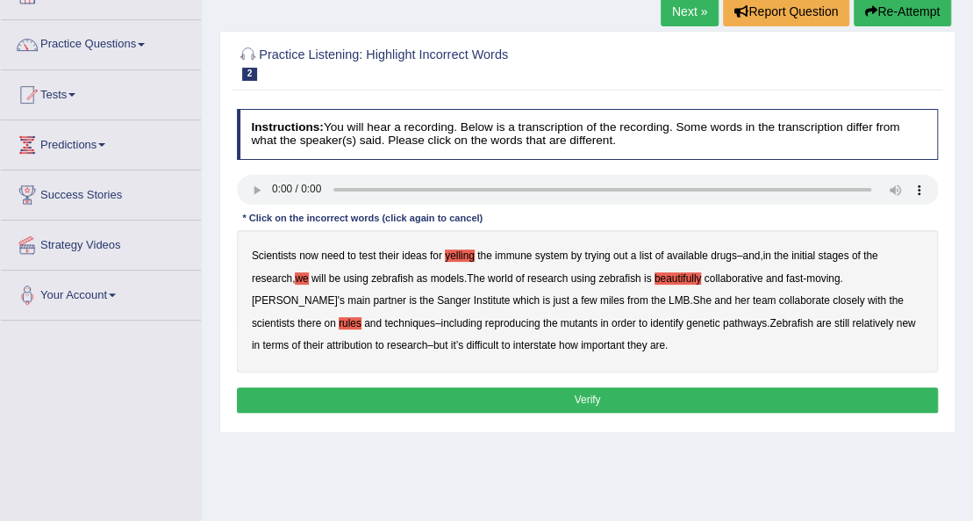
click at [327, 347] on b "attribution" at bounding box center [350, 345] width 46 height 12
click at [514, 346] on b "interstate" at bounding box center [535, 345] width 43 height 12
click at [571, 393] on button "Verify" at bounding box center [588, 399] width 702 height 25
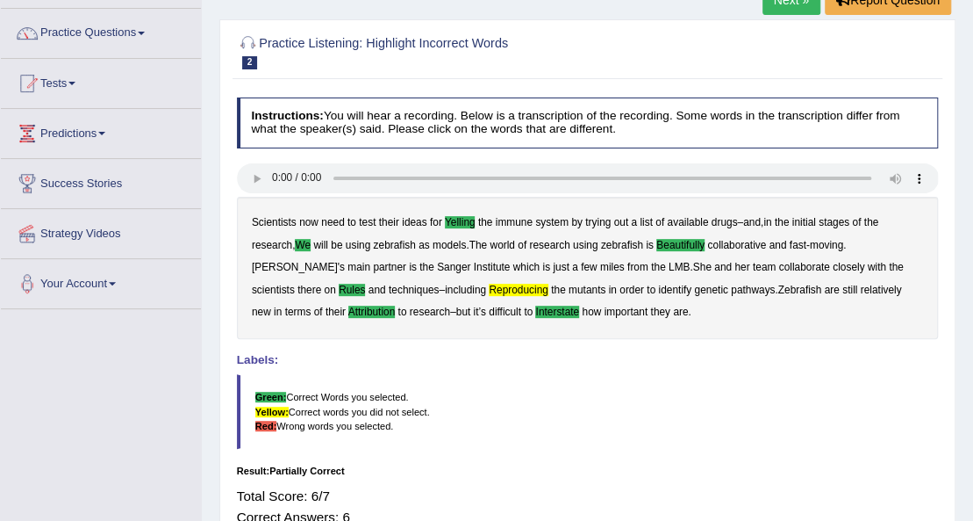
scroll to position [117, 0]
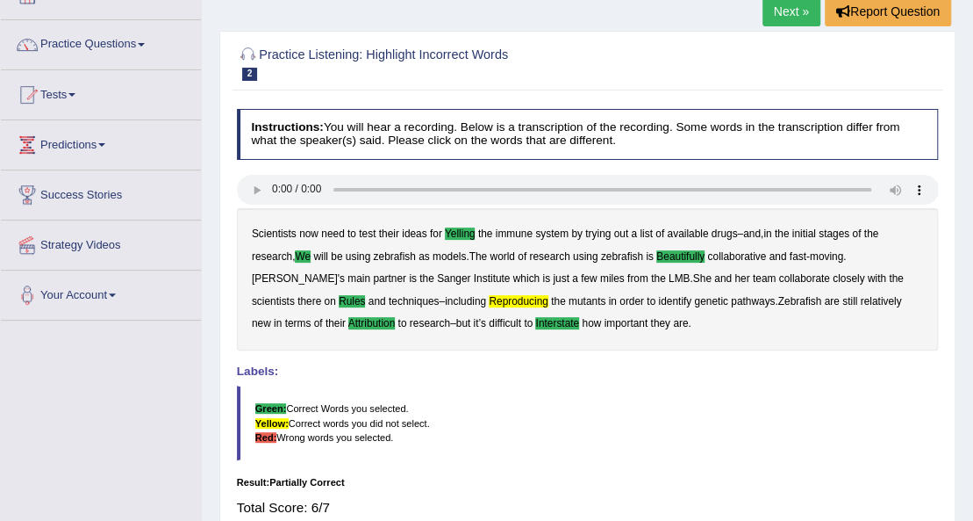
click at [783, 12] on link "Next »" at bounding box center [792, 11] width 58 height 30
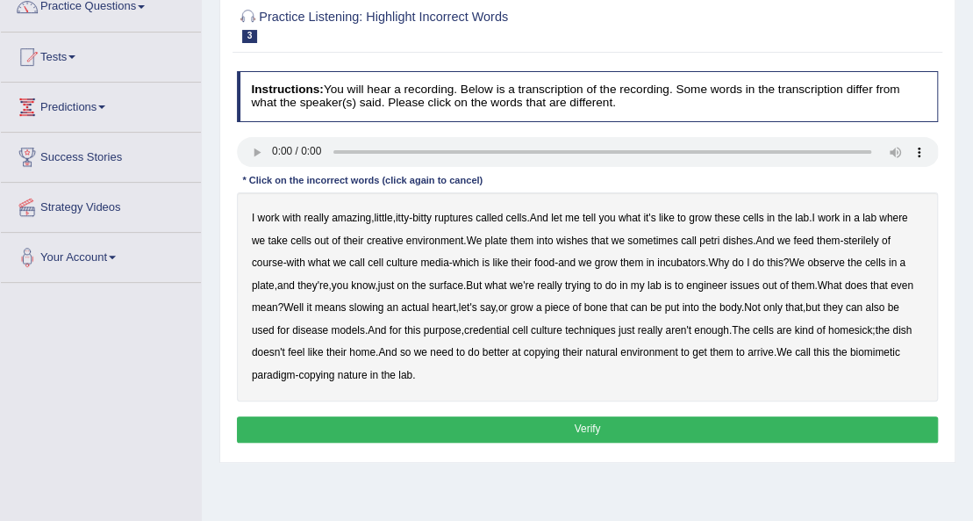
scroll to position [233, 0]
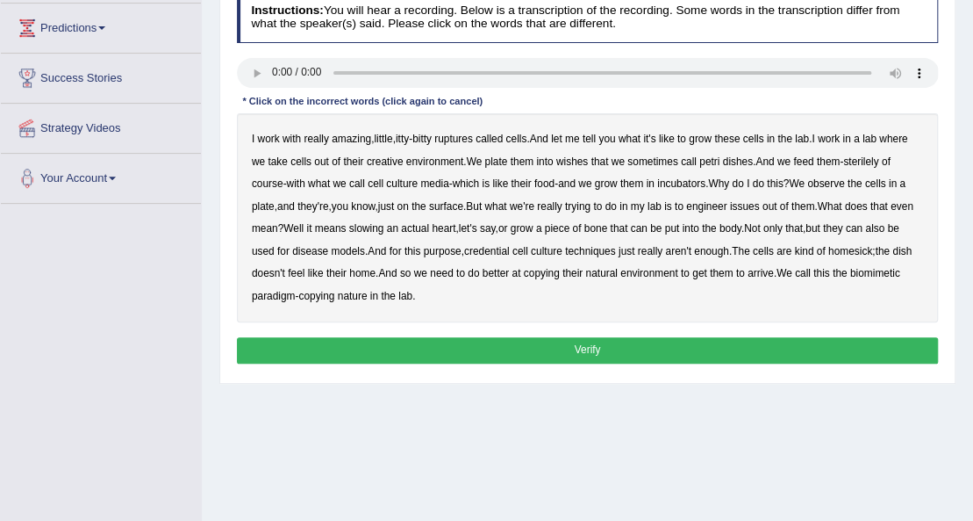
click at [473, 136] on b "ruptures" at bounding box center [454, 139] width 39 height 12
drag, startPoint x: 397, startPoint y: 157, endPoint x: 432, endPoint y: 158, distance: 35.1
click at [406, 156] on div "I work with really amazing , little , itty - bitty ruptures called cells . And …" at bounding box center [588, 217] width 702 height 209
click at [393, 162] on b "creative" at bounding box center [385, 161] width 37 height 12
click at [574, 163] on b "wishes" at bounding box center [573, 161] width 32 height 12
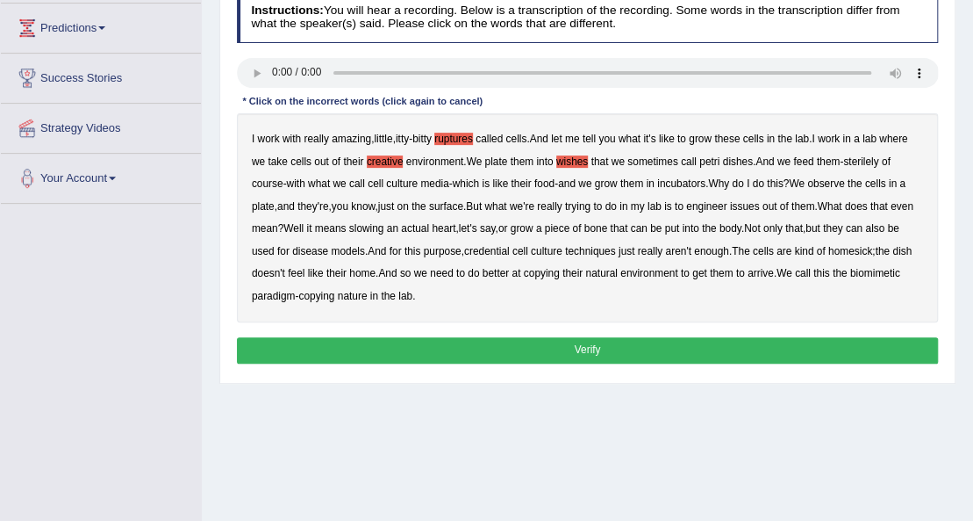
click at [760, 205] on b "issues" at bounding box center [745, 206] width 30 height 12
click at [384, 229] on b "slowing" at bounding box center [366, 228] width 35 height 12
click at [510, 248] on b "credential" at bounding box center [487, 251] width 46 height 12
click at [774, 274] on b "arrive" at bounding box center [761, 273] width 26 height 12
click at [467, 350] on button "Verify" at bounding box center [588, 349] width 702 height 25
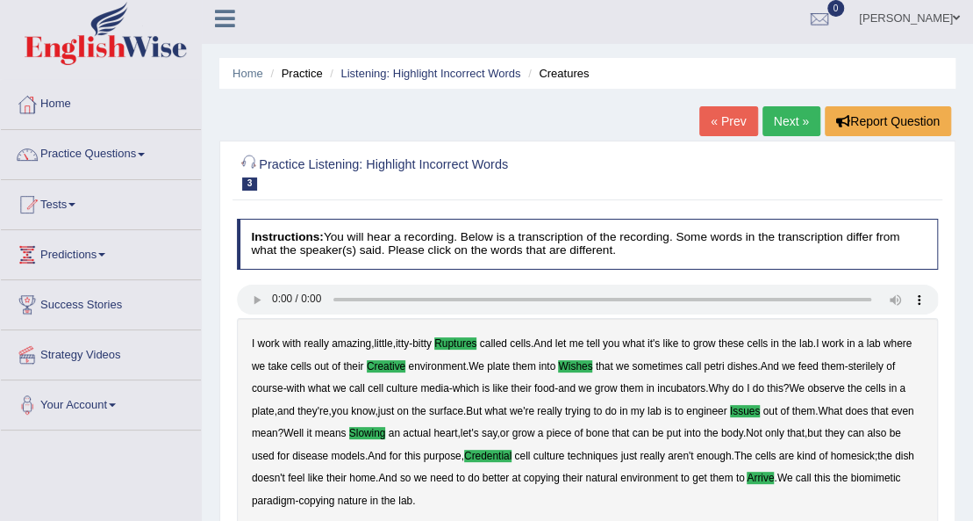
scroll to position [0, 0]
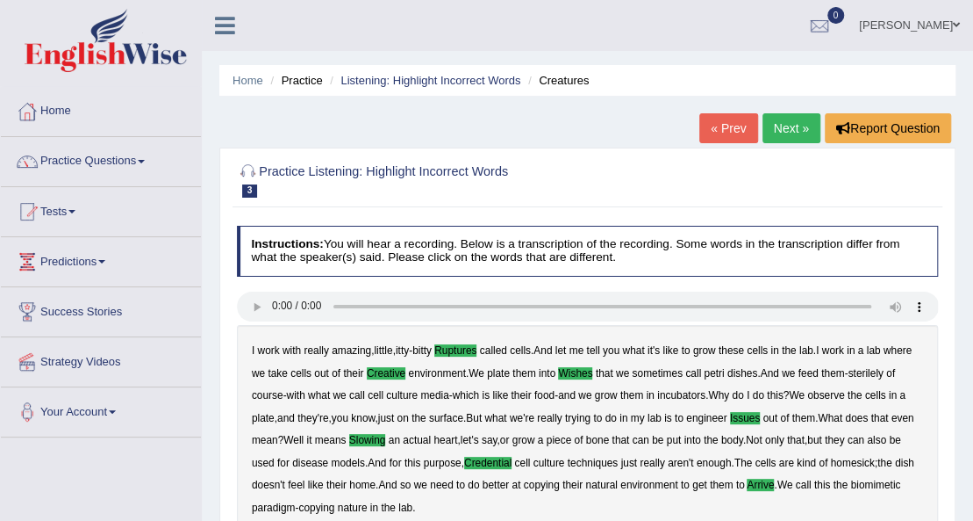
click at [788, 126] on link "Next »" at bounding box center [792, 128] width 58 height 30
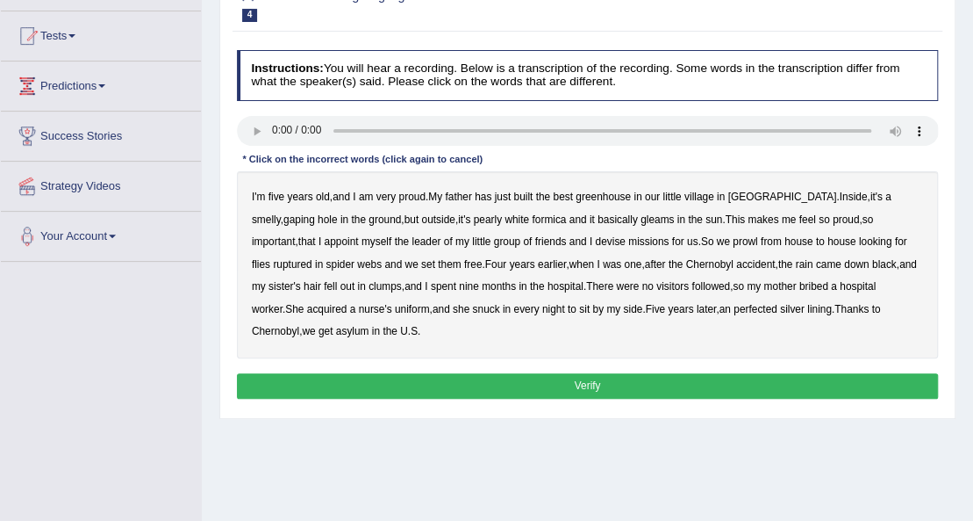
click at [625, 199] on b "greenhouse" at bounding box center [603, 196] width 55 height 12
click at [598, 219] on b "basically" at bounding box center [618, 219] width 40 height 12
click at [692, 290] on b "followed" at bounding box center [711, 286] width 39 height 12
click at [734, 309] on b "perfected" at bounding box center [756, 309] width 44 height 12
click at [298, 390] on button "Verify" at bounding box center [588, 385] width 702 height 25
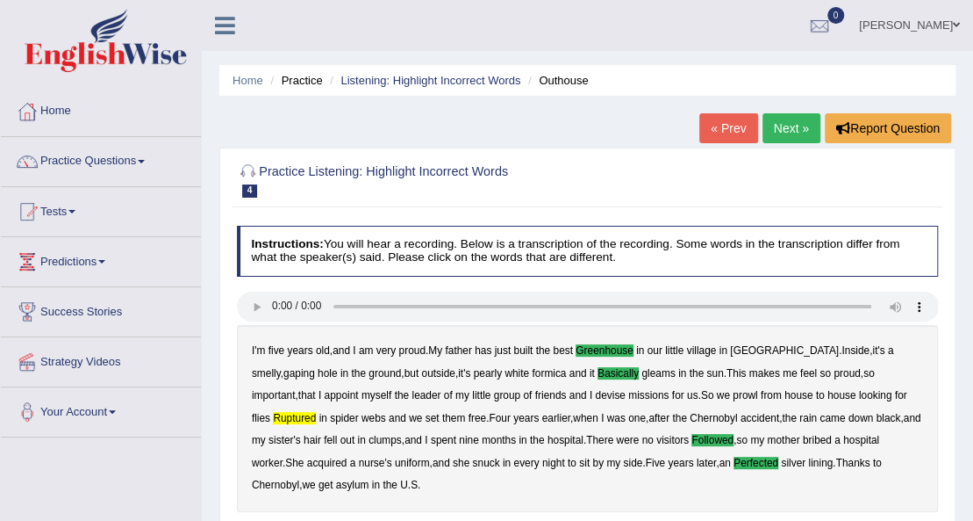
click at [782, 133] on link "Next »" at bounding box center [792, 128] width 58 height 30
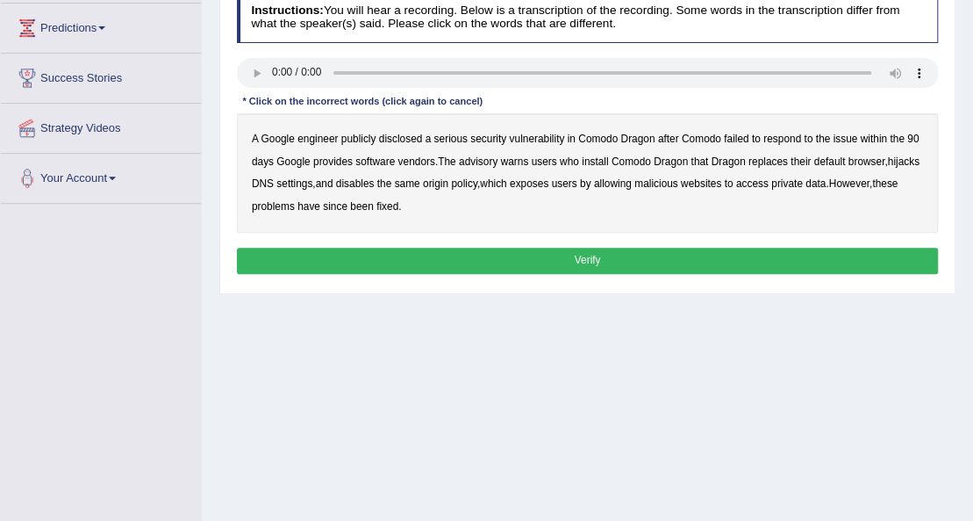
drag, startPoint x: 421, startPoint y: 137, endPoint x: 433, endPoint y: 134, distance: 11.7
click at [421, 135] on div "A Google engineer publicly disclosed a serious security vulnerability in Comodo…" at bounding box center [588, 172] width 702 height 119
click at [401, 133] on b "disclosed" at bounding box center [401, 139] width 44 height 12
click at [421, 161] on b "vendors" at bounding box center [416, 161] width 37 height 12
click at [772, 162] on b "replaces" at bounding box center [769, 161] width 40 height 12
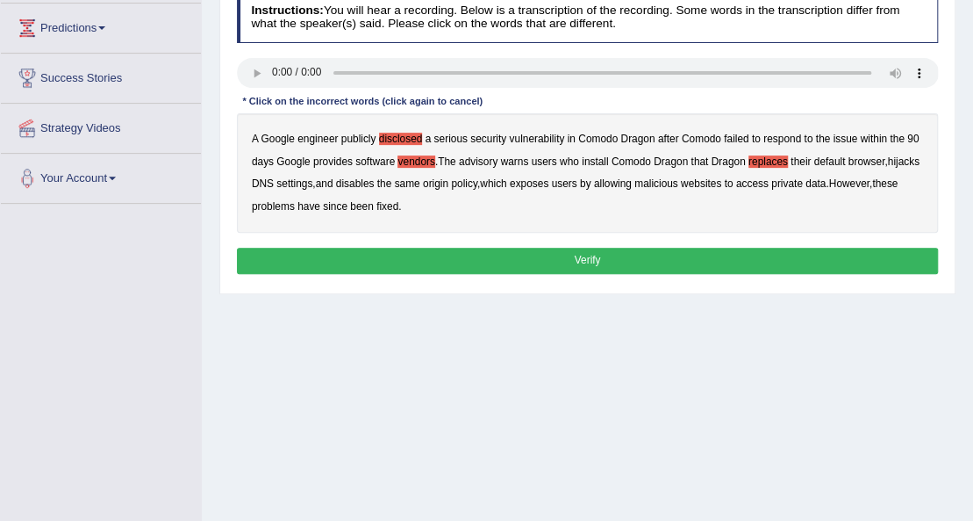
drag, startPoint x: 693, startPoint y: 181, endPoint x: 704, endPoint y: 181, distance: 10.5
click at [679, 181] on b "malicious" at bounding box center [657, 183] width 44 height 12
click at [430, 258] on button "Verify" at bounding box center [588, 260] width 702 height 25
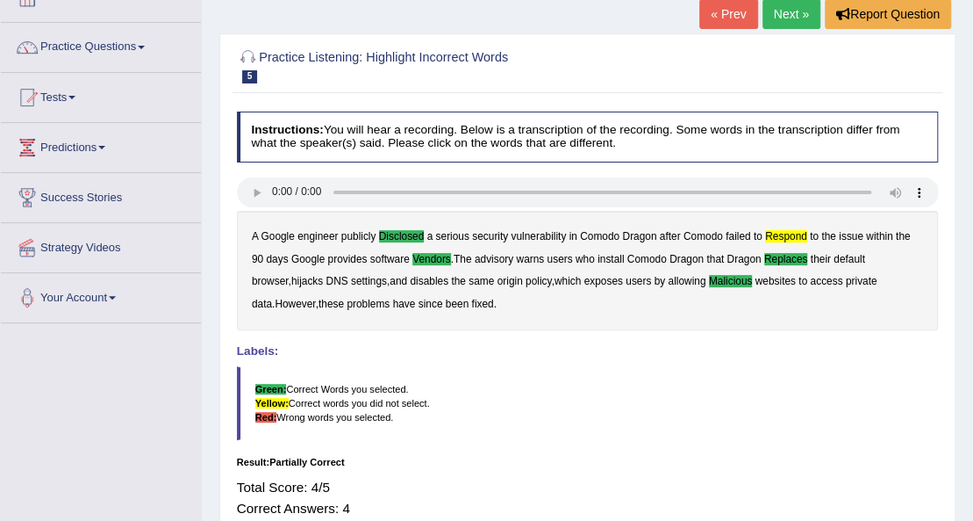
scroll to position [109, 0]
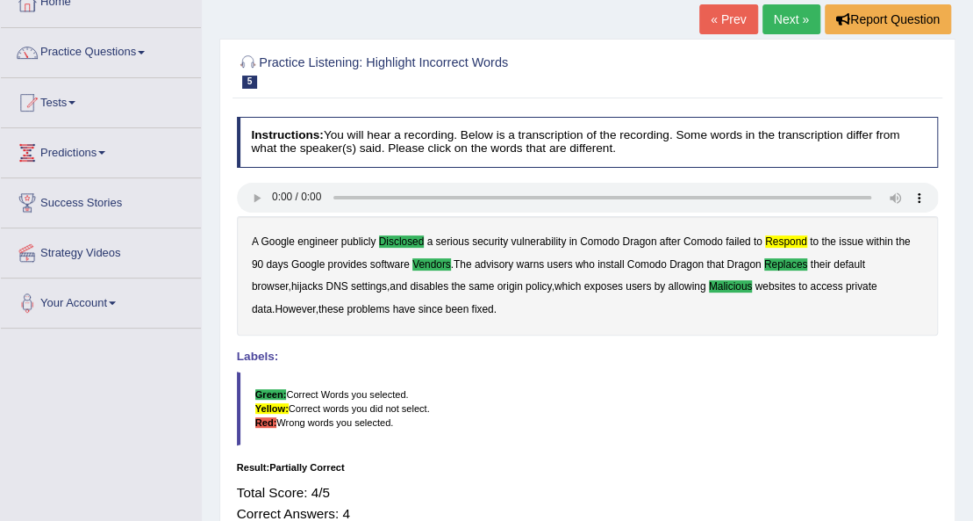
click at [781, 16] on link "Next »" at bounding box center [792, 19] width 58 height 30
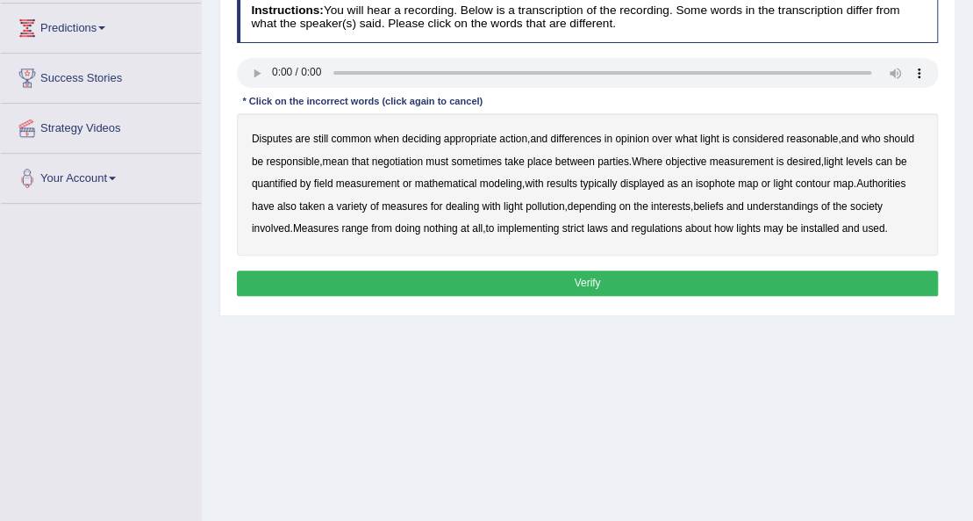
scroll to position [233, 0]
click at [827, 139] on b "reasonable" at bounding box center [813, 139] width 52 height 12
click at [698, 157] on b "objective" at bounding box center [685, 161] width 41 height 12
drag, startPoint x: 610, startPoint y: 181, endPoint x: 628, endPoint y: 179, distance: 18.5
click at [609, 181] on b "typically" at bounding box center [598, 183] width 37 height 12
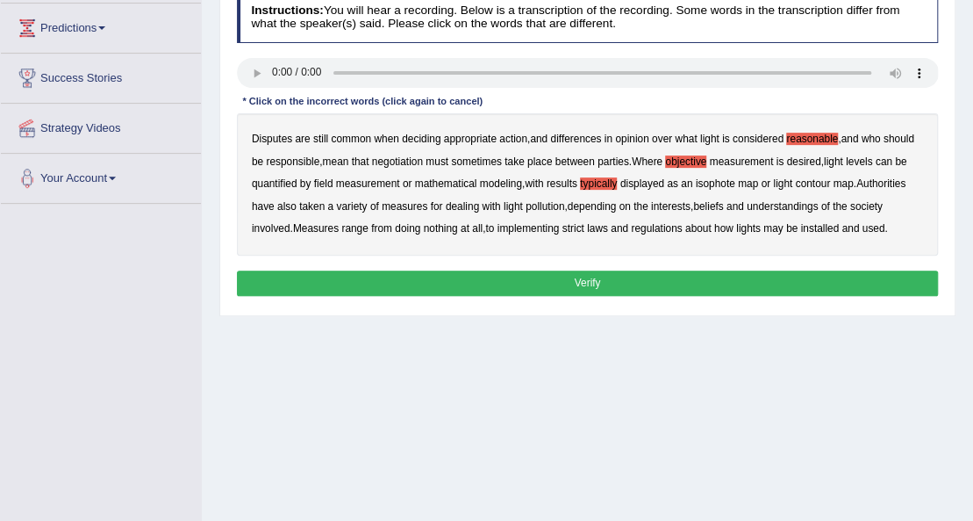
click at [646, 223] on b "regulations" at bounding box center [656, 228] width 51 height 12
click at [621, 272] on button "Verify" at bounding box center [588, 282] width 702 height 25
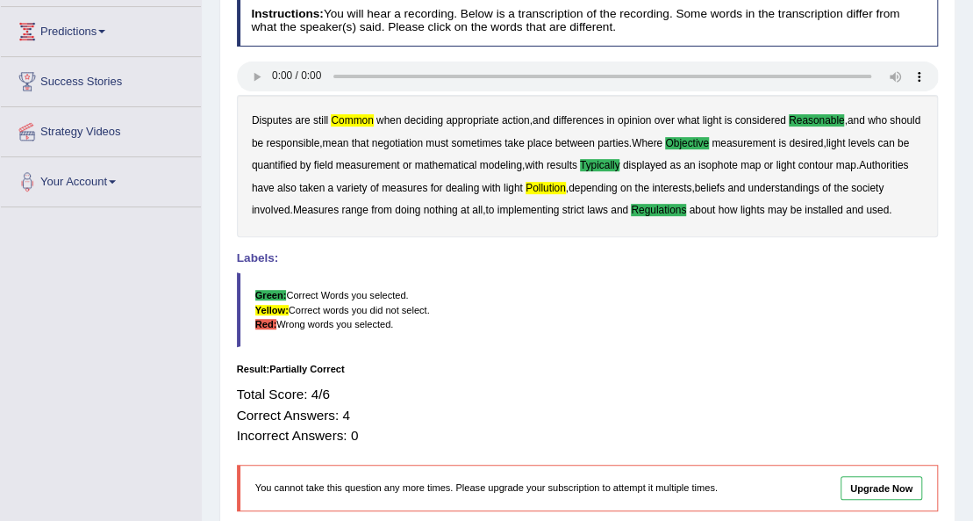
scroll to position [0, 0]
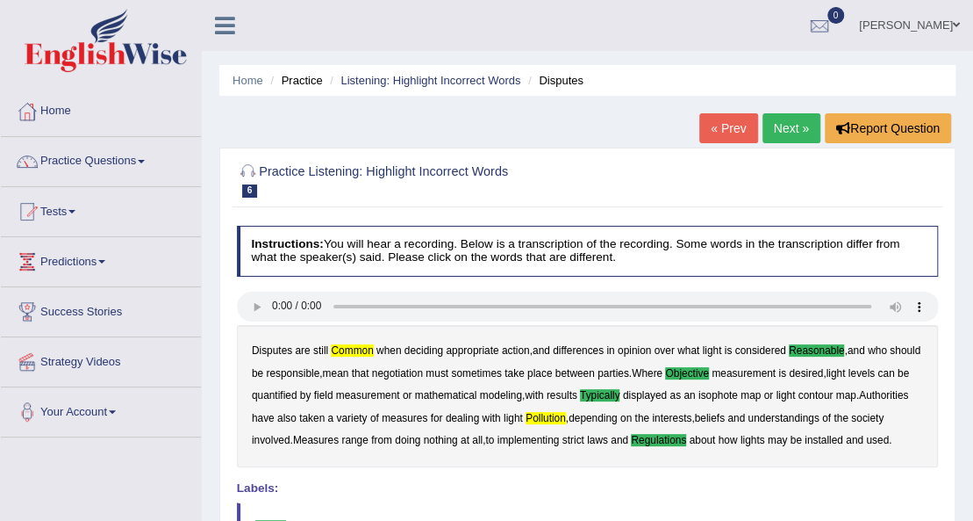
click at [788, 125] on link "Next »" at bounding box center [792, 128] width 58 height 30
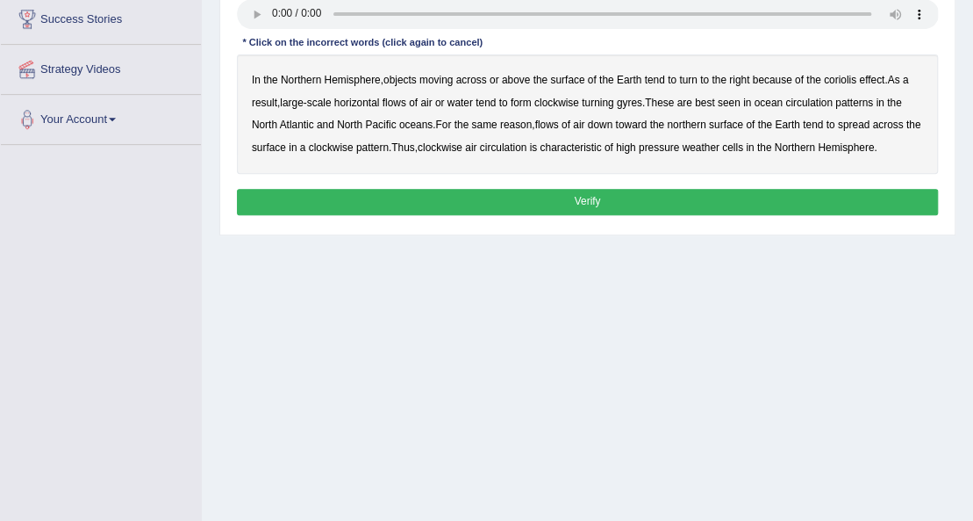
scroll to position [176, 0]
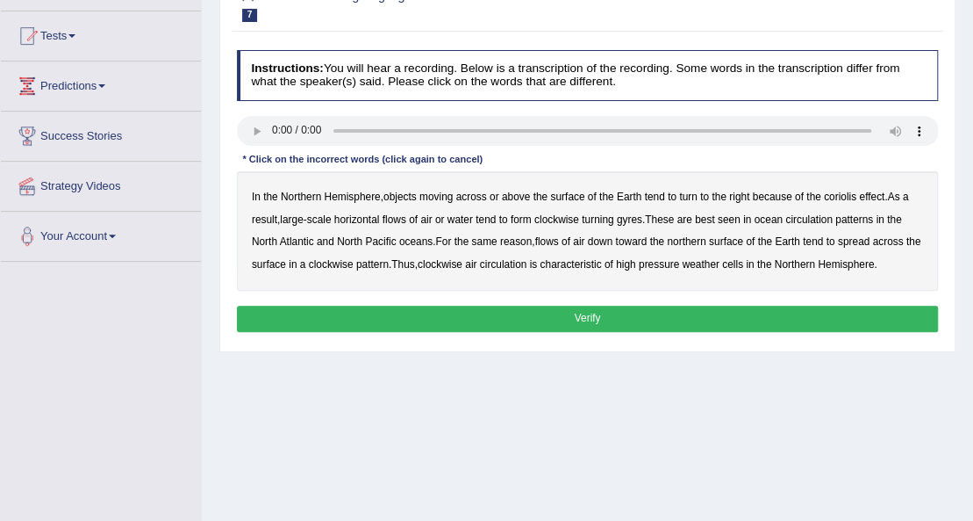
click at [444, 191] on b "moving" at bounding box center [436, 196] width 33 height 12
drag, startPoint x: 363, startPoint y: 214, endPoint x: 382, endPoint y: 216, distance: 19.4
click at [370, 214] on b "horizontal" at bounding box center [357, 219] width 46 height 12
click at [622, 219] on b "gyres" at bounding box center [629, 219] width 25 height 12
click at [818, 218] on b "circulation" at bounding box center [809, 219] width 47 height 12
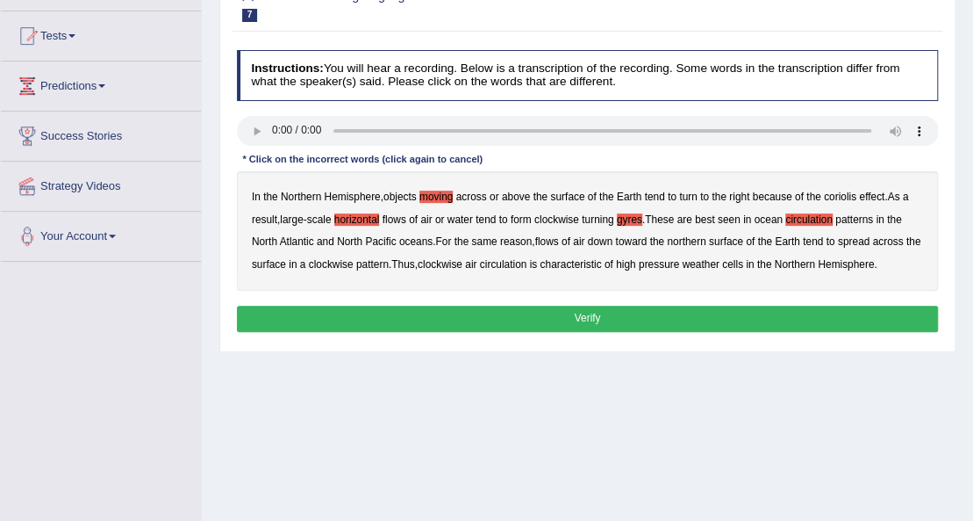
click at [521, 241] on b "reason" at bounding box center [516, 241] width 32 height 12
click at [383, 258] on b "pattern" at bounding box center [372, 264] width 32 height 12
click at [675, 266] on b "pressure" at bounding box center [659, 264] width 40 height 12
click at [723, 320] on button "Verify" at bounding box center [588, 317] width 702 height 25
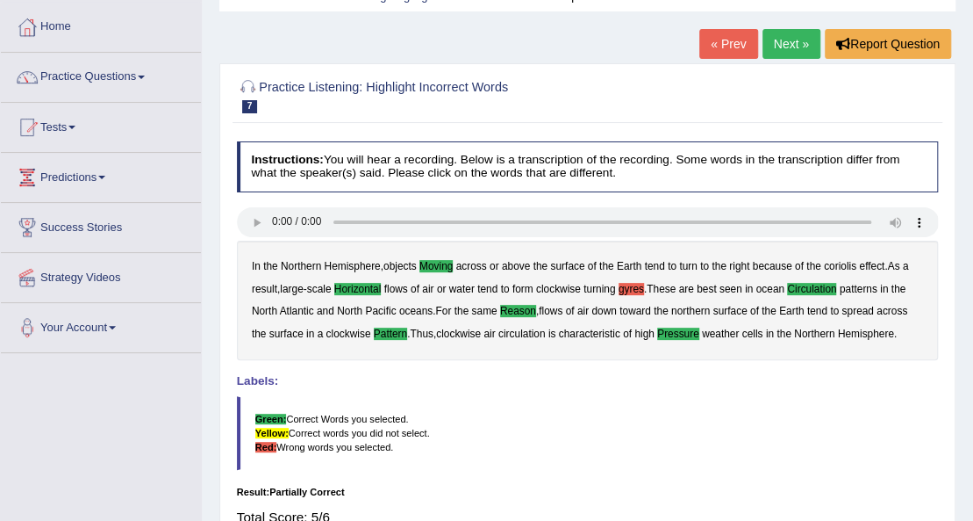
scroll to position [50, 0]
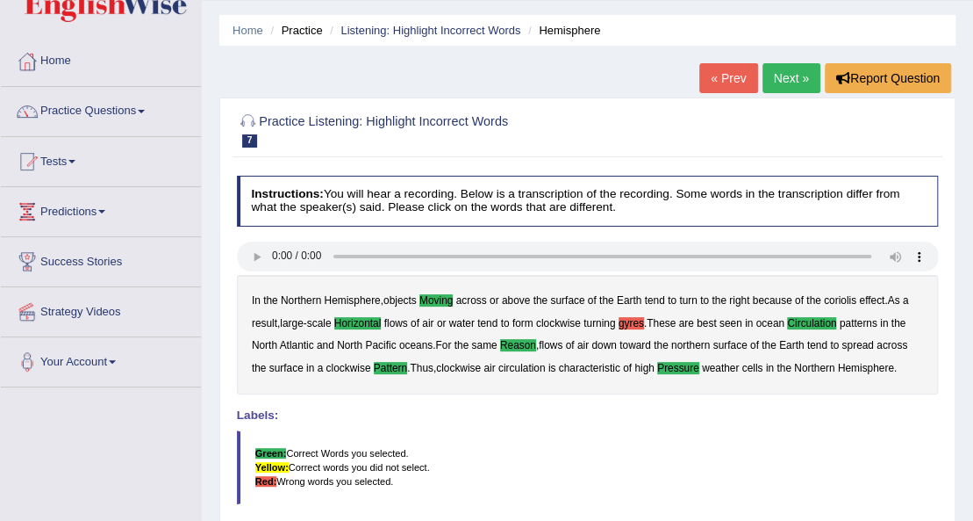
click at [785, 69] on link "Next »" at bounding box center [792, 78] width 58 height 30
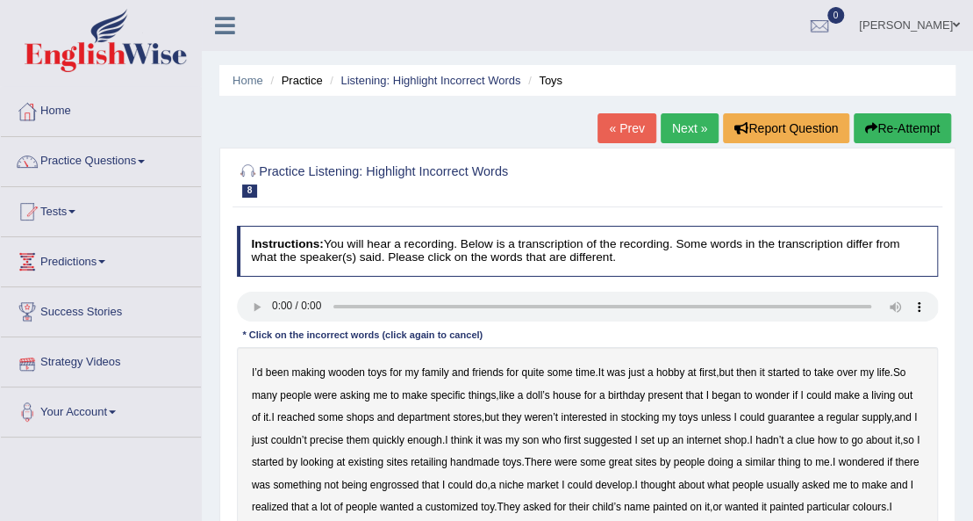
scroll to position [176, 0]
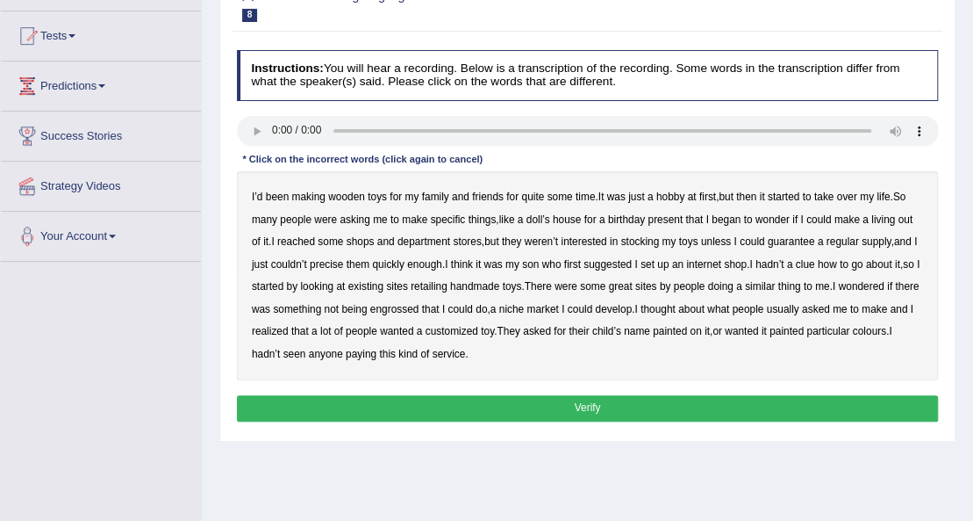
click at [298, 237] on b "reached" at bounding box center [296, 241] width 38 height 12
click at [341, 262] on b "precise" at bounding box center [326, 264] width 33 height 12
click at [467, 286] on div "I’d been making wooden toys for my family and friends for quite some time . It …" at bounding box center [588, 275] width 702 height 209
click at [448, 286] on b "retailing" at bounding box center [429, 286] width 37 height 12
click at [420, 308] on b "engrossed" at bounding box center [394, 309] width 49 height 12
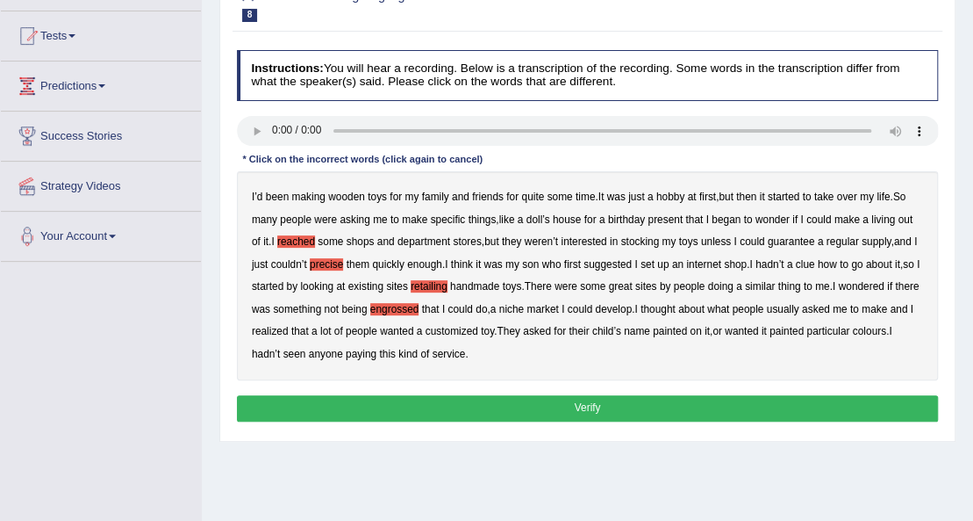
click at [372, 353] on b "paying" at bounding box center [361, 354] width 31 height 12
click at [493, 403] on button "Verify" at bounding box center [588, 407] width 702 height 25
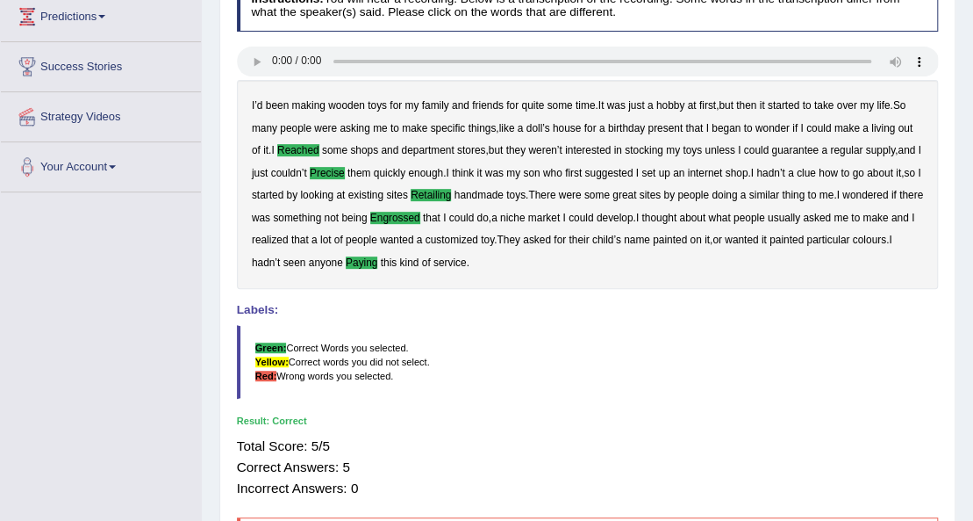
scroll to position [58, 0]
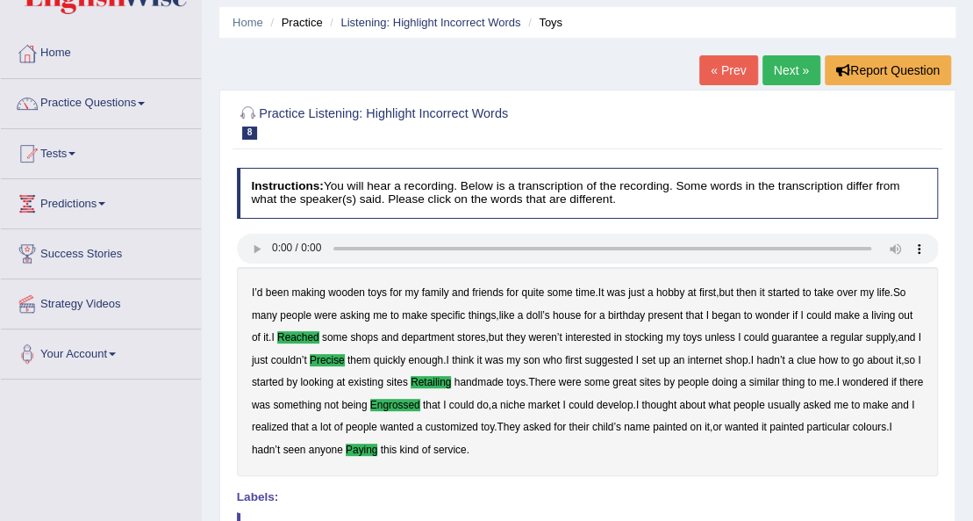
click at [774, 72] on link "Next »" at bounding box center [792, 70] width 58 height 30
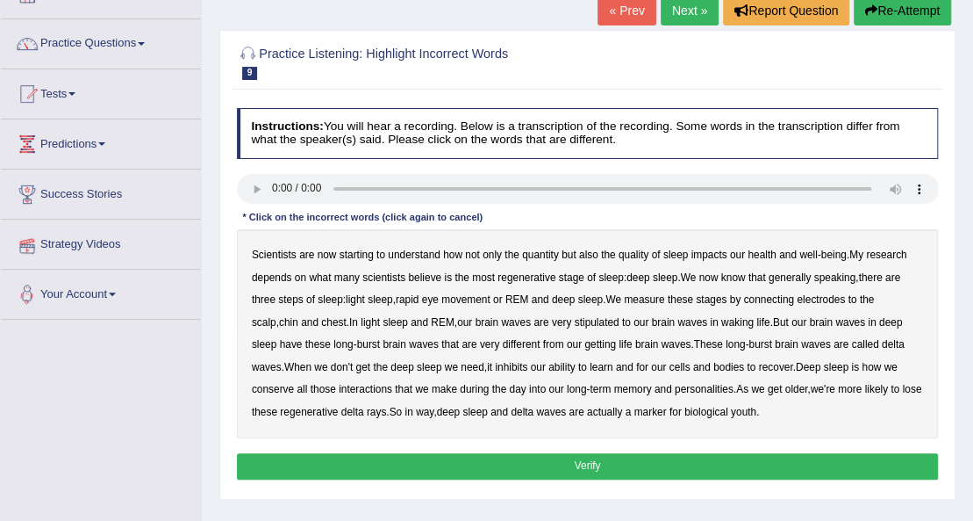
scroll to position [117, 0]
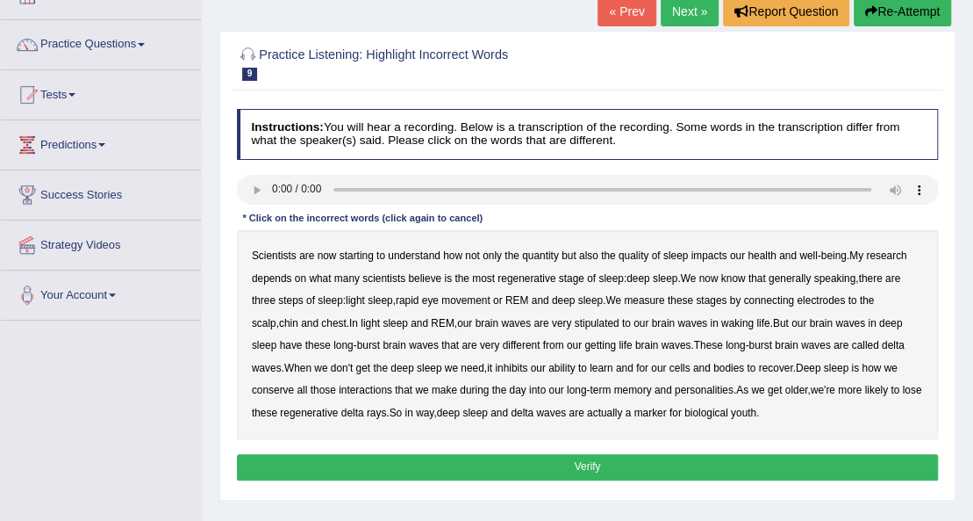
click at [277, 277] on b "depends" at bounding box center [272, 278] width 40 height 12
click at [288, 297] on b "steps" at bounding box center [290, 300] width 25 height 12
click at [582, 326] on b "stipulated" at bounding box center [597, 323] width 45 height 12
click at [585, 348] on b "getting" at bounding box center [601, 345] width 32 height 12
click at [294, 384] on b "conserve" at bounding box center [273, 390] width 42 height 12
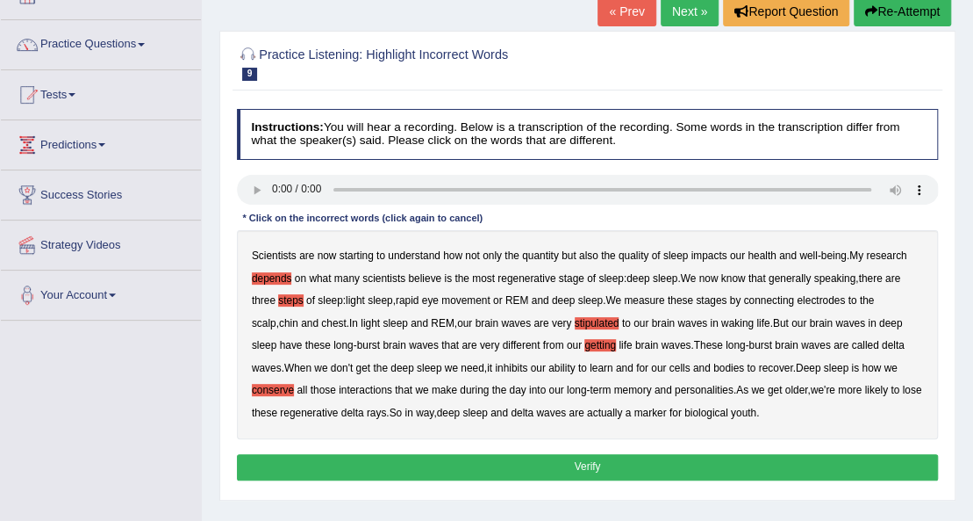
click at [689, 457] on button "Verify" at bounding box center [588, 466] width 702 height 25
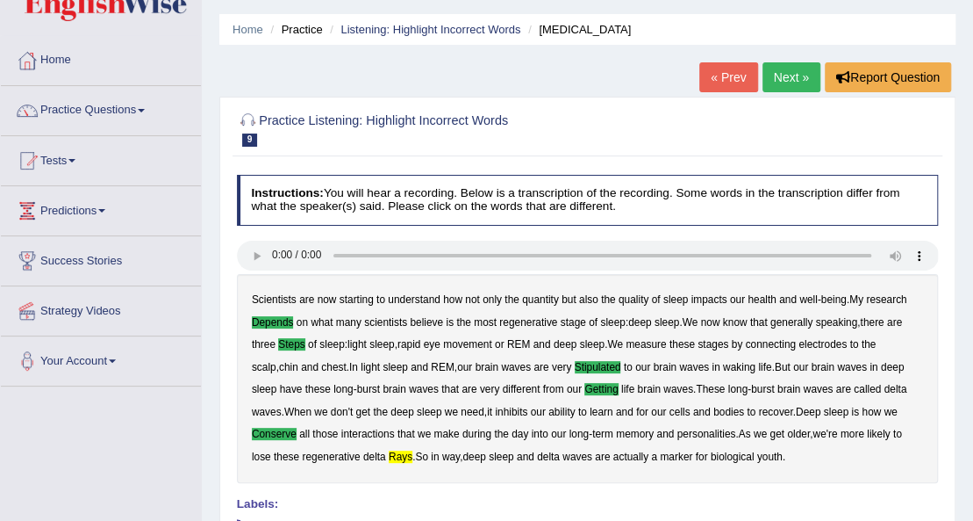
scroll to position [50, 0]
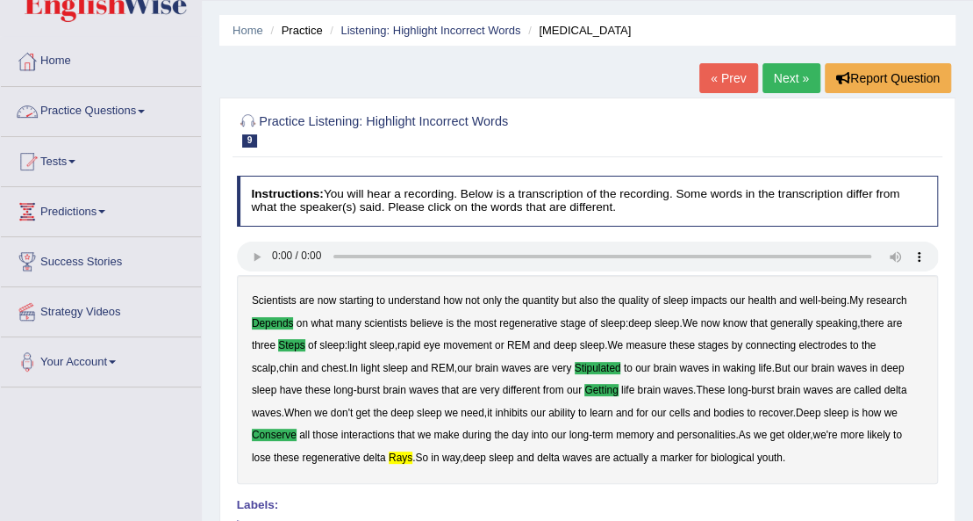
click at [111, 104] on link "Practice Questions" at bounding box center [101, 109] width 200 height 44
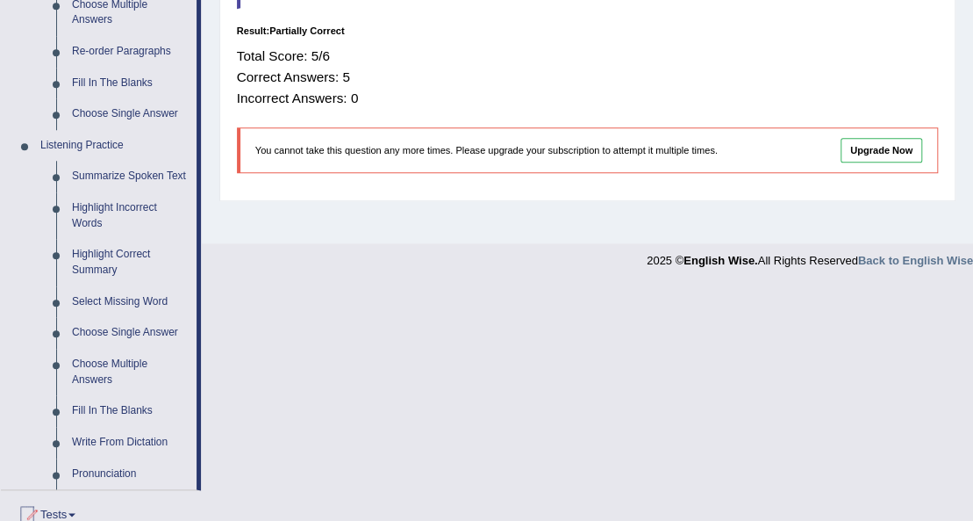
scroll to position [636, 0]
click at [91, 258] on link "Highlight Correct Summary" at bounding box center [130, 261] width 133 height 47
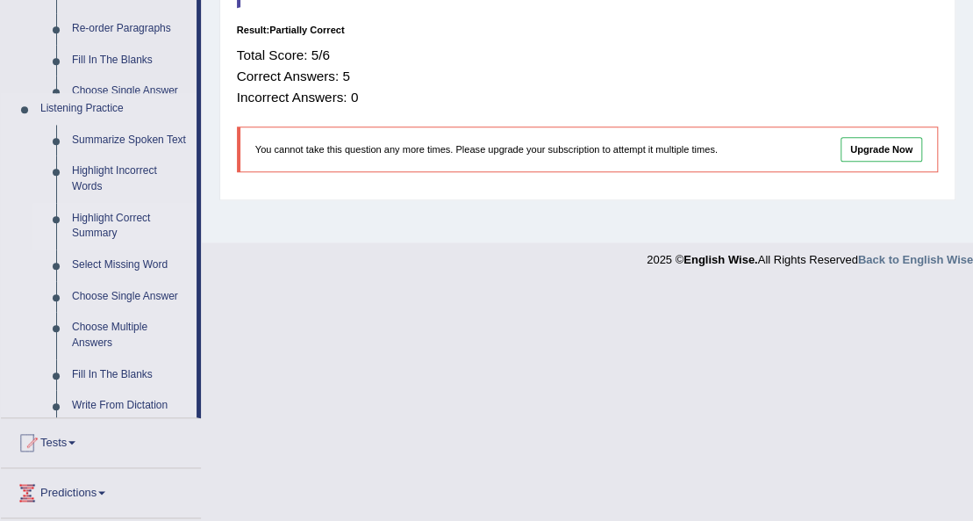
scroll to position [401, 0]
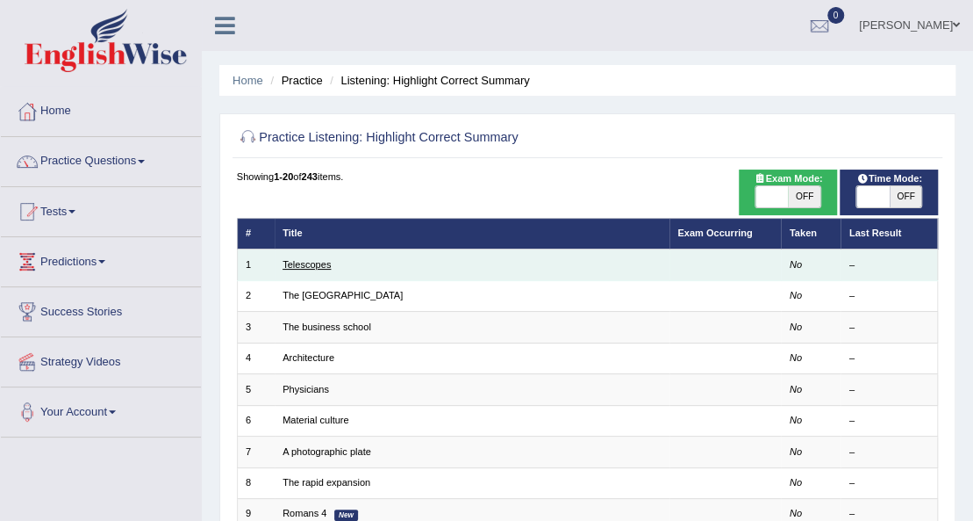
click at [291, 261] on link "Telescopes" at bounding box center [307, 264] width 48 height 11
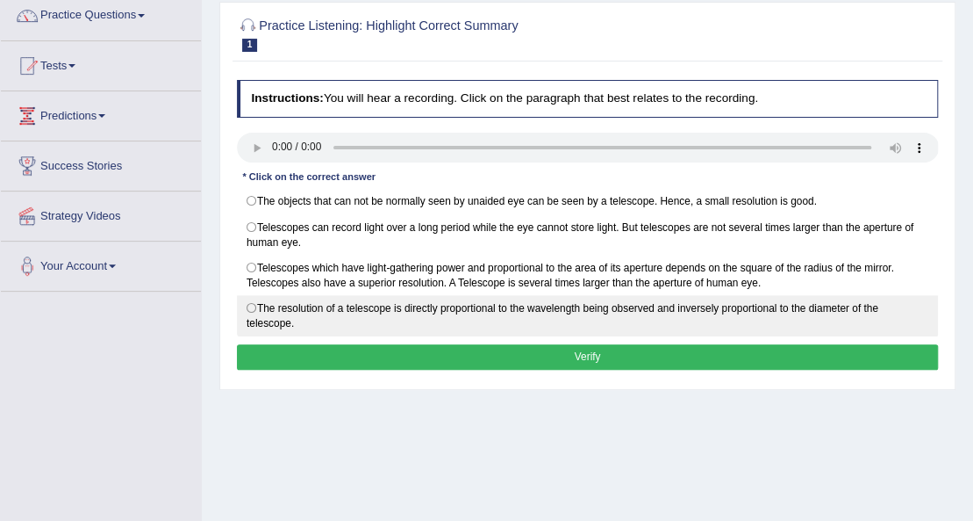
scroll to position [117, 0]
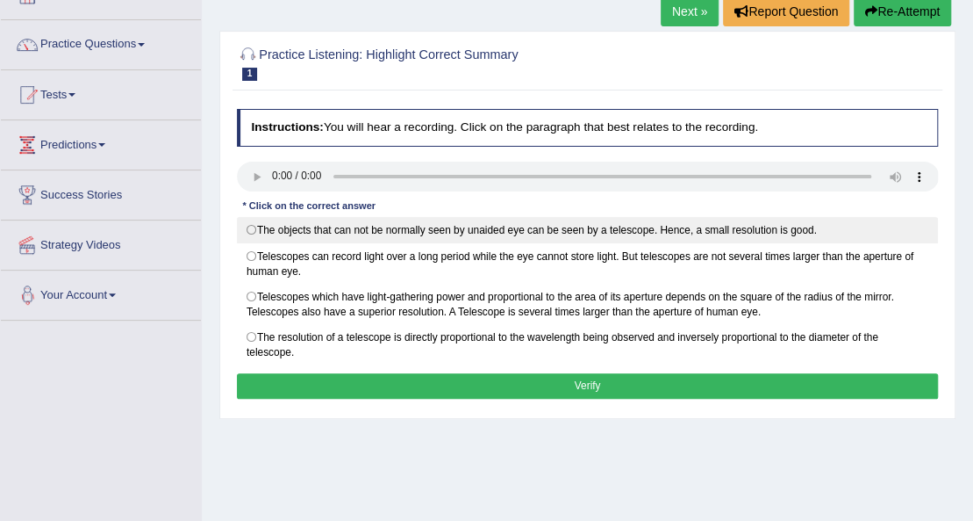
click at [255, 226] on label "The objects that can not be normally seen by unaided eye can be seen by a teles…" at bounding box center [588, 230] width 702 height 26
radio input "true"
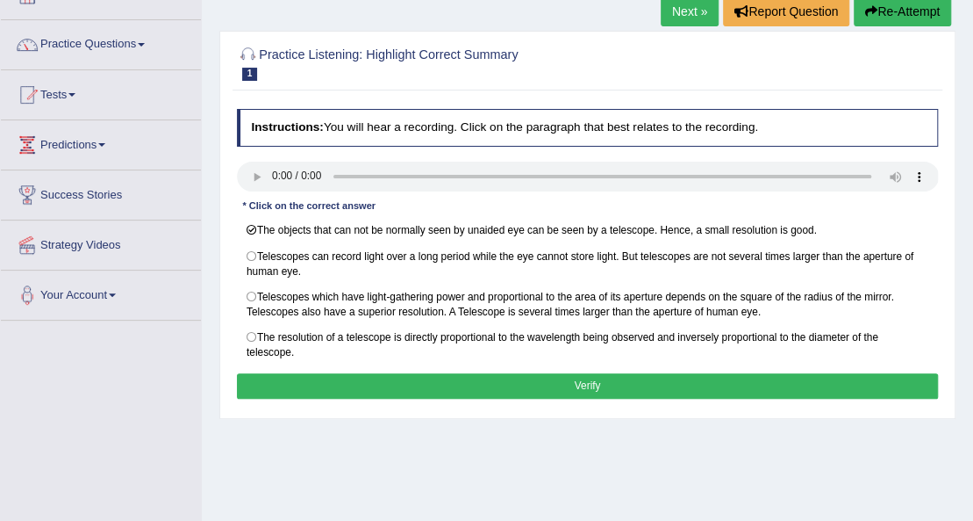
click at [349, 387] on button "Verify" at bounding box center [588, 385] width 702 height 25
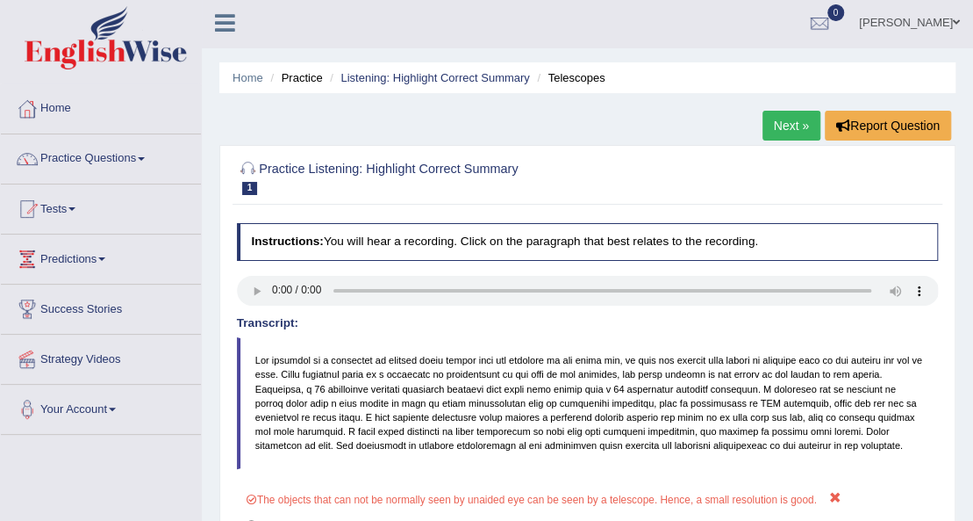
scroll to position [0, 0]
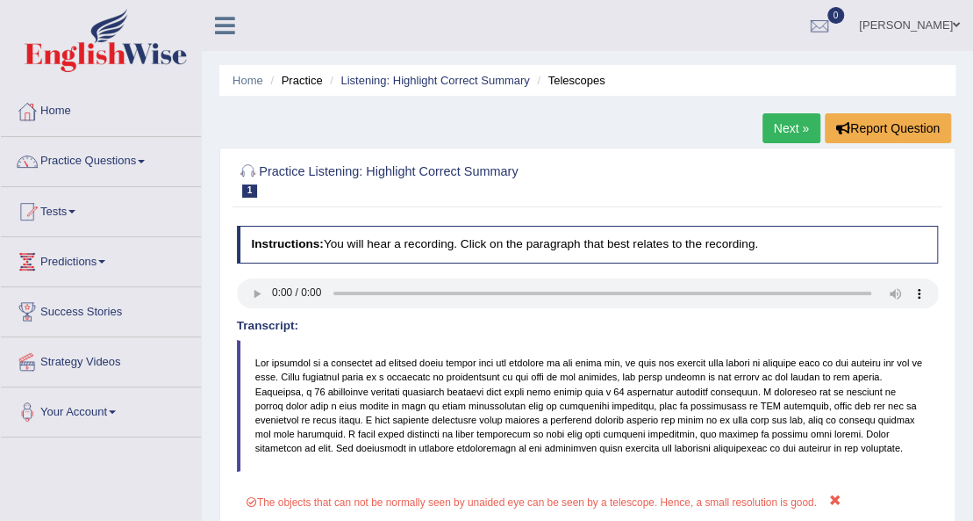
click at [798, 128] on link "Next »" at bounding box center [792, 128] width 58 height 30
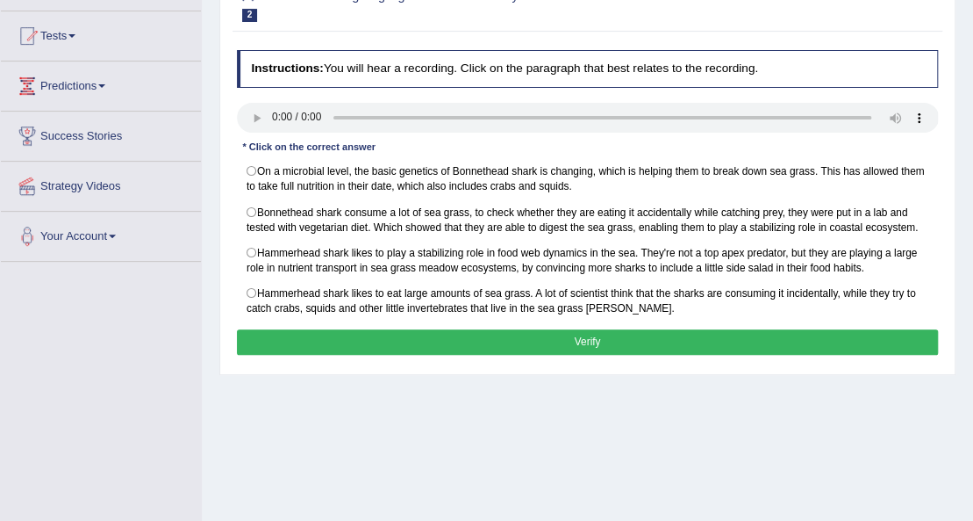
click at [519, 334] on button "Verify" at bounding box center [588, 341] width 702 height 25
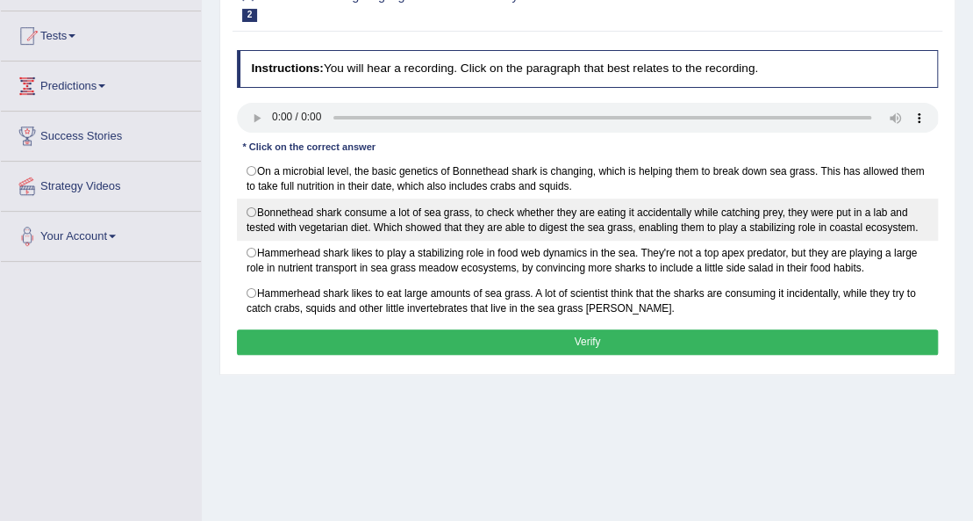
click at [274, 223] on label "Bonnethead shark consume a lot of sea grass, to check whether they are eating i…" at bounding box center [588, 218] width 702 height 41
radio input "true"
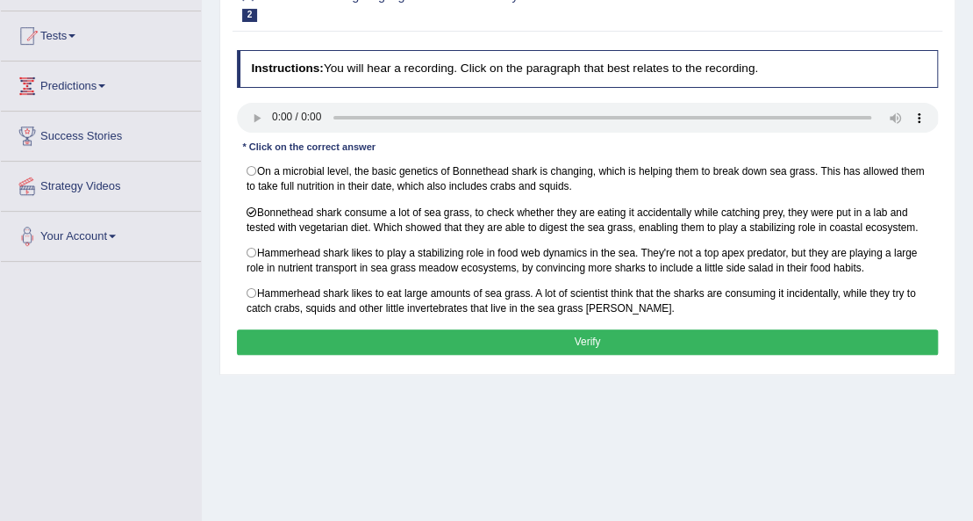
click at [316, 340] on button "Verify" at bounding box center [588, 341] width 702 height 25
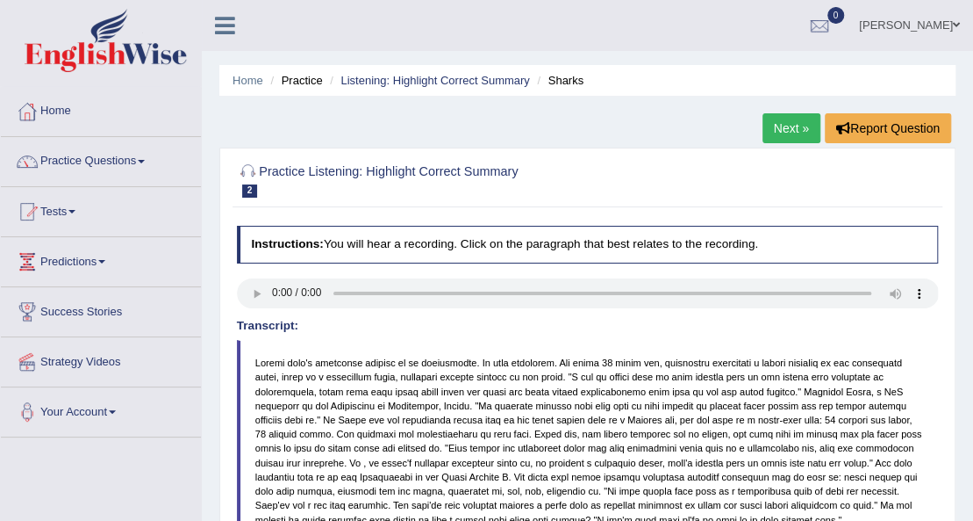
click at [793, 132] on link "Next »" at bounding box center [792, 128] width 58 height 30
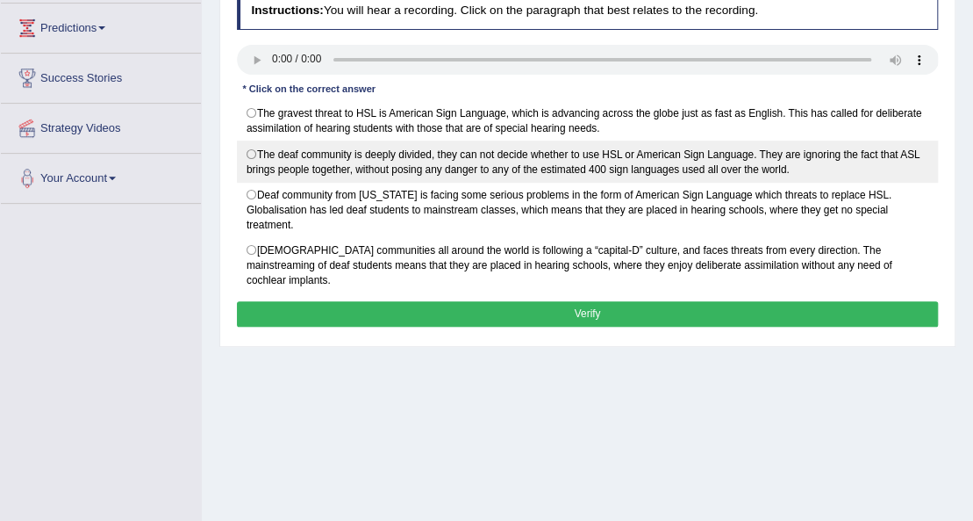
drag, startPoint x: 255, startPoint y: 110, endPoint x: 267, endPoint y: 154, distance: 46.4
click at [256, 110] on label "The gravest threat to HSL is American Sign Language, which is advancing across …" at bounding box center [588, 120] width 702 height 41
radio input "true"
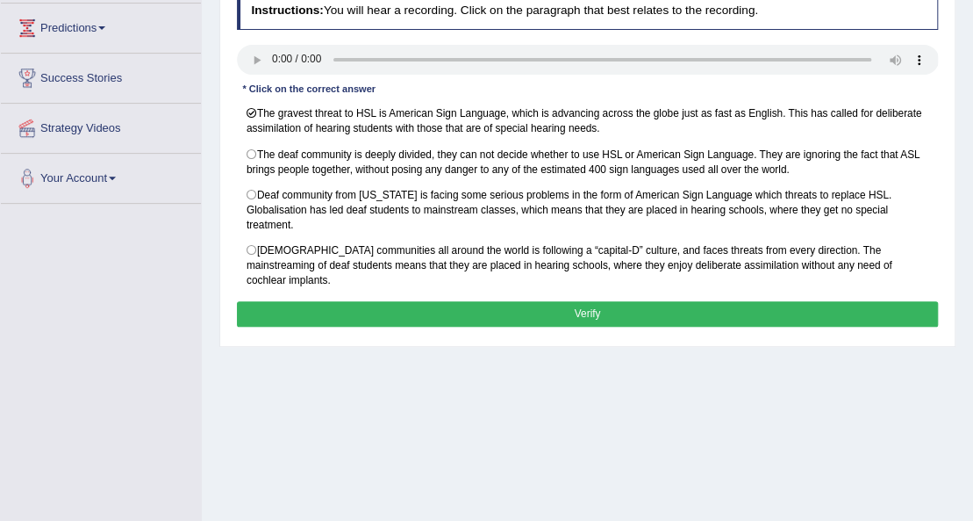
click at [324, 301] on button "Verify" at bounding box center [588, 313] width 702 height 25
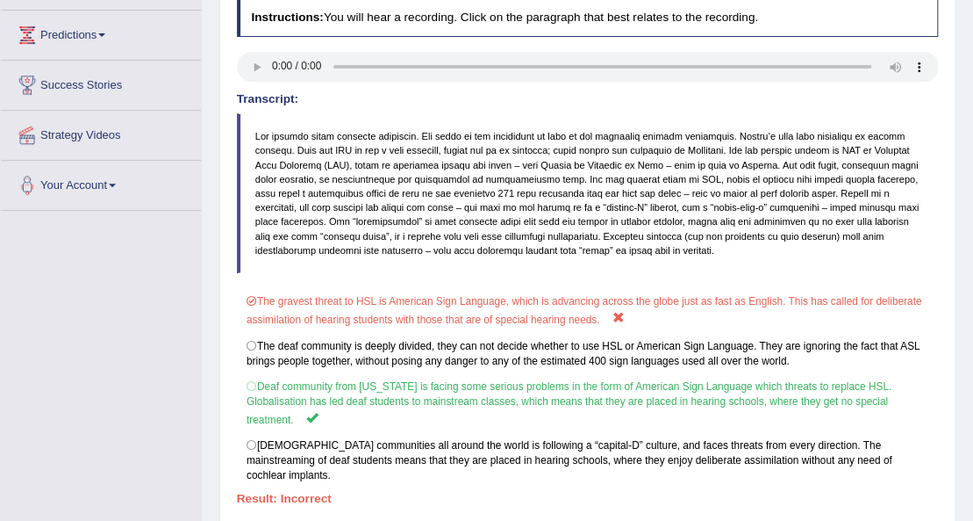
scroll to position [58, 0]
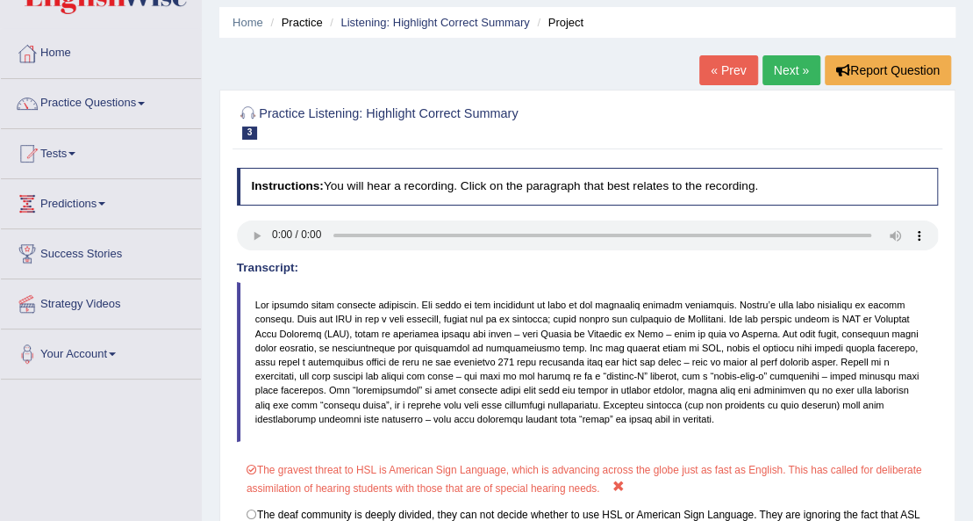
click at [788, 61] on link "Next »" at bounding box center [792, 70] width 58 height 30
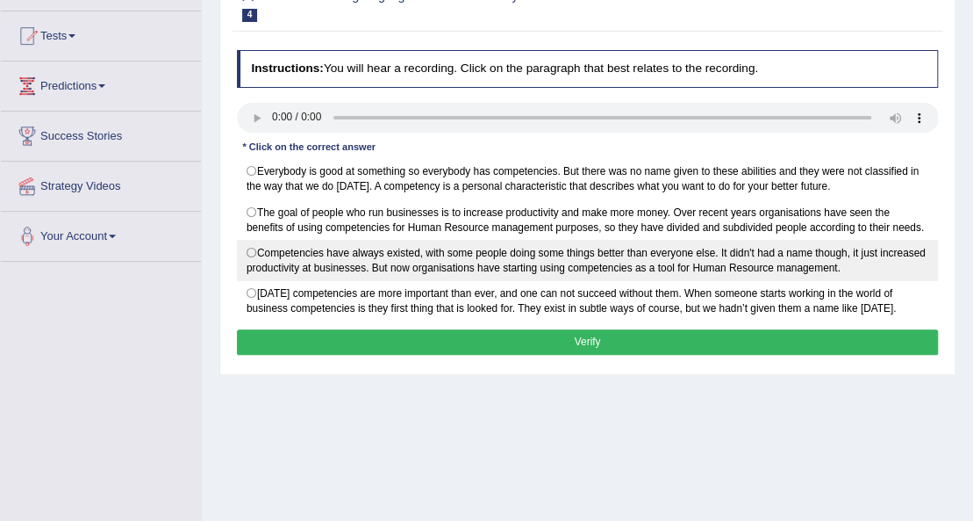
click at [260, 253] on label "Competencies have always existed, with some people doing some things better tha…" at bounding box center [588, 260] width 702 height 41
radio input "true"
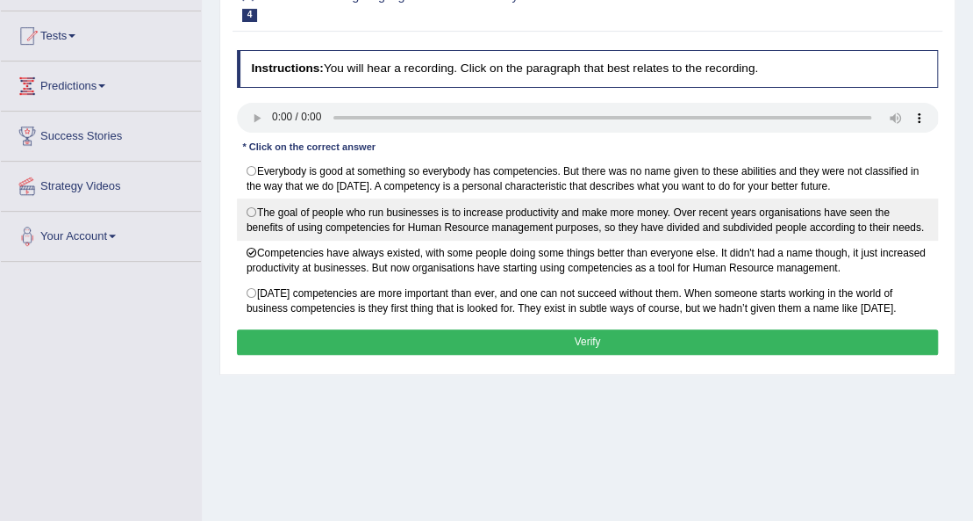
click at [248, 212] on label "The goal of people who run businesses is to increase productivity and make more…" at bounding box center [588, 218] width 702 height 41
radio input "true"
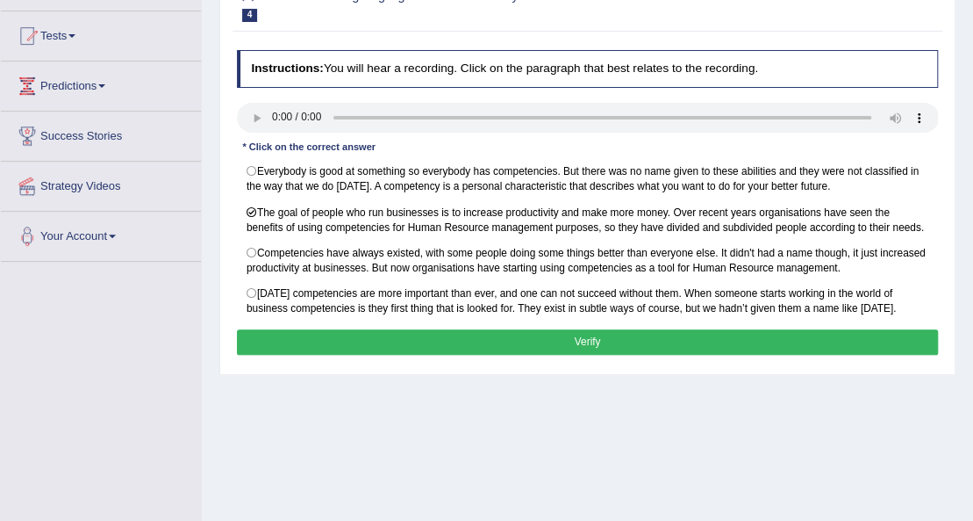
click at [458, 339] on button "Verify" at bounding box center [588, 341] width 702 height 25
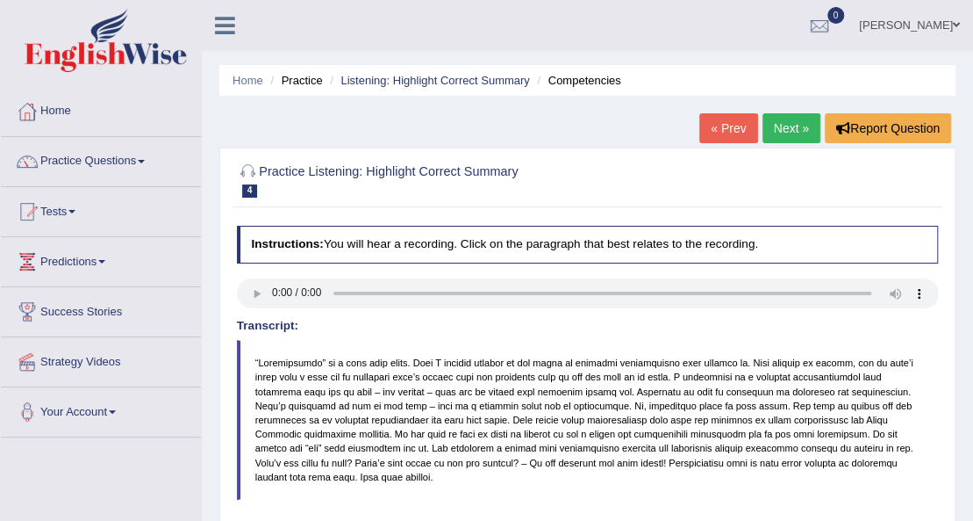
click at [765, 123] on link "Next »" at bounding box center [792, 128] width 58 height 30
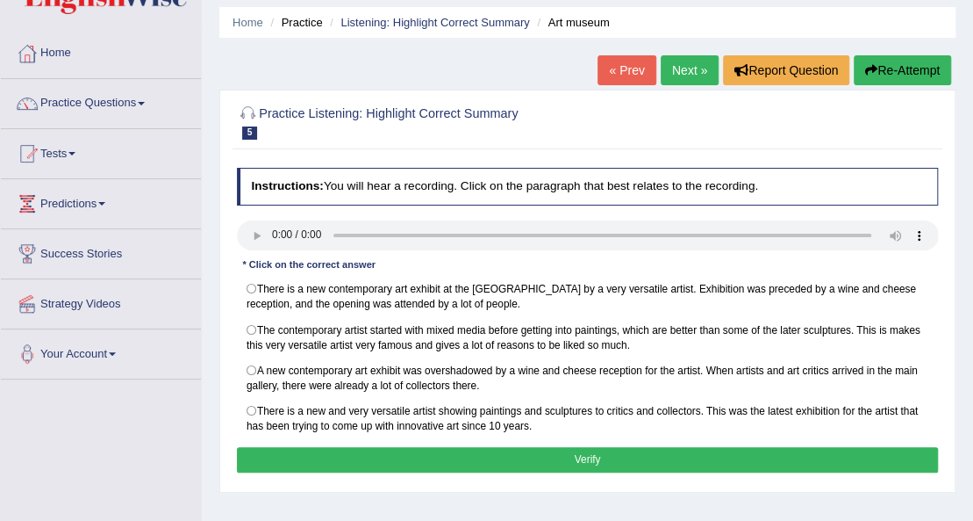
scroll to position [58, 0]
click at [80, 101] on link "Practice Questions" at bounding box center [101, 101] width 200 height 44
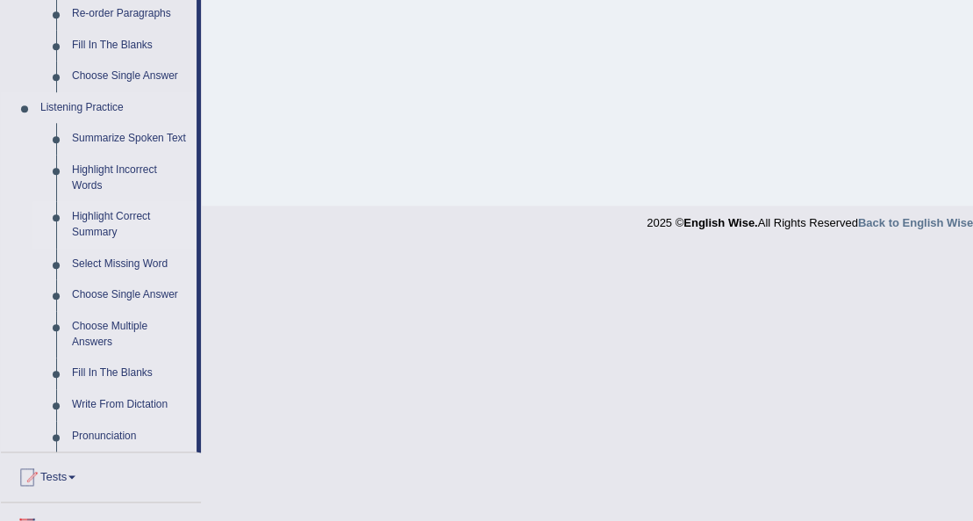
scroll to position [702, 0]
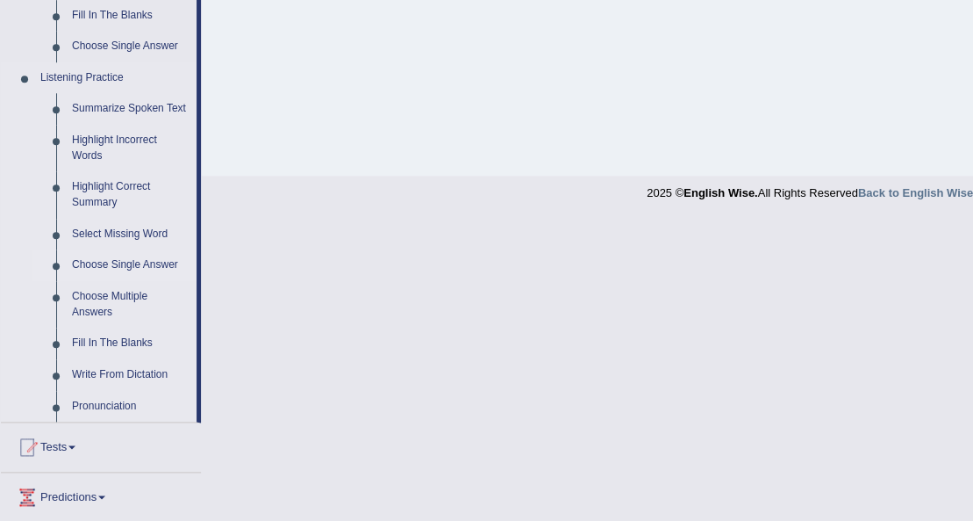
click at [116, 263] on link "Choose Single Answer" at bounding box center [130, 265] width 133 height 32
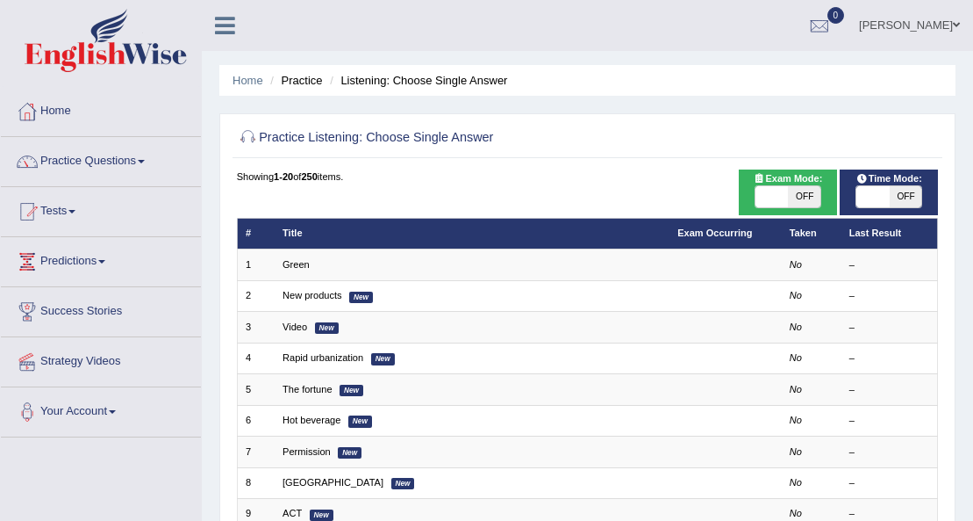
click at [286, 265] on link "Green" at bounding box center [296, 264] width 27 height 11
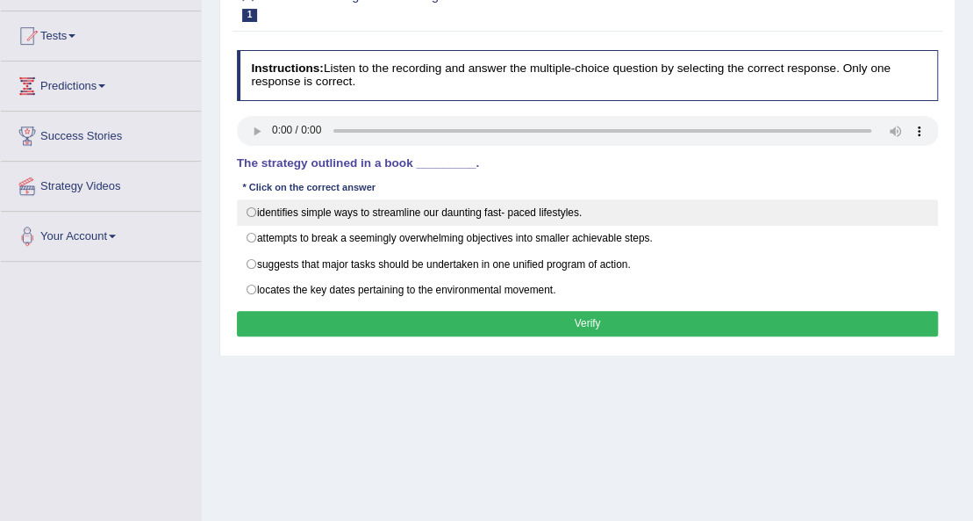
click at [259, 212] on label "identifies simple ways to streamline our daunting fast- paced lifestyles." at bounding box center [588, 212] width 702 height 26
radio input "true"
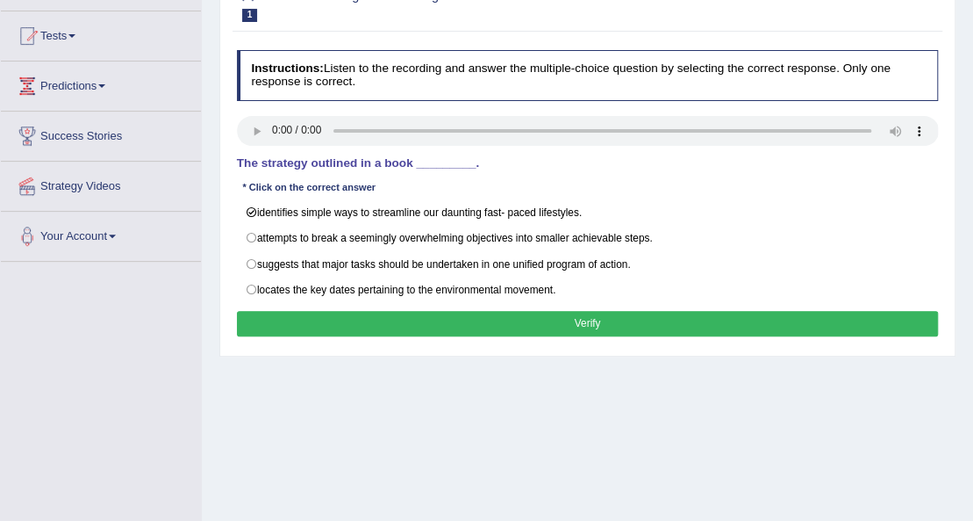
click at [274, 311] on button "Verify" at bounding box center [588, 323] width 702 height 25
